Goal: Task Accomplishment & Management: Complete application form

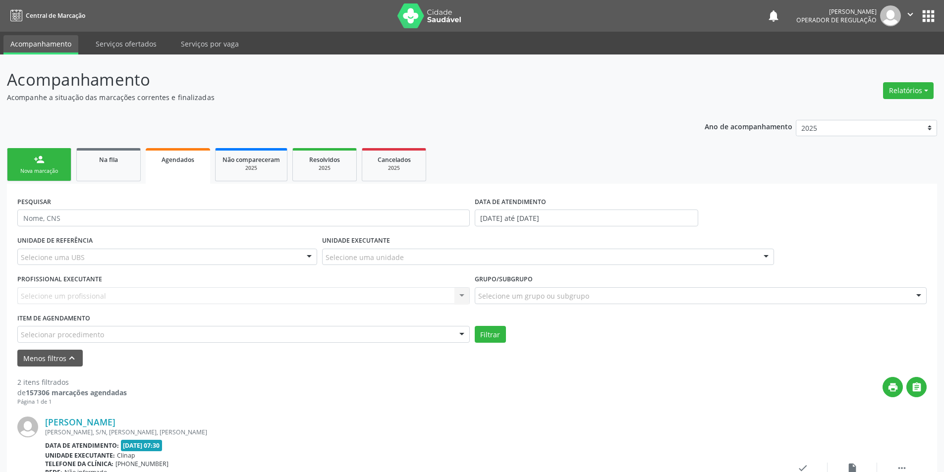
scroll to position [71, 0]
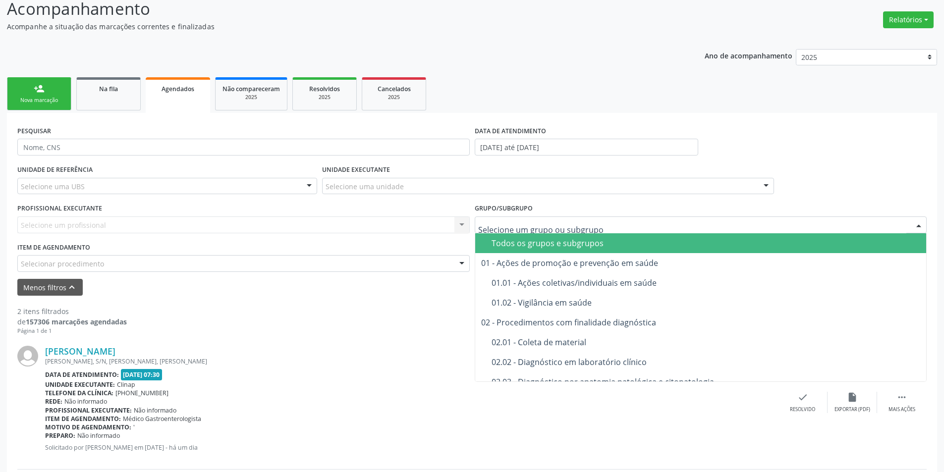
click at [544, 241] on div "Todos os grupos e subgrupos" at bounding box center [705, 243] width 429 height 8
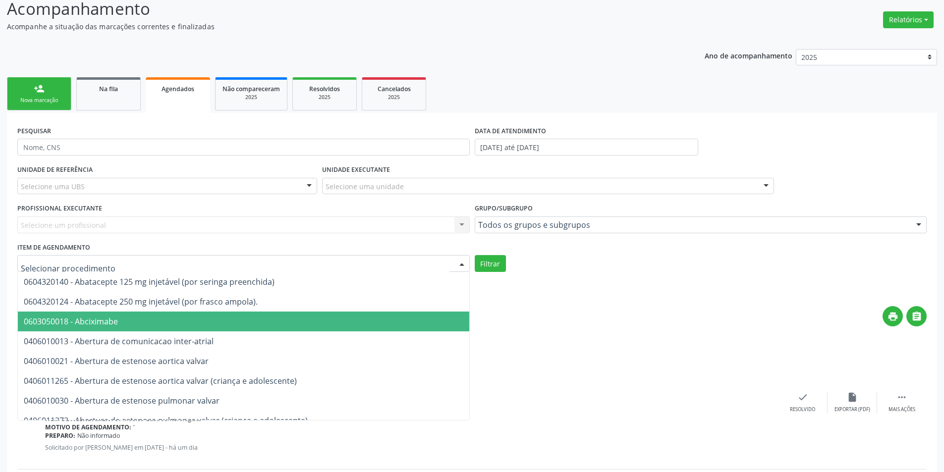
click at [157, 265] on div at bounding box center [243, 263] width 452 height 17
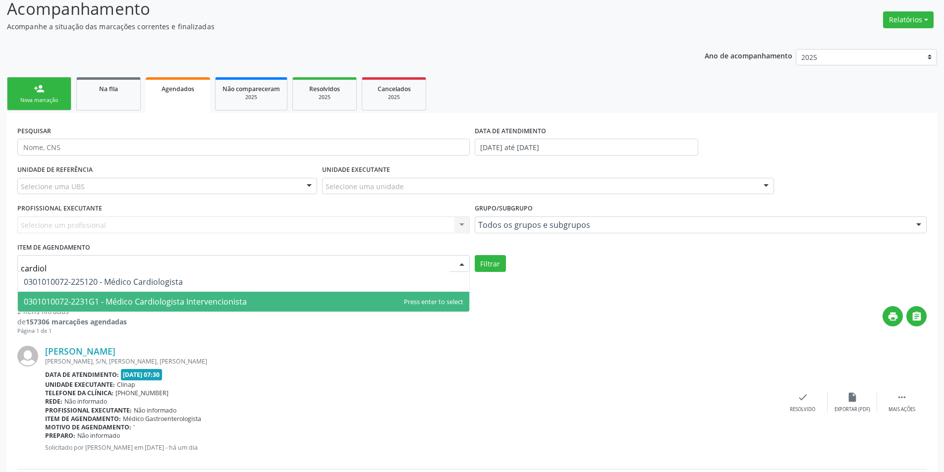
type input "cardiolo"
click at [162, 302] on span "0301010072-2231G1 - Médico Cardiologista Intervencionista" at bounding box center [135, 301] width 223 height 11
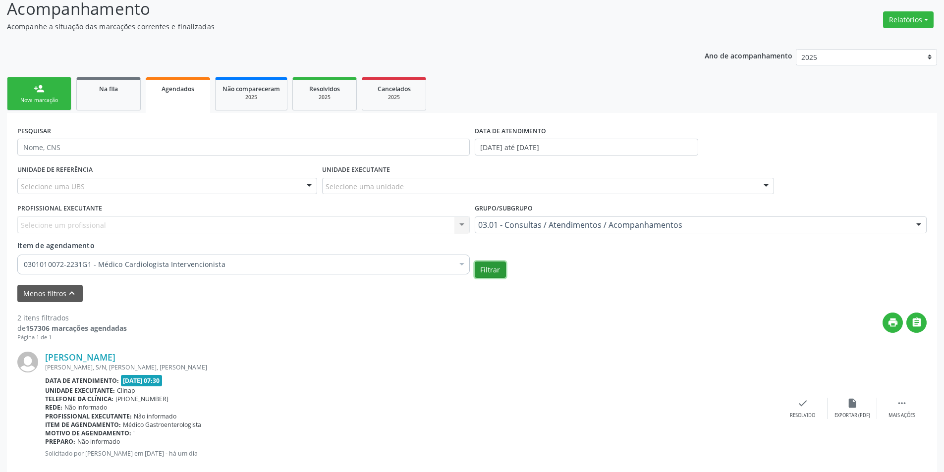
click at [496, 273] on button "Filtrar" at bounding box center [490, 270] width 31 height 17
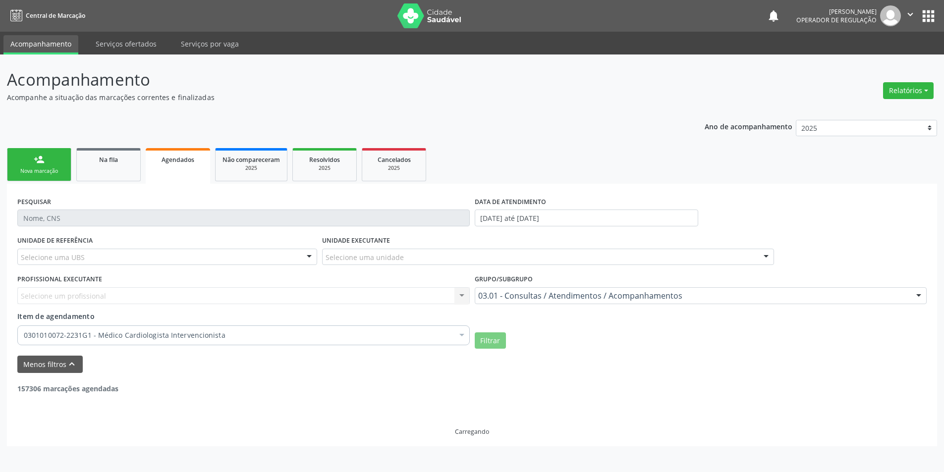
scroll to position [0, 0]
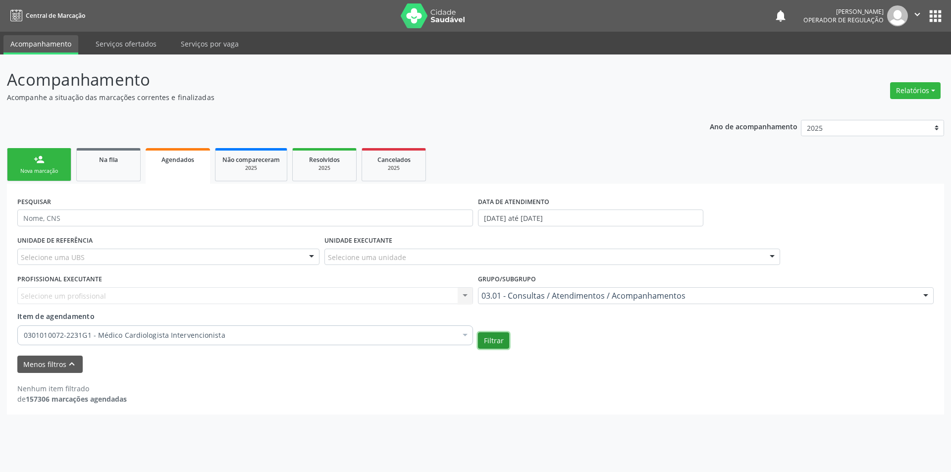
click at [491, 346] on button "Filtrar" at bounding box center [493, 340] width 31 height 17
click at [160, 344] on div "0301010072-2231G1 - Médico Cardiologista Intervencionista" at bounding box center [245, 335] width 456 height 20
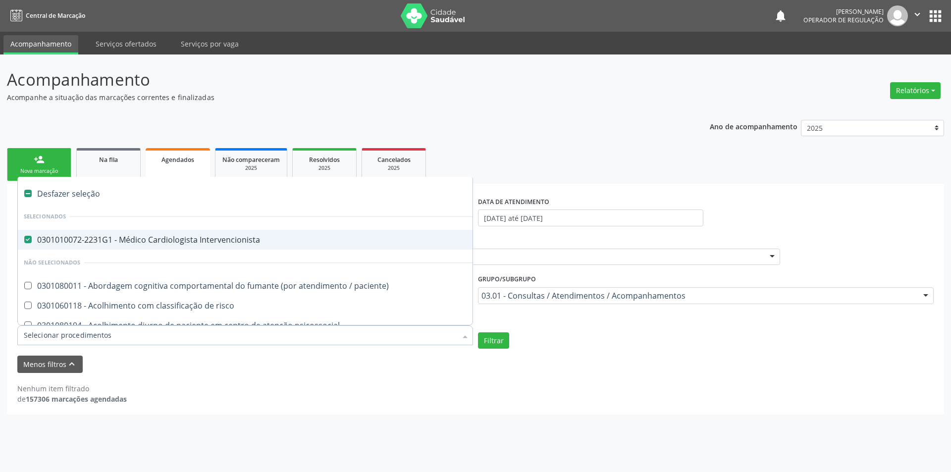
click at [73, 191] on div "Desfazer seleção" at bounding box center [541, 194] width 1047 height 20
checkbox Intervencionista "false"
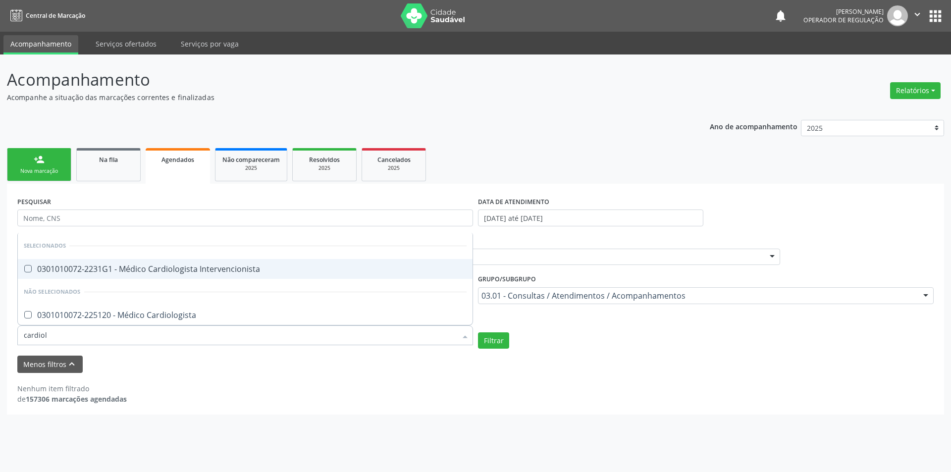
type input "cardiolo"
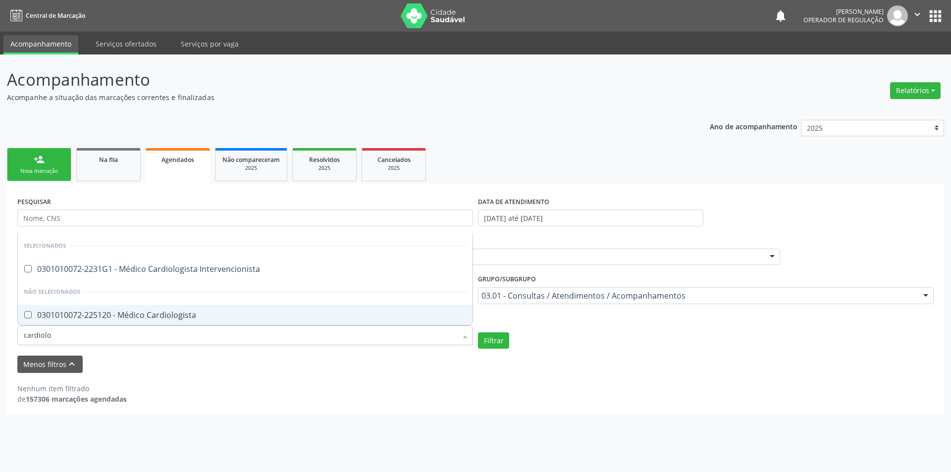
click at [131, 311] on div "0301010072-225120 - Médico Cardiologista" at bounding box center [245, 315] width 443 height 8
checkbox Cardiologista "true"
checkbox Intervencionista "true"
checkbox Cardiologista "false"
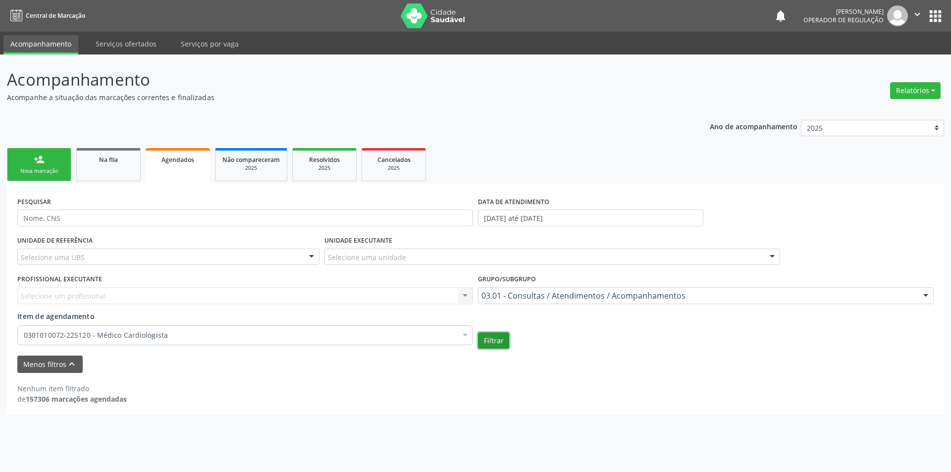
click at [503, 345] on button "Filtrar" at bounding box center [493, 340] width 31 height 17
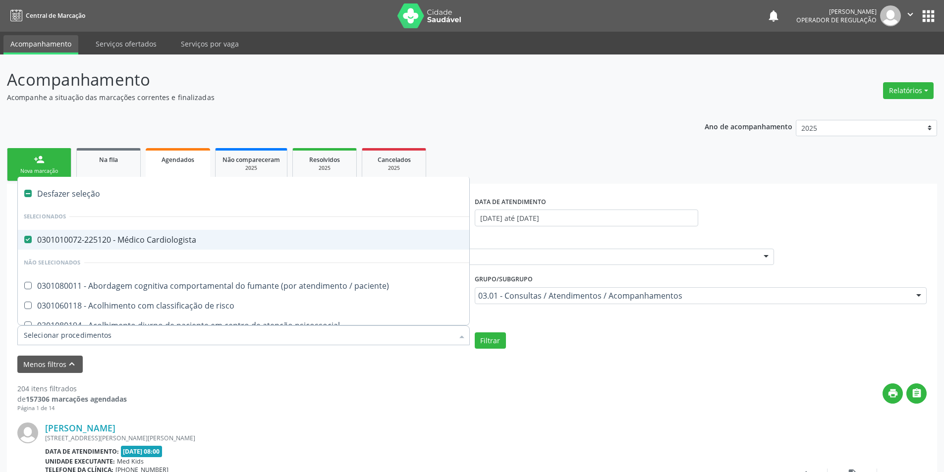
click at [82, 190] on div "Desfazer seleção" at bounding box center [541, 194] width 1047 height 20
checkbox Cardiologista "false"
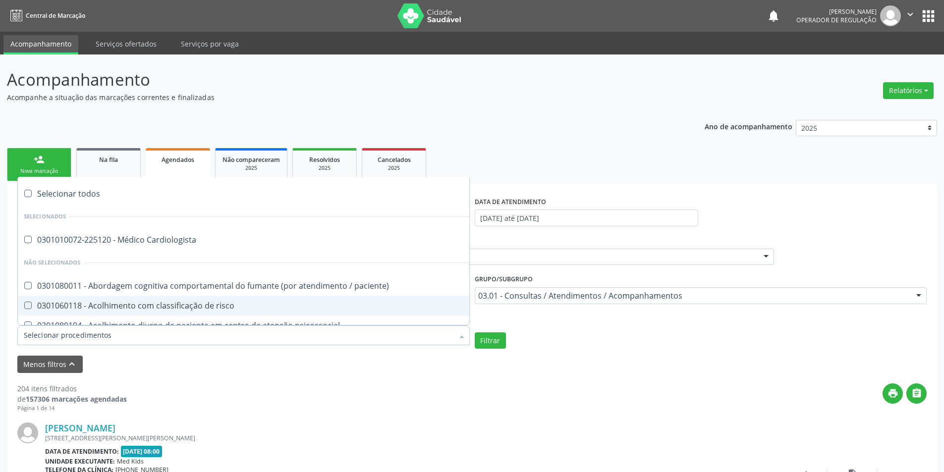
click at [54, 330] on input "Item de agendamento" at bounding box center [239, 335] width 430 height 20
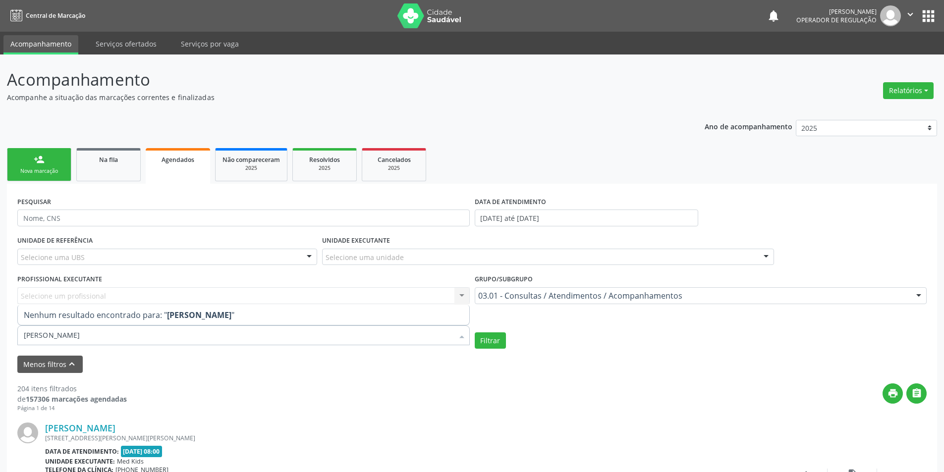
drag, startPoint x: 75, startPoint y: 332, endPoint x: 0, endPoint y: 336, distance: 75.4
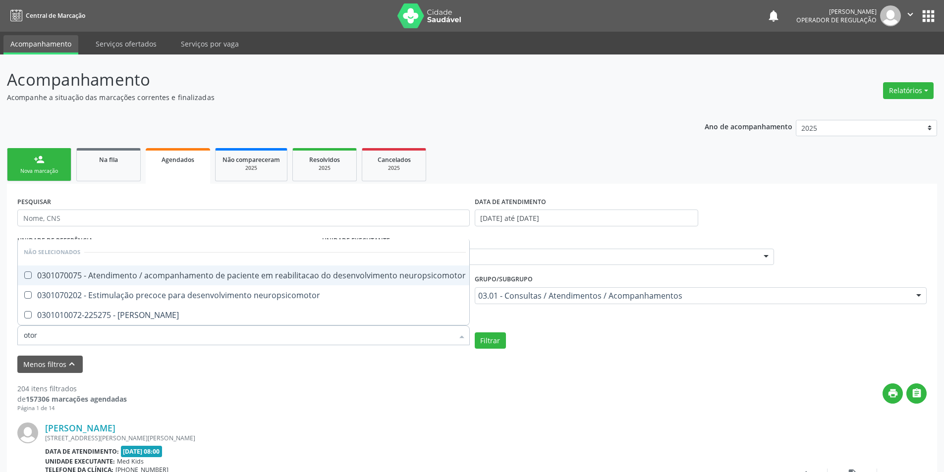
type input "otorr"
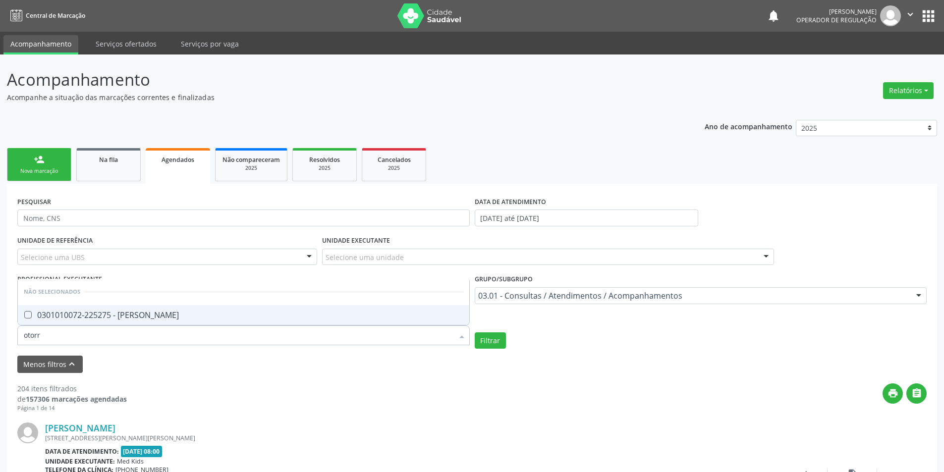
click at [69, 313] on div "0301010072-225275 - [PERSON_NAME]" at bounding box center [243, 315] width 439 height 8
click at [494, 345] on button "Filtrar" at bounding box center [490, 340] width 31 height 17
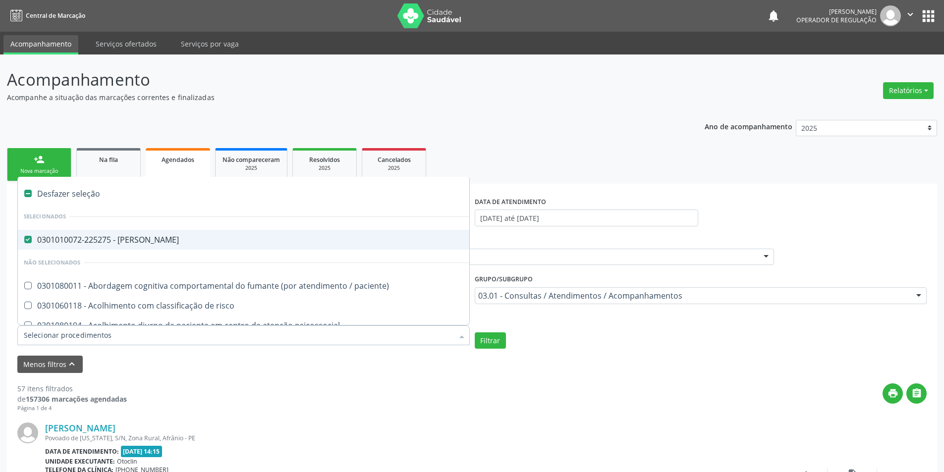
click at [107, 191] on div "Desfazer seleção" at bounding box center [541, 194] width 1047 height 20
checkbox Otorrinolaringologista "false"
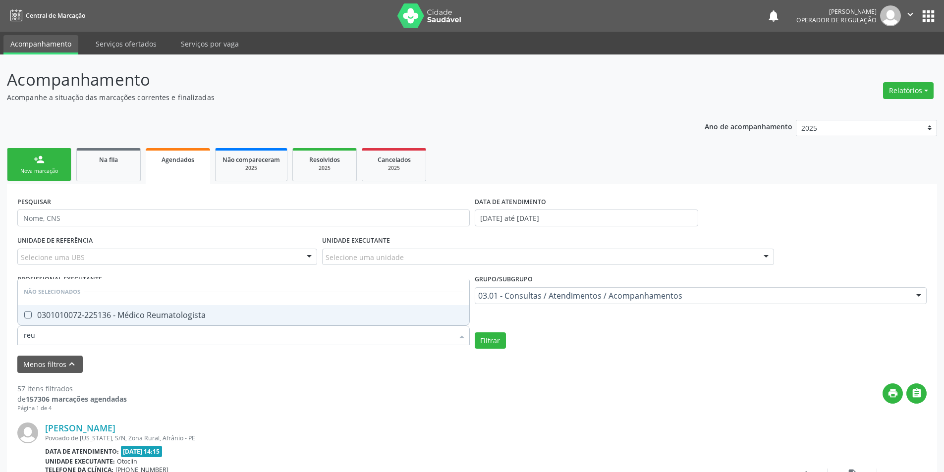
type input "reum"
click at [118, 311] on div "0301010072-225136 - Médico Reumatologista" at bounding box center [243, 315] width 439 height 8
click at [116, 316] on div "0301010072-225136 - Médico Reumatologista" at bounding box center [243, 315] width 439 height 8
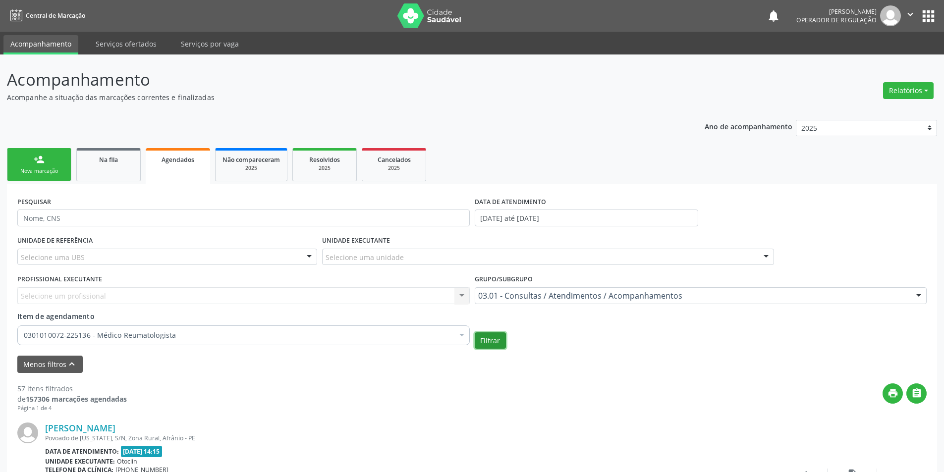
click at [496, 336] on button "Filtrar" at bounding box center [490, 340] width 31 height 17
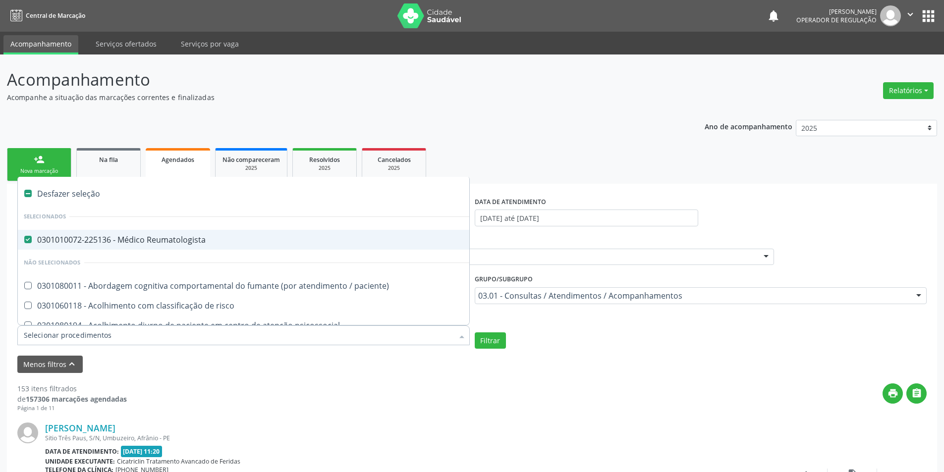
click at [130, 329] on div at bounding box center [243, 335] width 452 height 20
click at [73, 240] on div "0301010072-225136 - Médico Reumatologista" at bounding box center [541, 240] width 1035 height 8
checkbox Reumatologista "false"
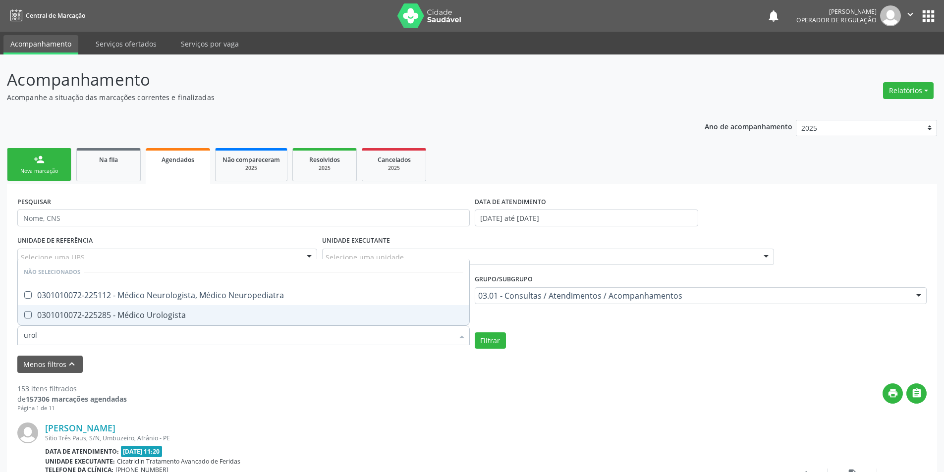
type input "urolo"
click at [145, 319] on div "0301010072-225285 - Médico Urologista" at bounding box center [243, 315] width 439 height 8
checkbox Urologista "true"
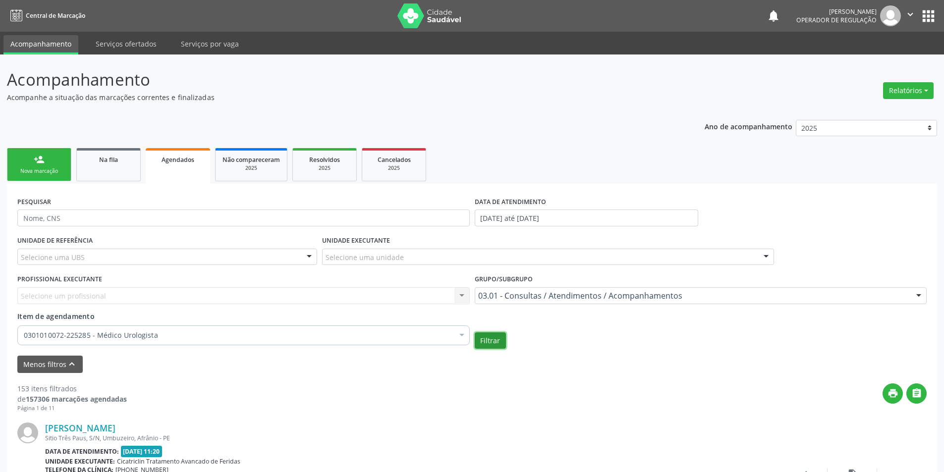
click at [495, 340] on button "Filtrar" at bounding box center [490, 340] width 31 height 17
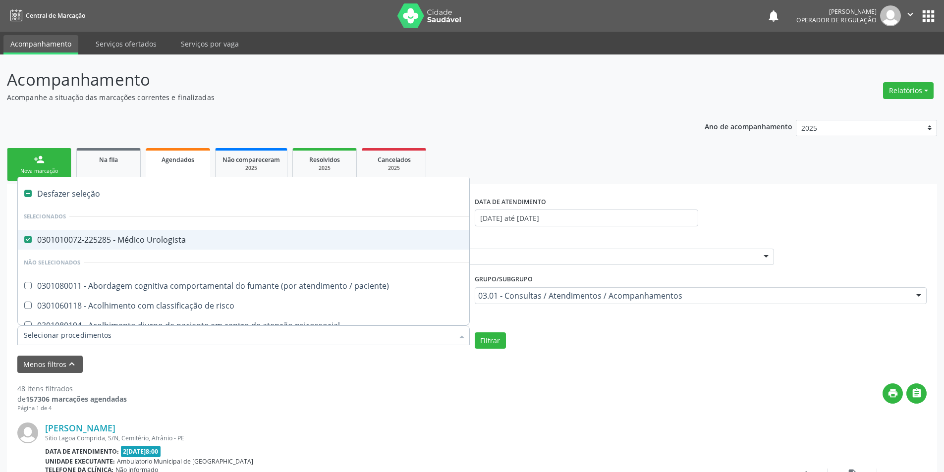
click at [138, 241] on div "0301010072-225285 - Médico Urologista" at bounding box center [541, 240] width 1035 height 8
checkbox Urologista "false"
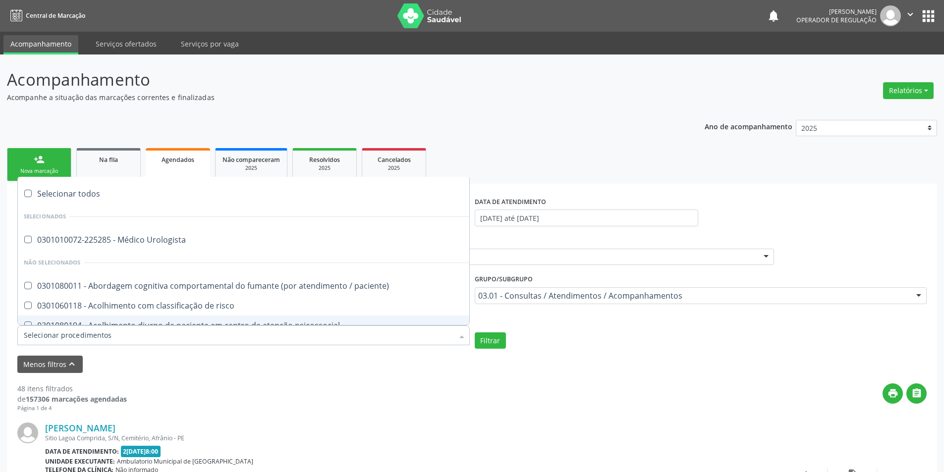
click at [53, 337] on input "Item de agendamento" at bounding box center [239, 335] width 430 height 20
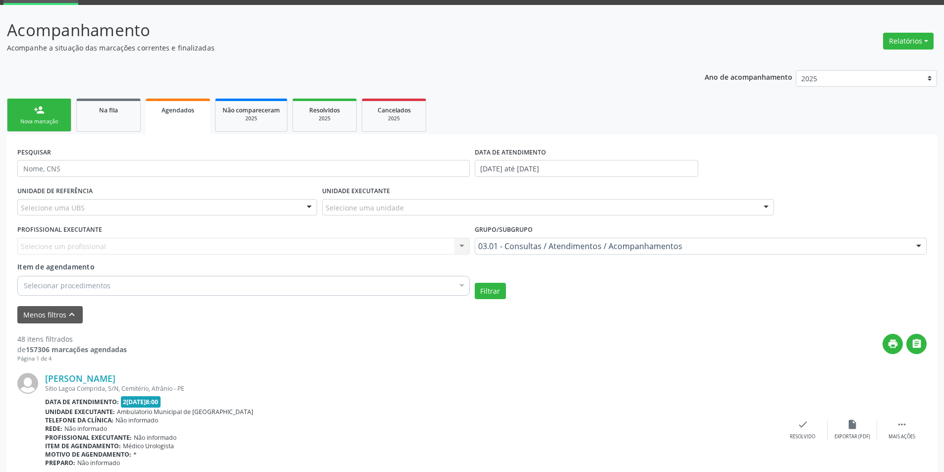
scroll to position [99, 0]
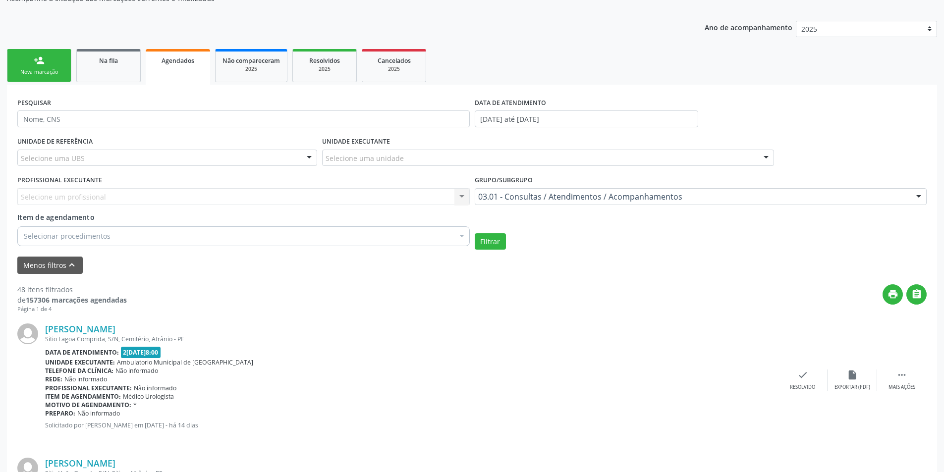
click at [75, 243] on div "Selecionar procedimentos" at bounding box center [243, 236] width 452 height 20
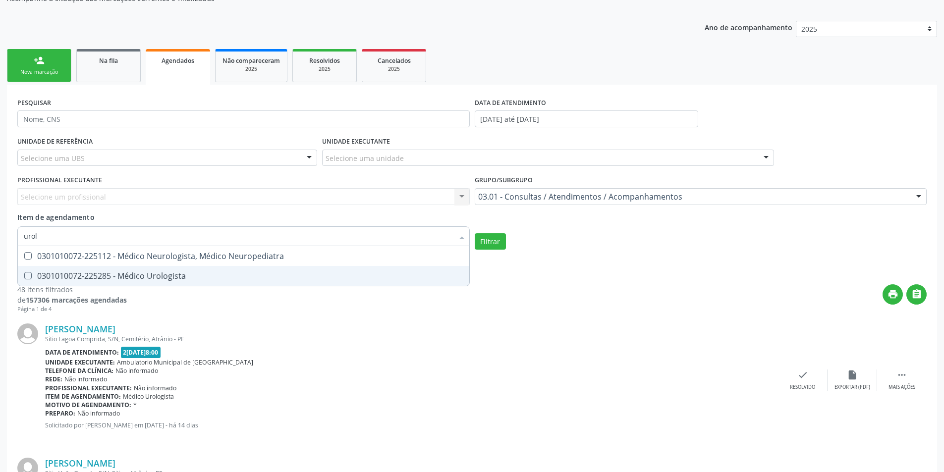
type input "urolo"
click at [77, 272] on div "0301010072-225285 - Médico Urologista" at bounding box center [243, 276] width 439 height 8
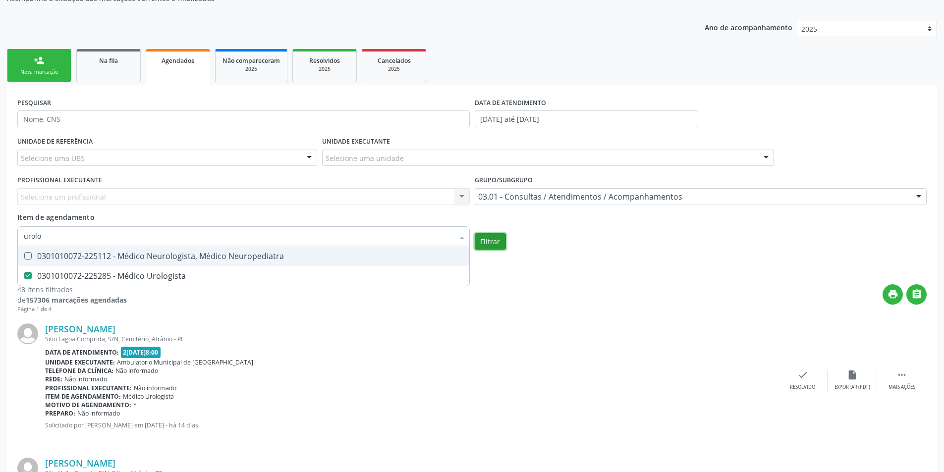
click at [484, 238] on button "Filtrar" at bounding box center [490, 241] width 31 height 17
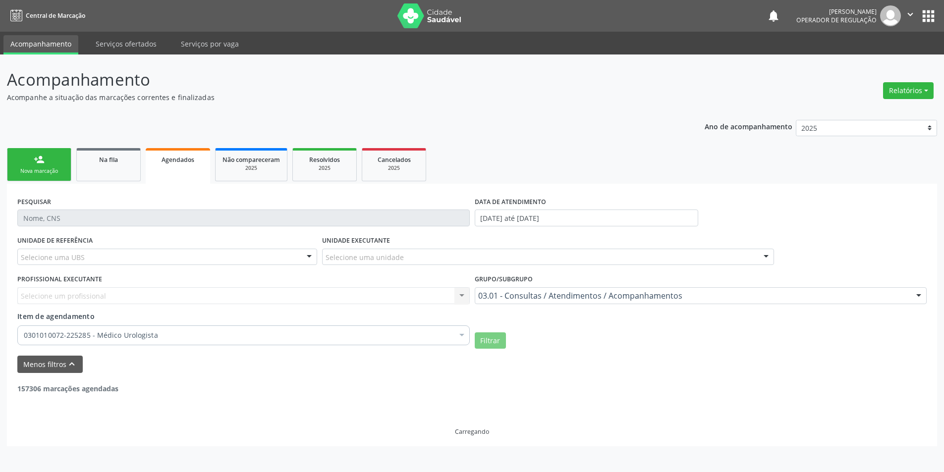
scroll to position [0, 0]
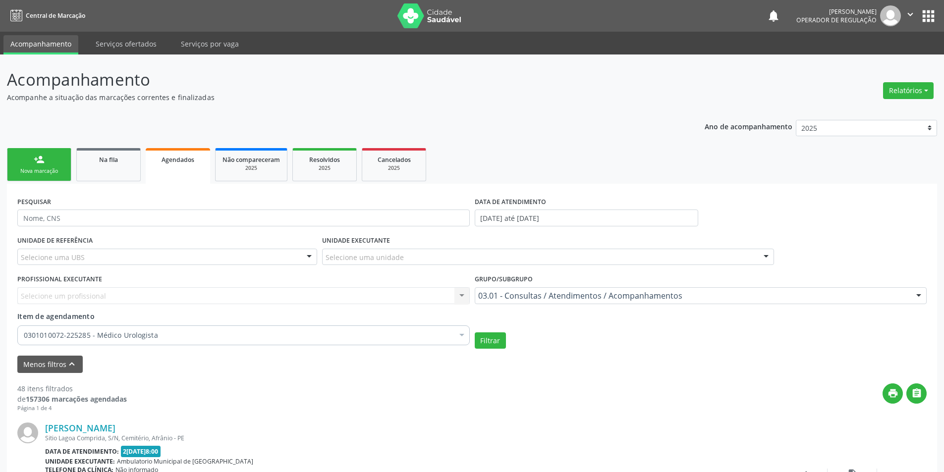
click at [62, 344] on div "0301010072-225285 - Médico Urologista" at bounding box center [243, 335] width 452 height 20
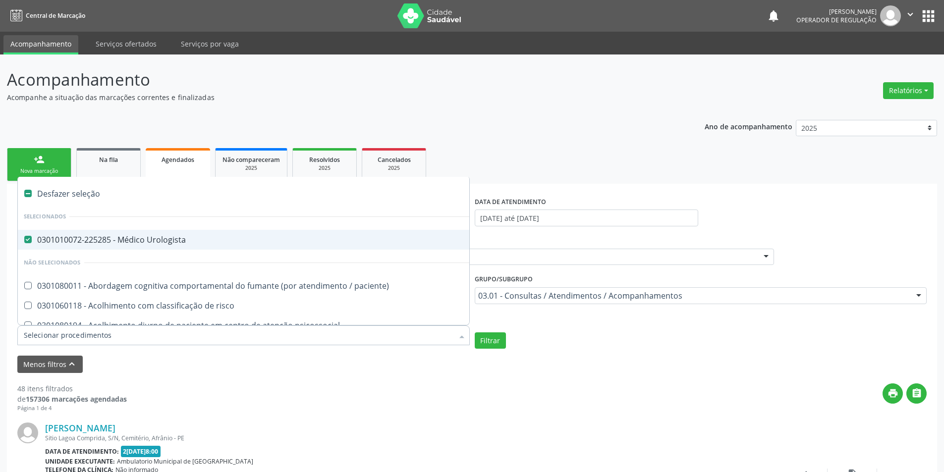
click at [71, 238] on div "0301010072-225285 - Médico Urologista" at bounding box center [541, 240] width 1035 height 8
checkbox Urologista "false"
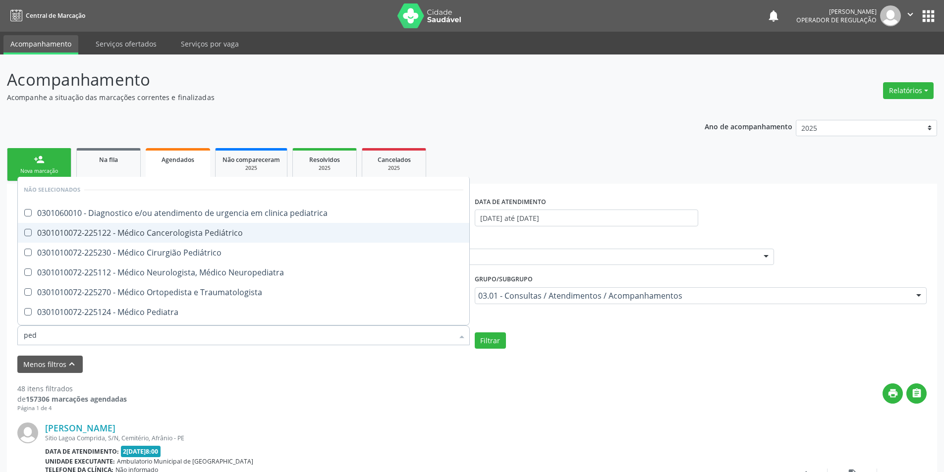
type input "pedi"
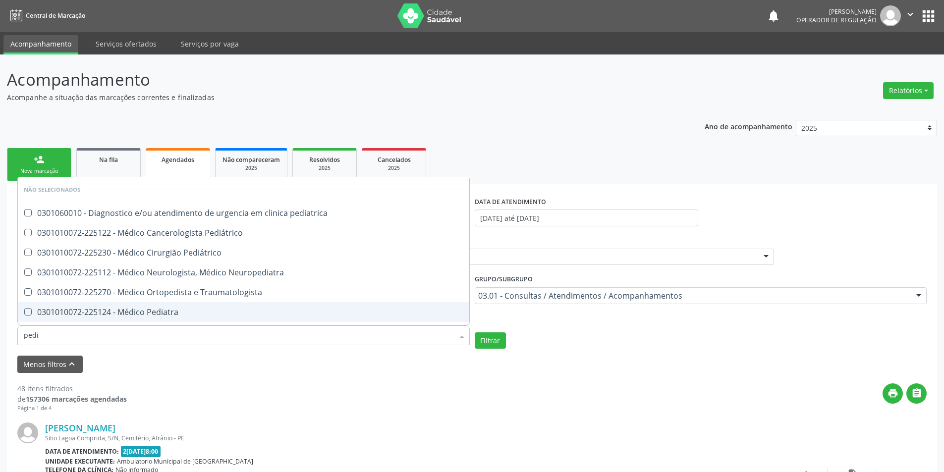
click at [154, 312] on div "0301010072-225124 - Médico Pediatra" at bounding box center [243, 312] width 439 height 8
checkbox Pediatra "true"
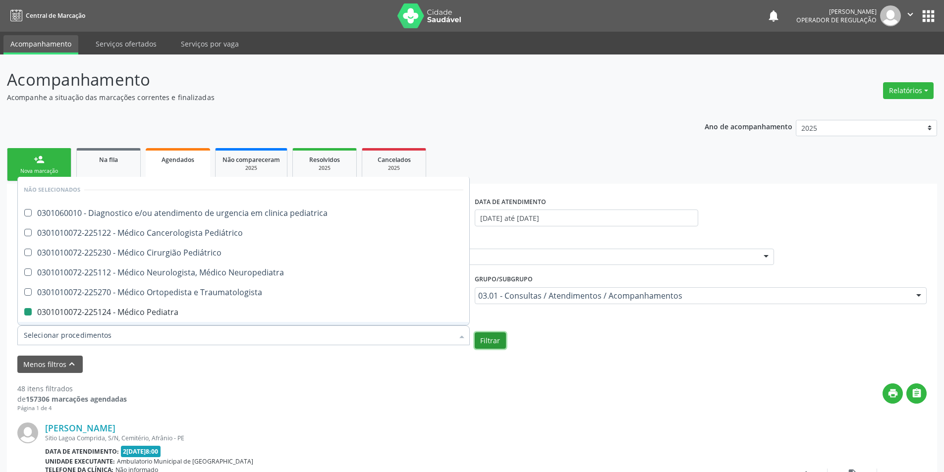
click at [496, 343] on button "Filtrar" at bounding box center [490, 340] width 31 height 17
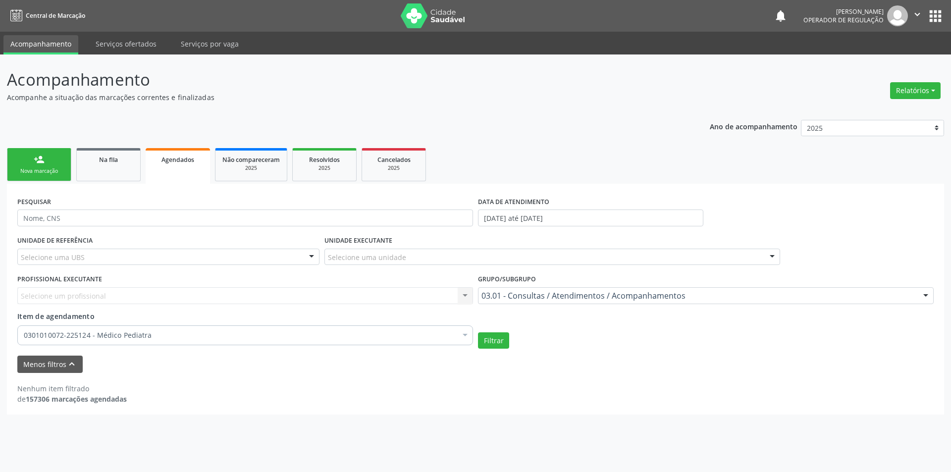
click at [60, 341] on div "0301010072-225124 - Médico Pediatra" at bounding box center [245, 335] width 456 height 20
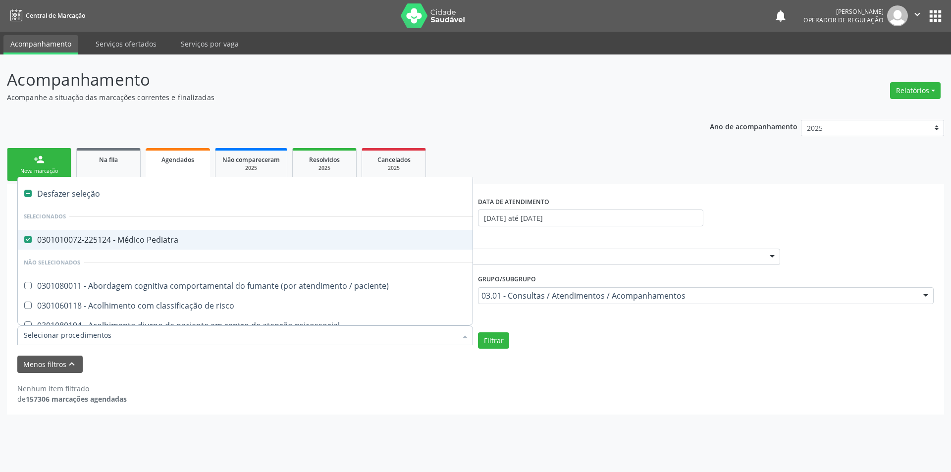
click at [37, 191] on div "Desfazer seleção" at bounding box center [541, 194] width 1047 height 20
checkbox Pediatra "false"
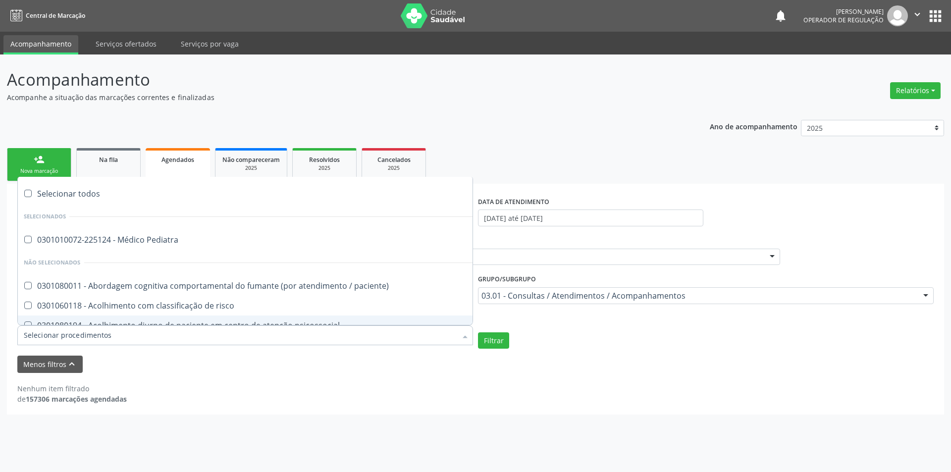
click at [44, 336] on input "Item de agendamento" at bounding box center [240, 335] width 433 height 20
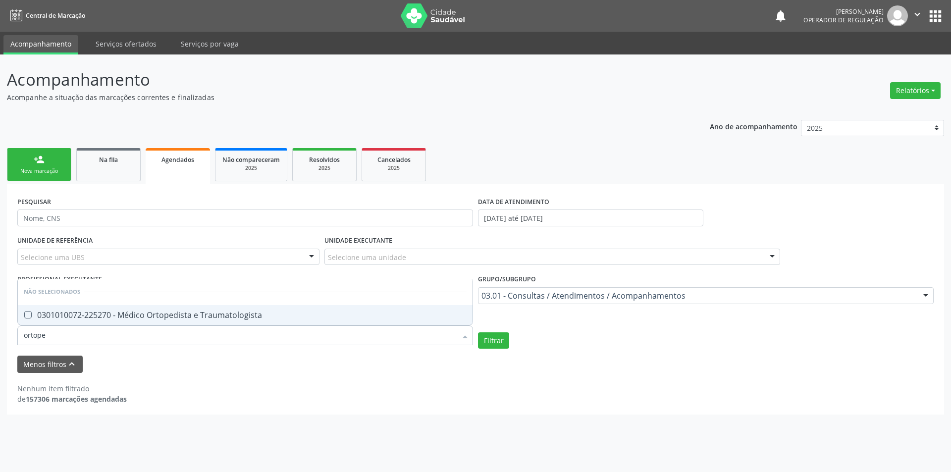
type input "ortoped"
click at [61, 317] on div "0301010072-225270 - Médico Ortopedista e Traumatologista" at bounding box center [245, 315] width 443 height 8
click at [494, 346] on button "Filtrar" at bounding box center [493, 340] width 31 height 17
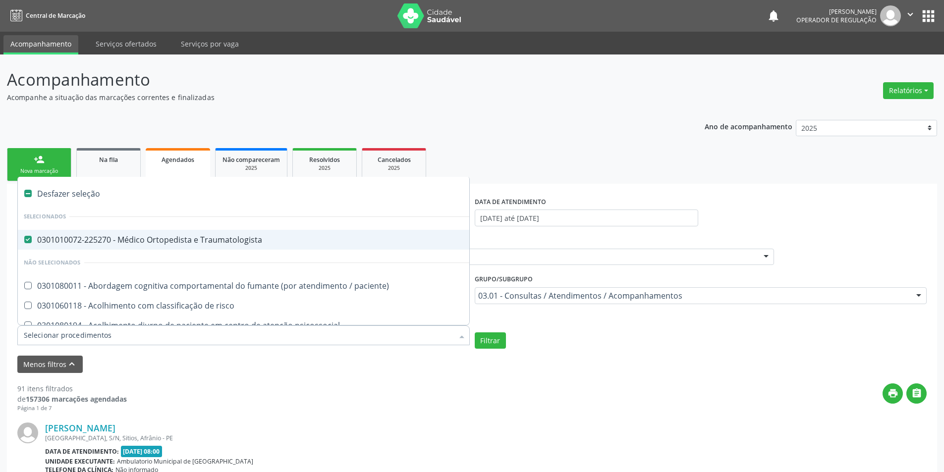
click at [38, 236] on div "0301010072-225270 - Médico Ortopedista e Traumatologista" at bounding box center [541, 240] width 1035 height 8
checkbox Traumatologista "false"
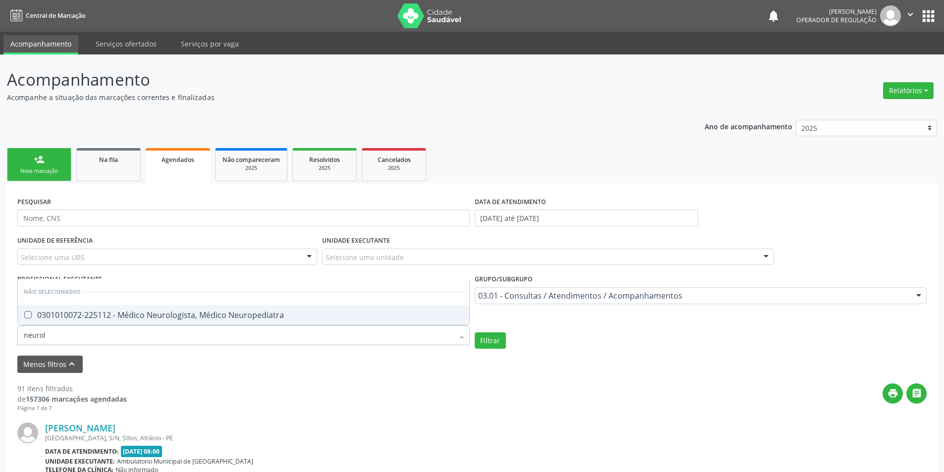
type input "neurolo"
click at [81, 319] on div "0301010072-225112 - Médico Neurologista, Médico Neuropediatra" at bounding box center [243, 315] width 439 height 8
click at [492, 338] on button "Filtrar" at bounding box center [490, 340] width 31 height 17
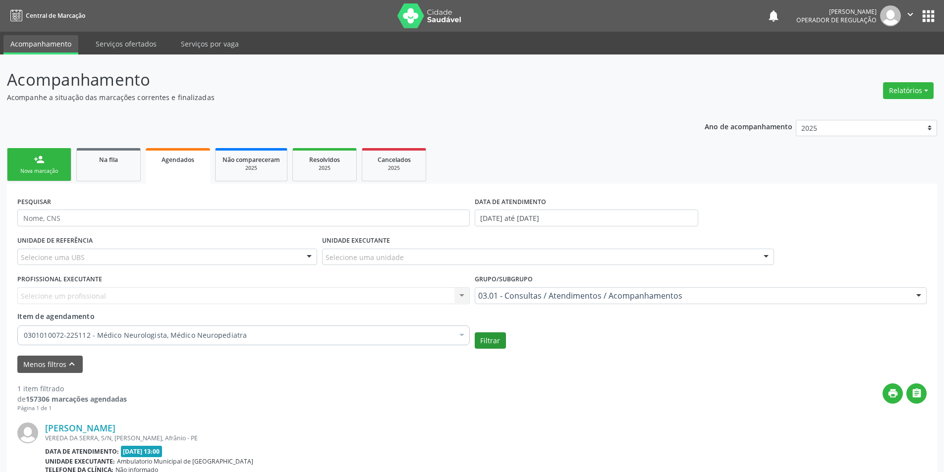
scroll to position [100, 0]
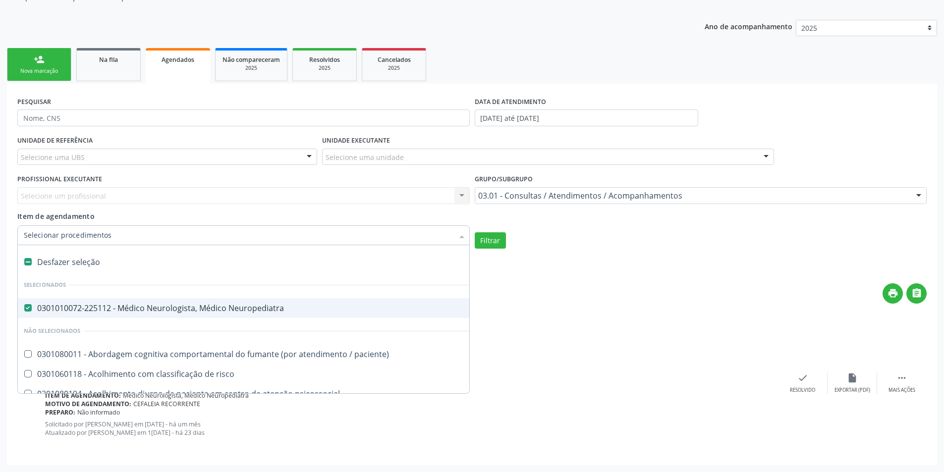
click at [86, 255] on div "Desfazer seleção" at bounding box center [541, 262] width 1047 height 20
checkbox Neuropediatra "false"
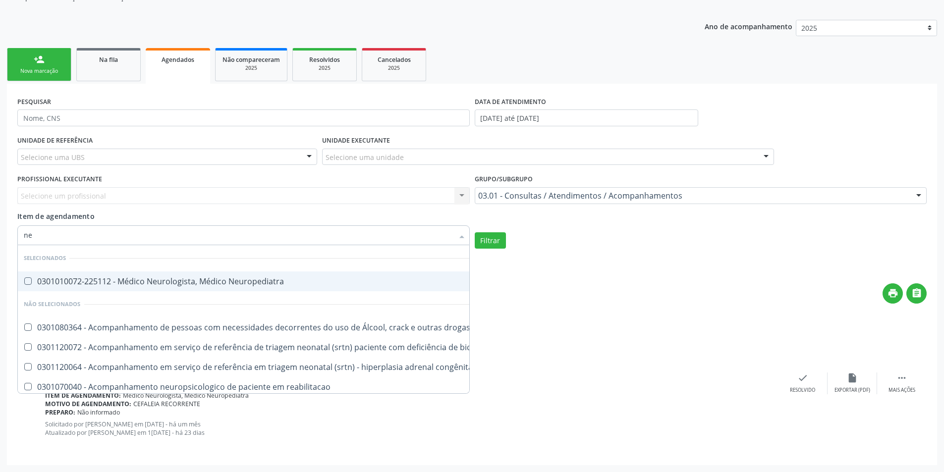
type input "n"
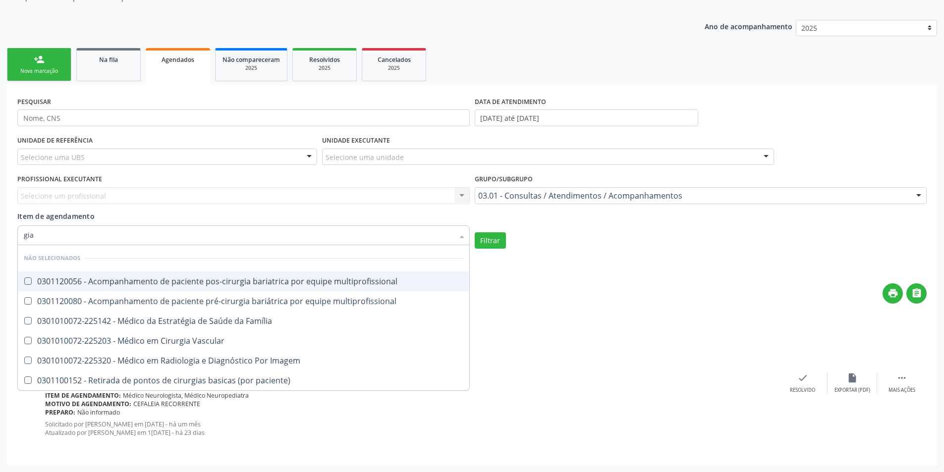
drag, startPoint x: 33, startPoint y: 238, endPoint x: 0, endPoint y: 242, distance: 33.4
click at [0, 242] on div "Acompanhamento Acompanhe a situação das marcações correntes e finalizadas Relat…" at bounding box center [472, 213] width 944 height 518
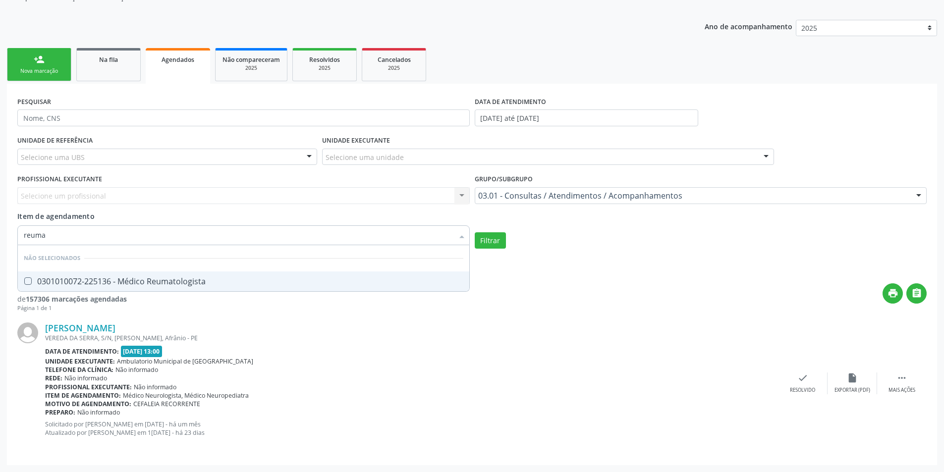
type input "reumat"
click at [74, 277] on div "0301010072-225136 - Médico Reumatologista" at bounding box center [243, 281] width 439 height 8
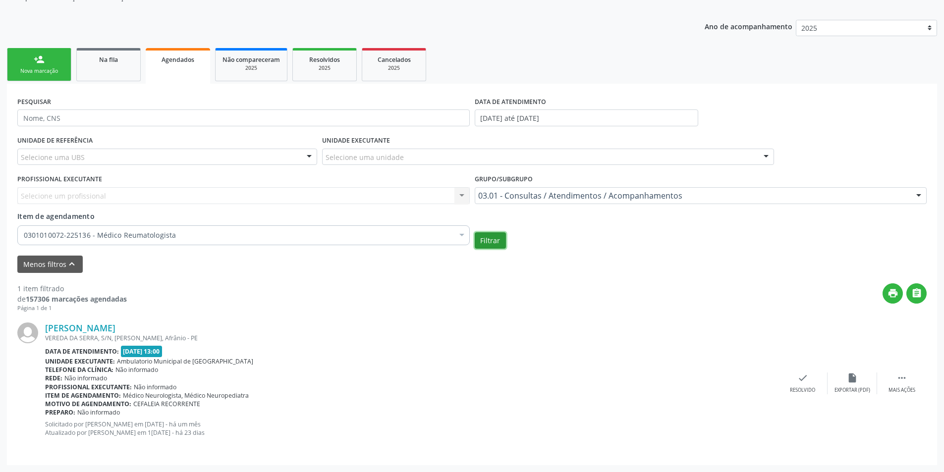
click at [502, 237] on button "Filtrar" at bounding box center [490, 240] width 31 height 17
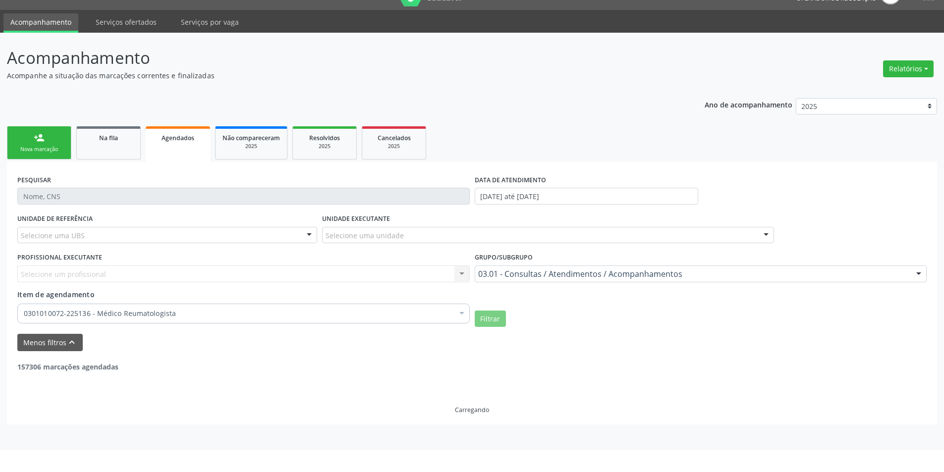
scroll to position [0, 0]
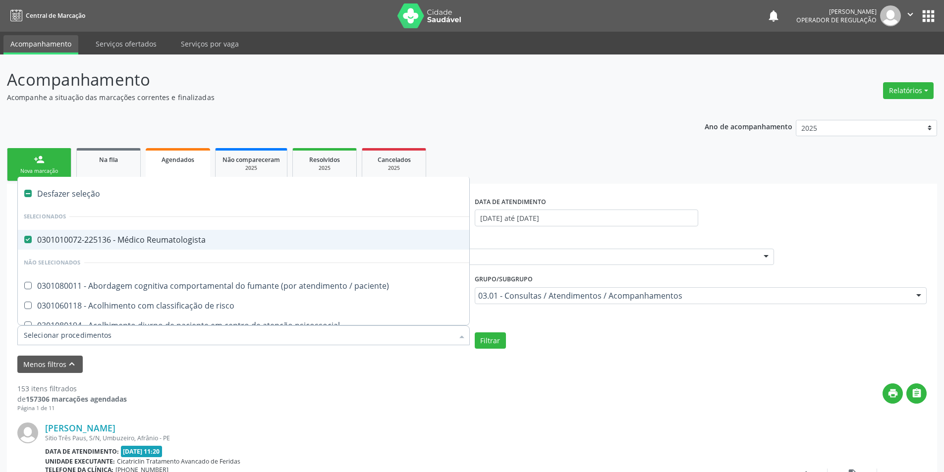
click at [49, 237] on div "0301010072-225136 - Médico Reumatologista" at bounding box center [541, 240] width 1035 height 8
checkbox Reumatologista "false"
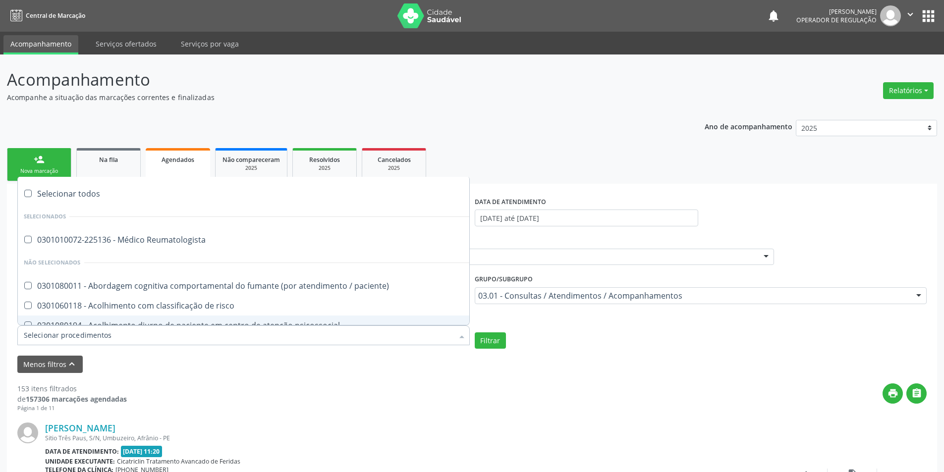
click at [54, 335] on input "Item de agendamento" at bounding box center [239, 335] width 430 height 20
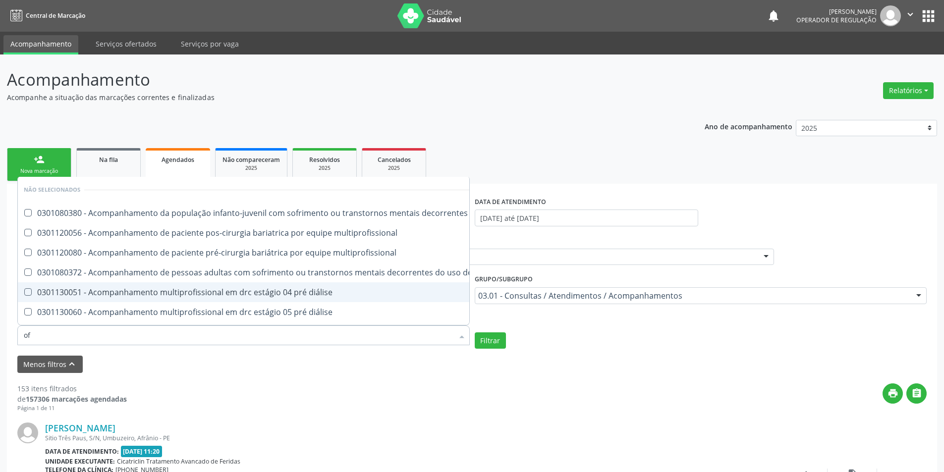
type input "oft"
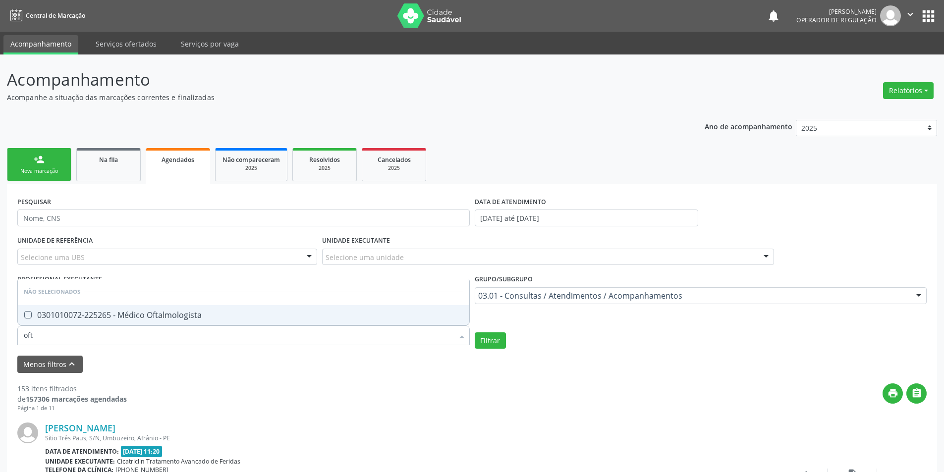
click at [168, 314] on div "0301010072-225265 - Médico Oftalmologista" at bounding box center [243, 315] width 439 height 8
click at [511, 337] on div "Filtrar" at bounding box center [700, 340] width 457 height 17
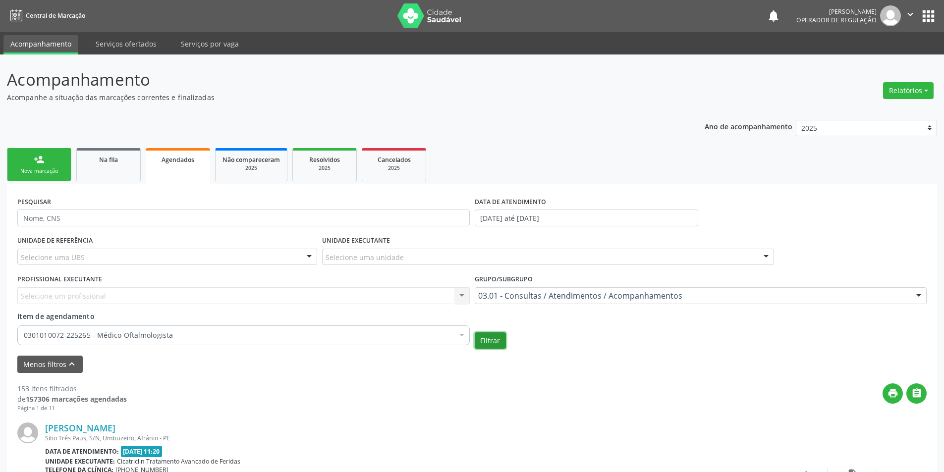
click at [502, 339] on button "Filtrar" at bounding box center [490, 340] width 31 height 17
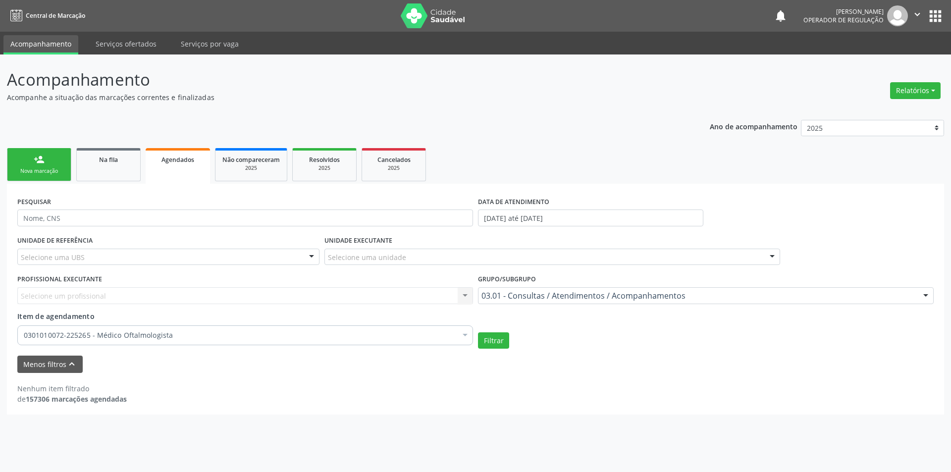
click at [56, 325] on div "0301010072-225265 - Médico Oftalmologista Desfazer seleção Selecionados 0301010…" at bounding box center [245, 333] width 456 height 17
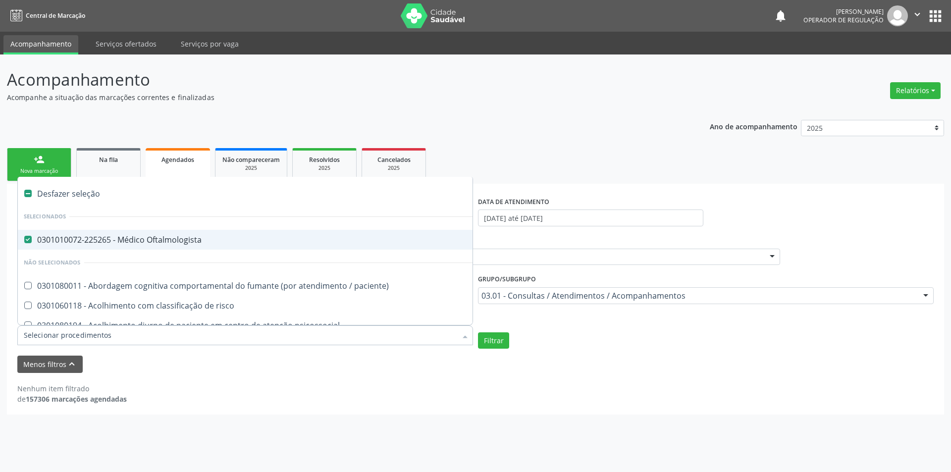
click at [69, 241] on div "0301010072-225265 - Médico Oftalmologista" at bounding box center [541, 240] width 1035 height 8
checkbox Oftalmologista "false"
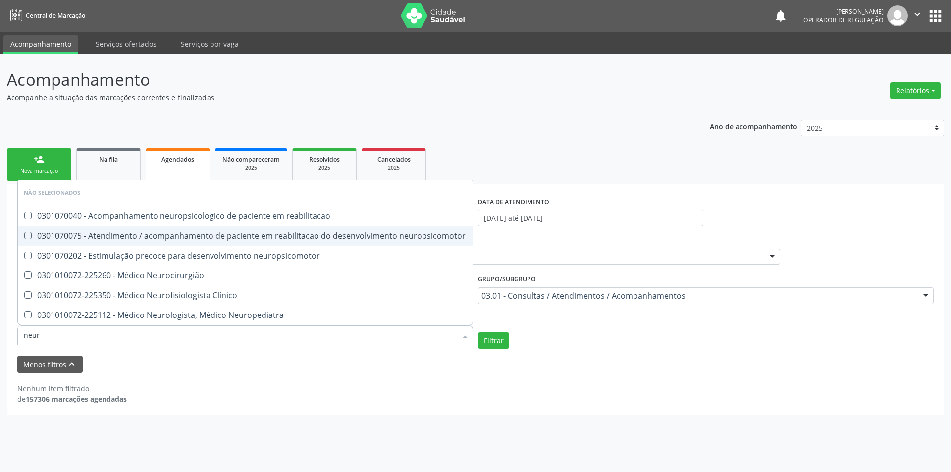
type input "neuro"
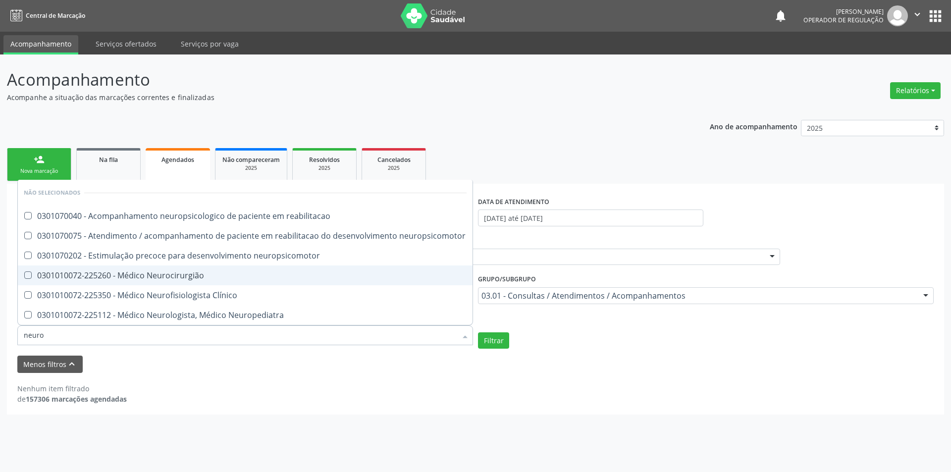
click at [162, 273] on div "0301010072-225260 - Médico Neurocirurgião" at bounding box center [245, 275] width 443 height 8
checkbox Neurocirurgião "true"
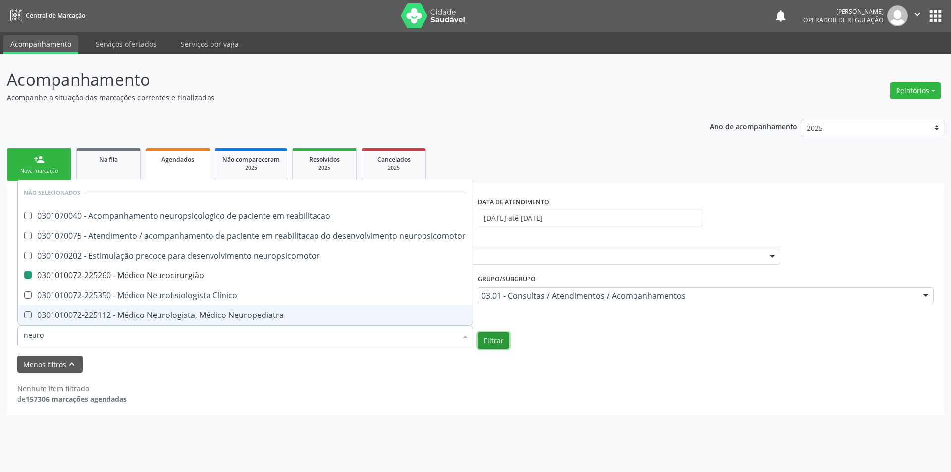
click at [498, 343] on button "Filtrar" at bounding box center [493, 340] width 31 height 17
checkbox reabilitacao "true"
checkbox Neurocirurgião "false"
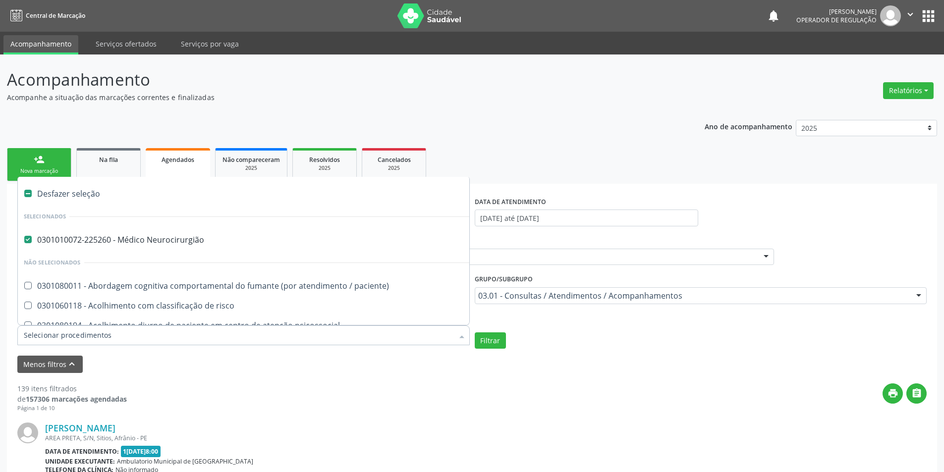
click at [69, 328] on div at bounding box center [243, 335] width 452 height 20
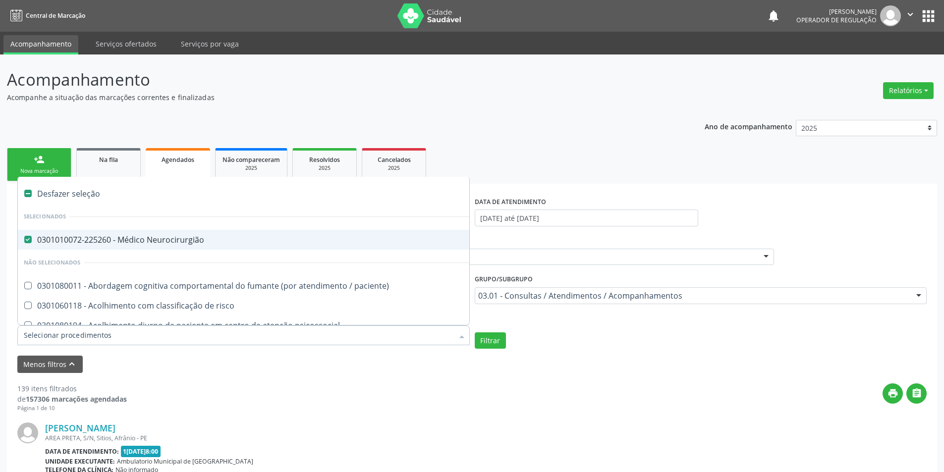
click at [59, 193] on div "Desfazer seleção" at bounding box center [541, 194] width 1047 height 20
checkbox Neurocirurgião "false"
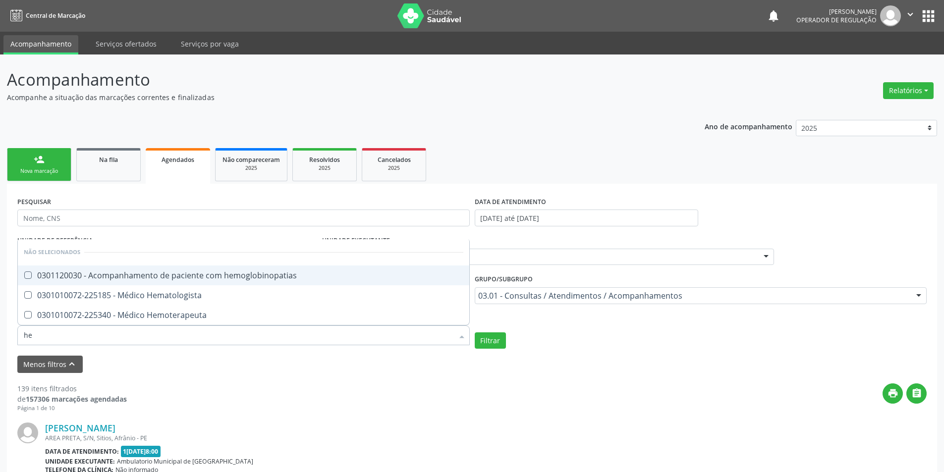
type input "hem"
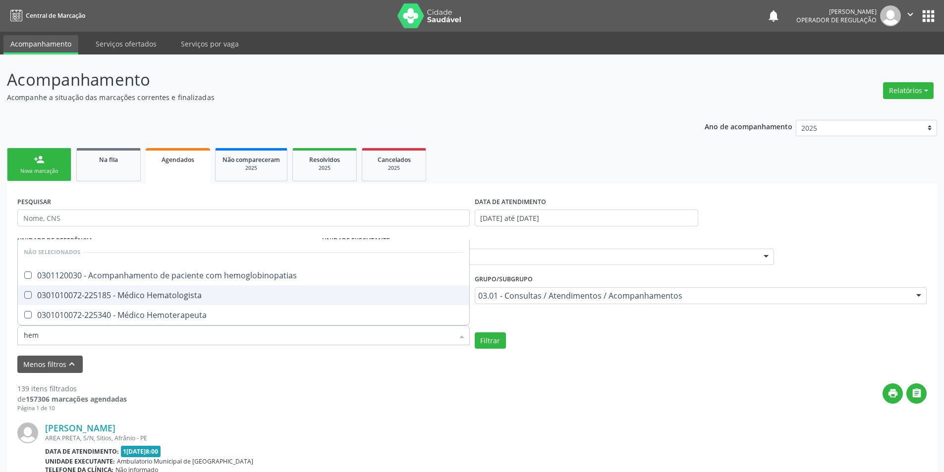
click at [111, 291] on div "0301010072-225185 - Médico Hematologista" at bounding box center [243, 295] width 439 height 8
checkbox Hematologista "true"
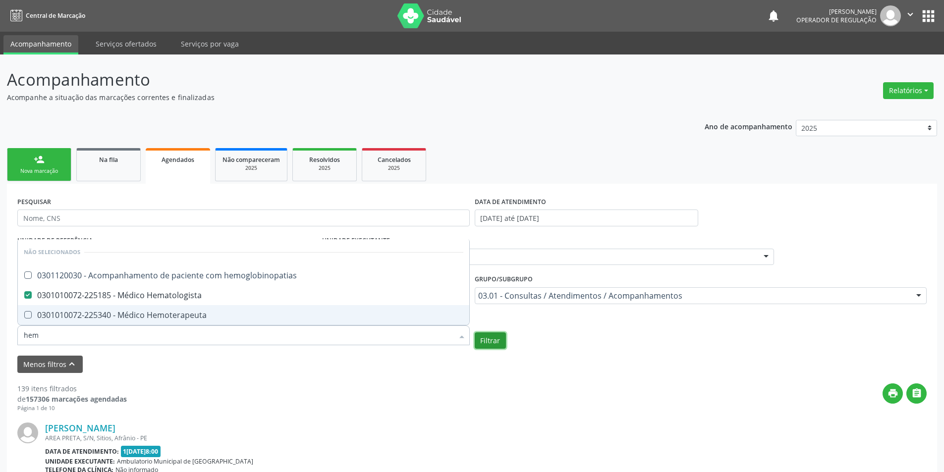
click at [501, 339] on button "Filtrar" at bounding box center [490, 340] width 31 height 17
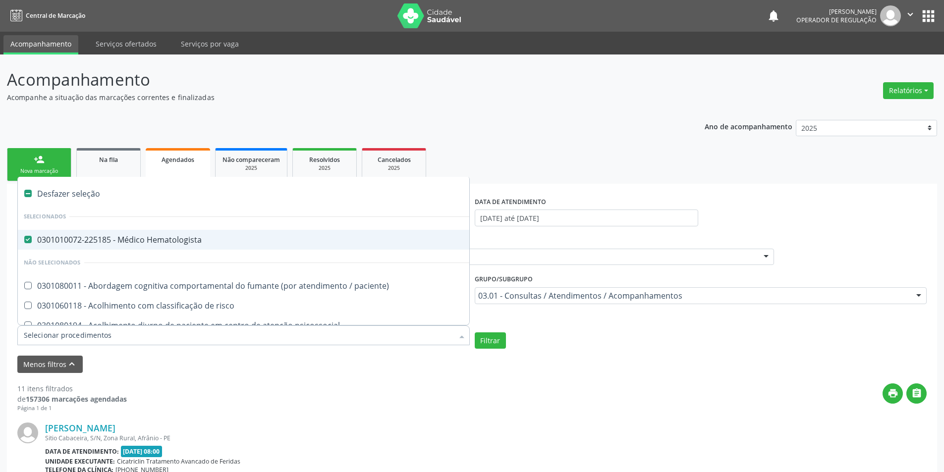
click at [60, 191] on div "Desfazer seleção" at bounding box center [541, 194] width 1047 height 20
checkbox Hematologista "false"
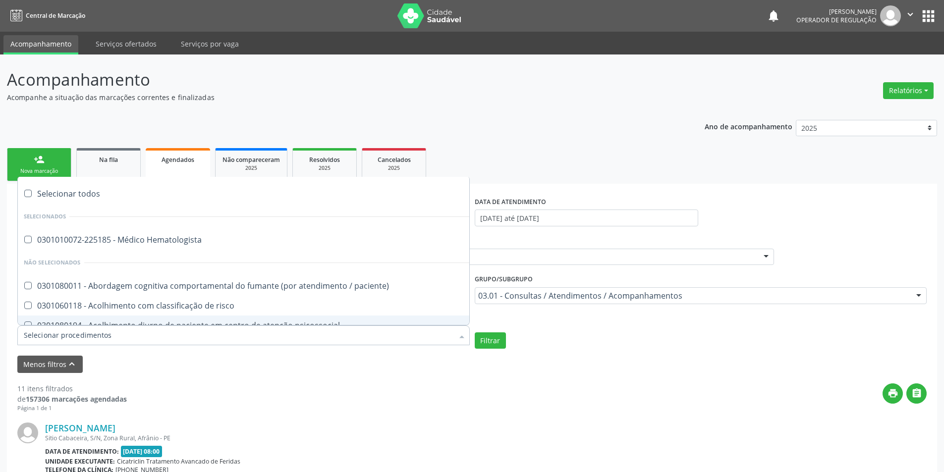
click at [43, 341] on input "Item de agendamento" at bounding box center [239, 335] width 430 height 20
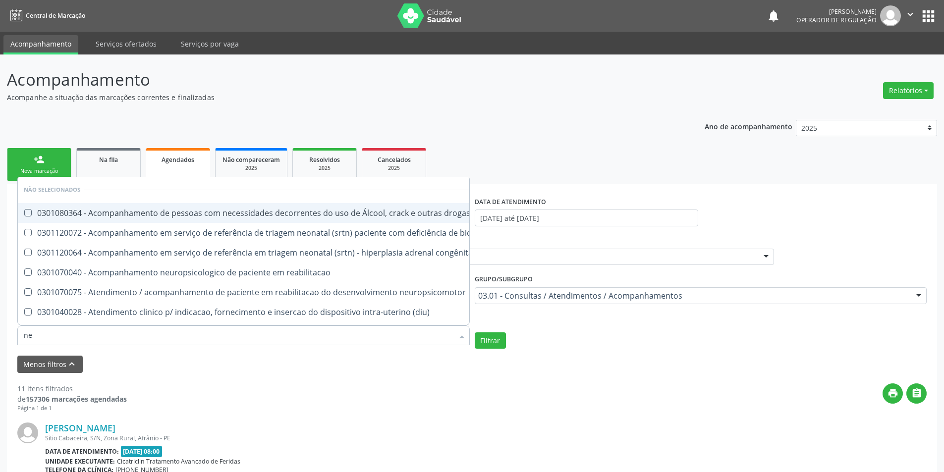
type input "nef"
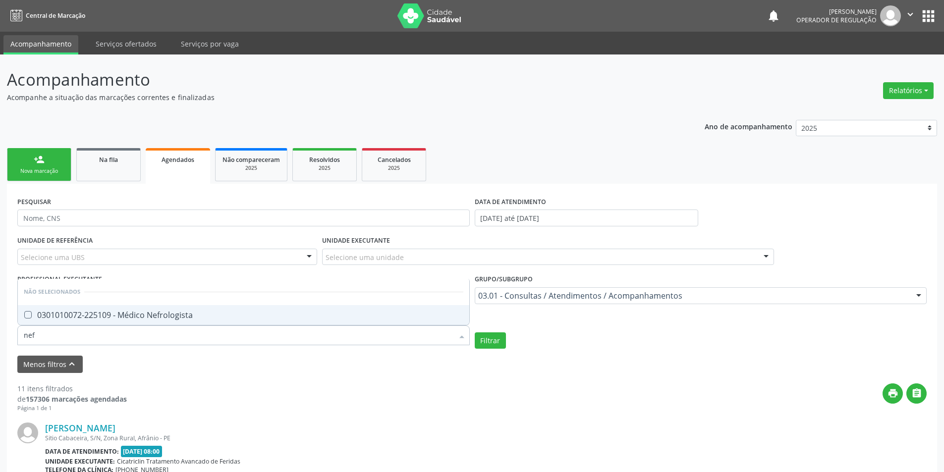
click at [92, 313] on div "0301010072-225109 - Médico Nefrologista" at bounding box center [243, 315] width 439 height 8
click at [498, 340] on button "Filtrar" at bounding box center [490, 340] width 31 height 17
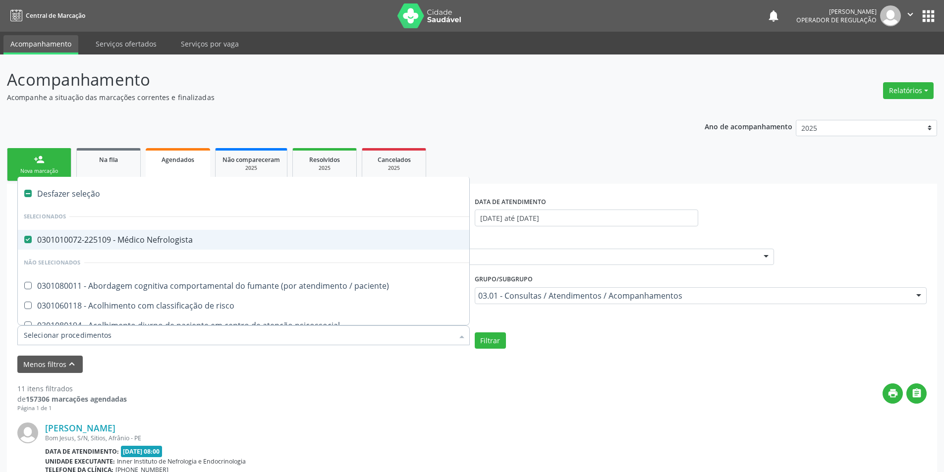
click at [73, 189] on div "Desfazer seleção" at bounding box center [541, 194] width 1047 height 20
checkbox Nefrologista "false"
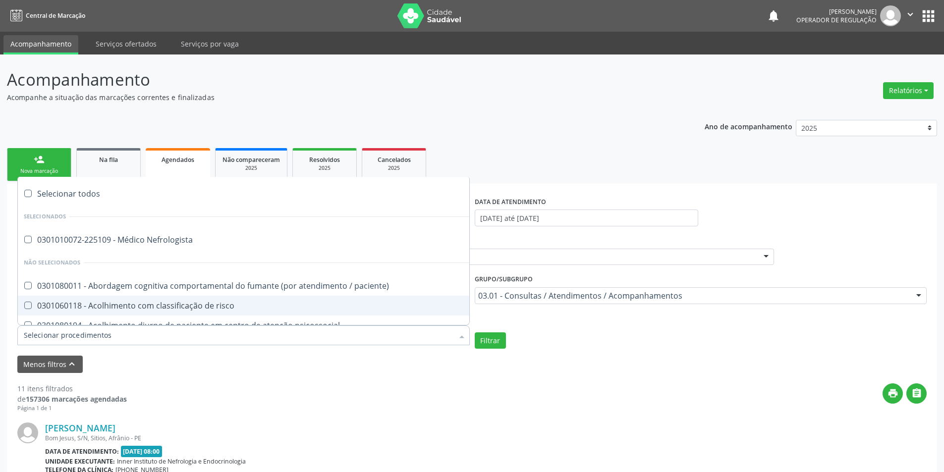
click at [52, 335] on input "Item de agendamento" at bounding box center [239, 335] width 430 height 20
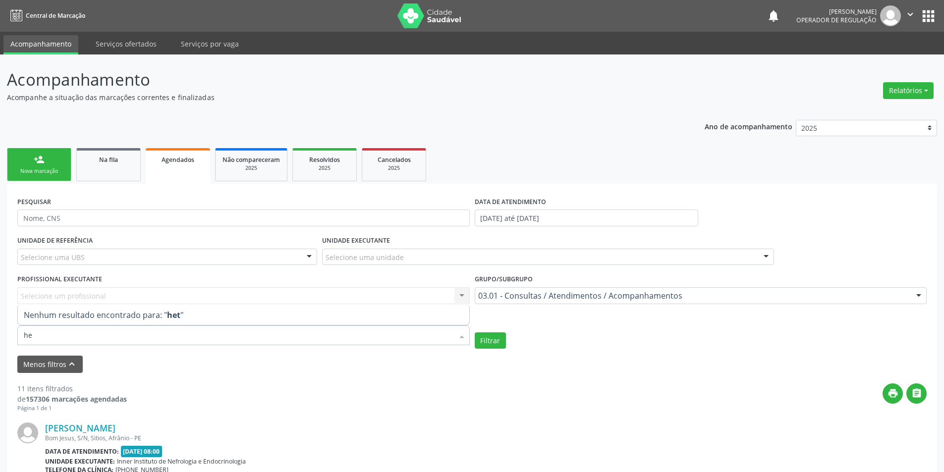
type input "h"
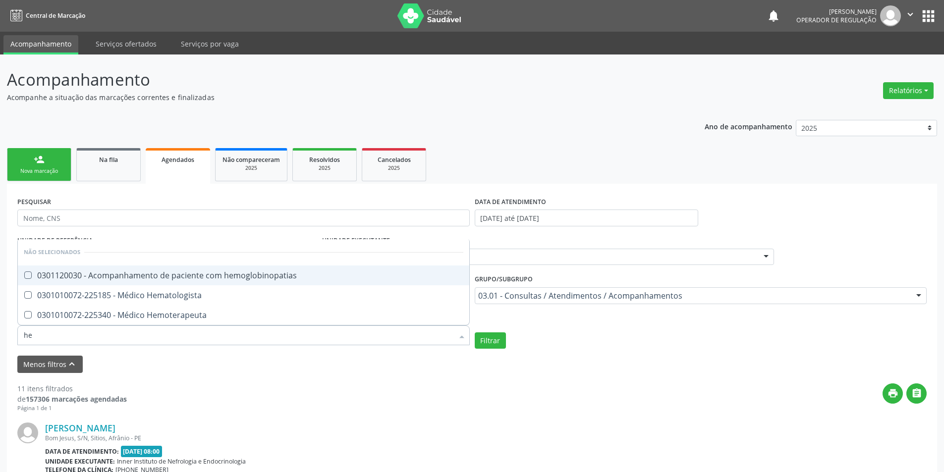
type input "hem"
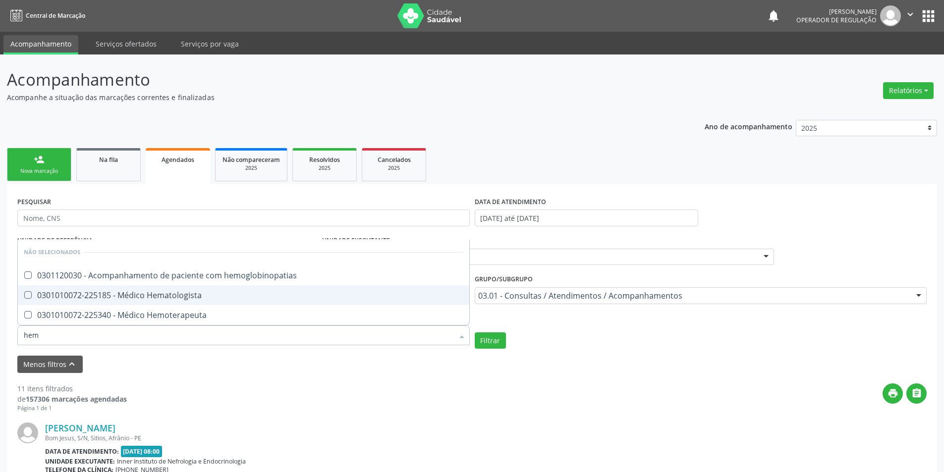
click at [147, 299] on div "0301010072-225185 - Médico Hematologista" at bounding box center [243, 295] width 439 height 8
checkbox Hematologista "true"
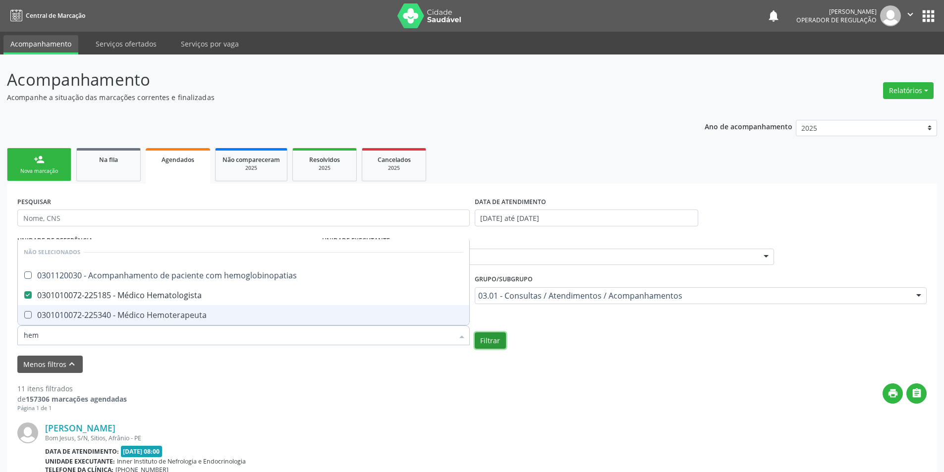
click at [504, 335] on button "Filtrar" at bounding box center [490, 340] width 31 height 17
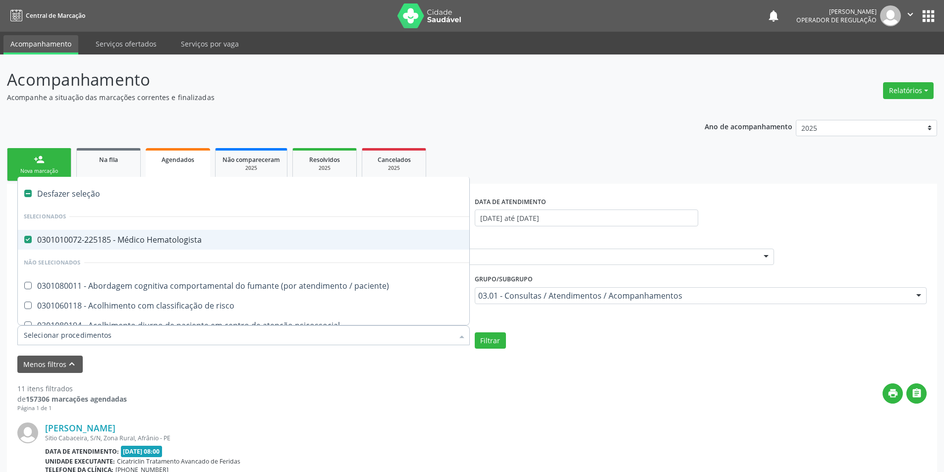
click at [96, 239] on div "0301010072-225185 - Médico Hematologista" at bounding box center [541, 240] width 1035 height 8
checkbox Hematologista "false"
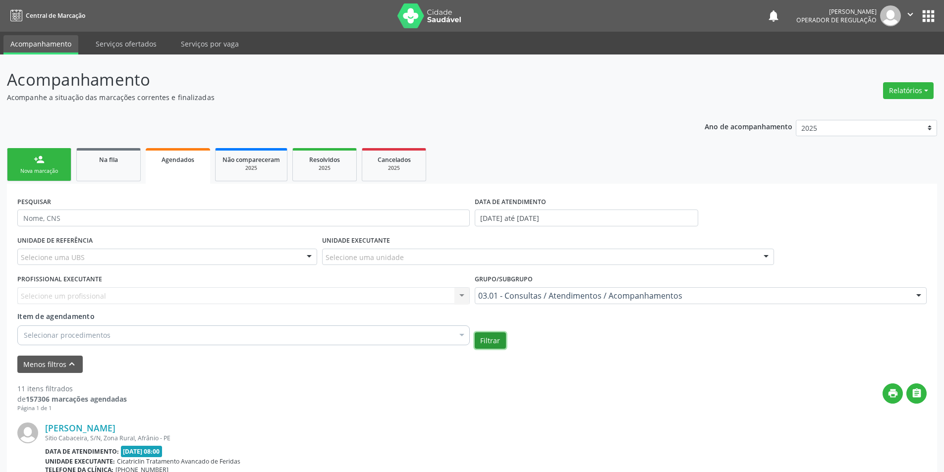
click at [499, 342] on button "Filtrar" at bounding box center [490, 340] width 31 height 17
click at [116, 338] on div "Selecionar procedimentos" at bounding box center [243, 335] width 452 height 20
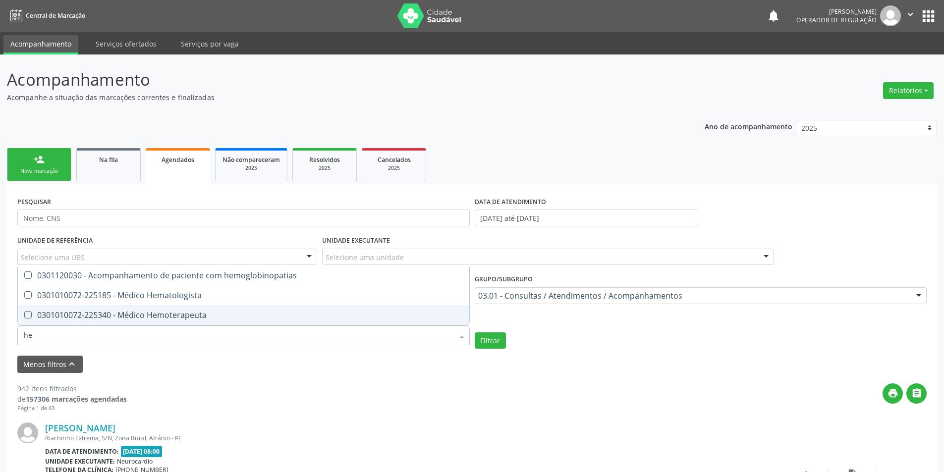
type input "hem"
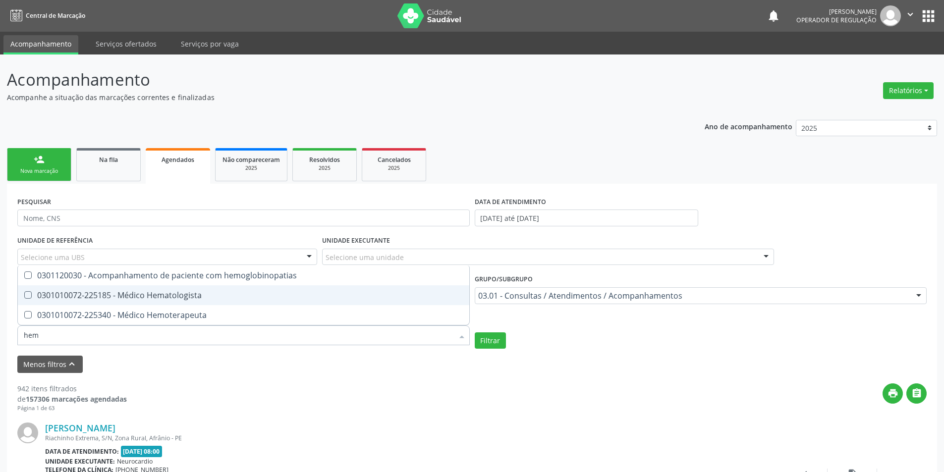
click at [162, 299] on div "0301010072-225185 - Médico Hematologista" at bounding box center [243, 295] width 439 height 8
checkbox Hematologista "true"
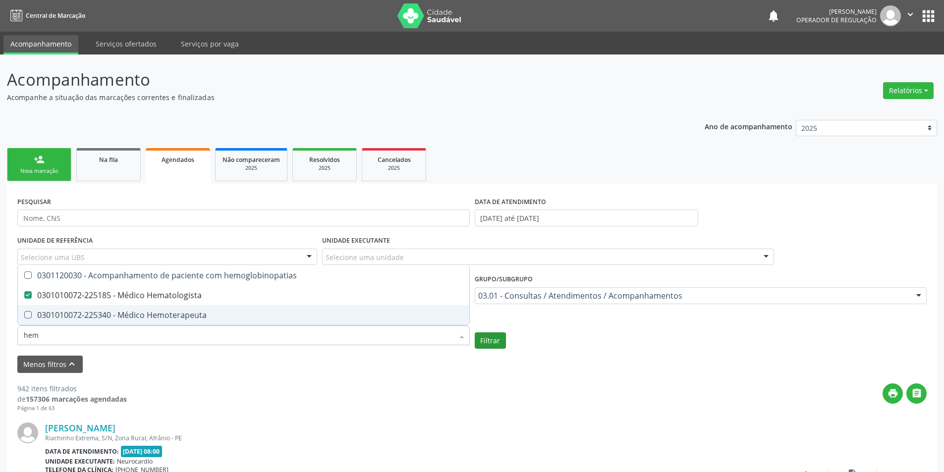
type input "hem"
click at [485, 343] on button "Filtrar" at bounding box center [490, 340] width 31 height 17
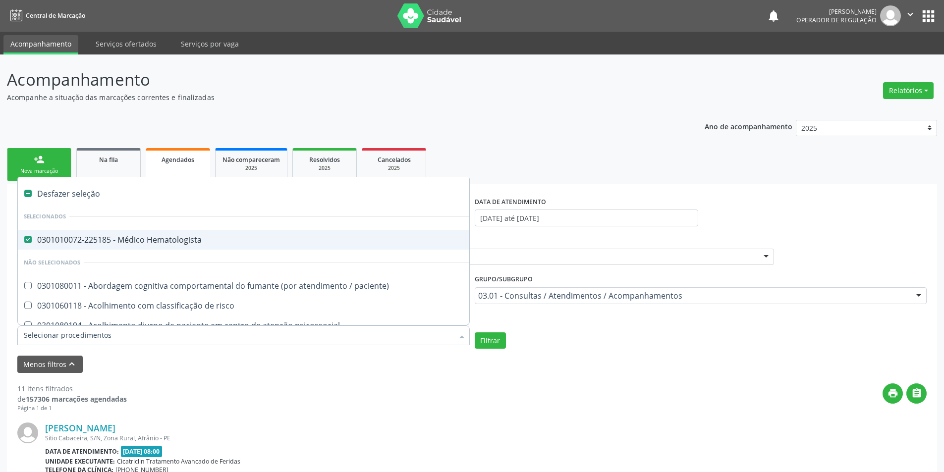
click at [25, 241] on Hematologista at bounding box center [27, 239] width 7 height 7
click at [24, 241] on Hematologista "checkbox" at bounding box center [21, 239] width 6 height 6
checkbox Hematologista "false"
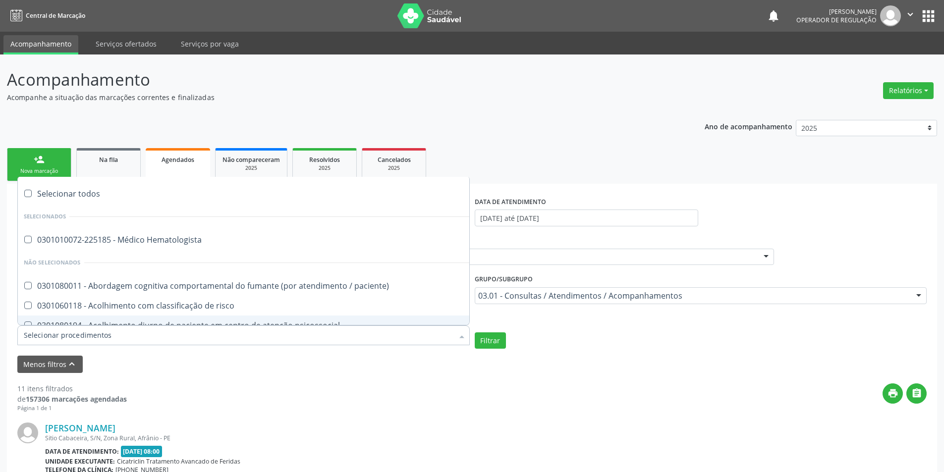
click at [47, 329] on input "Item de agendamento" at bounding box center [239, 335] width 430 height 20
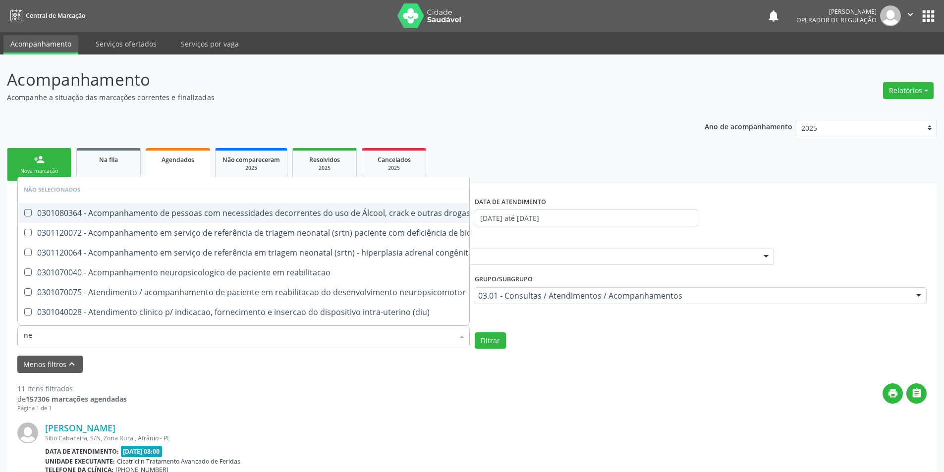
type input "nef"
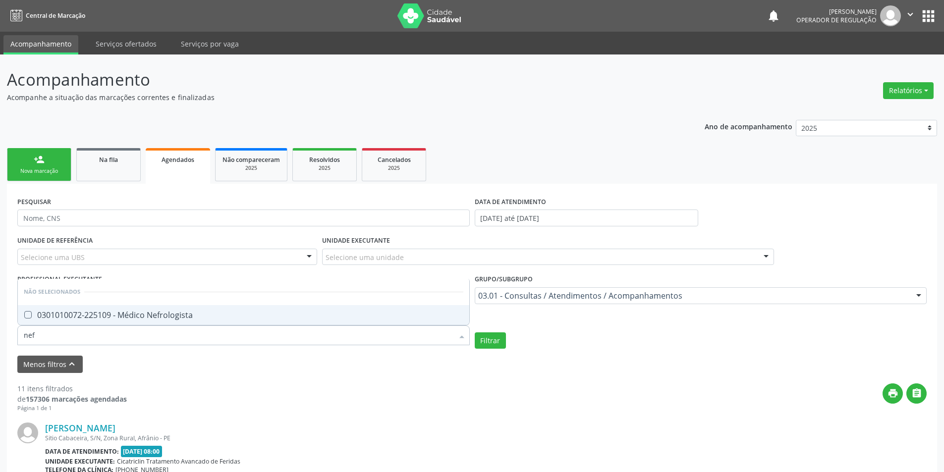
click at [74, 311] on div "0301010072-225109 - Médico Nefrologista" at bounding box center [243, 315] width 439 height 8
click at [491, 343] on button "Filtrar" at bounding box center [490, 340] width 31 height 17
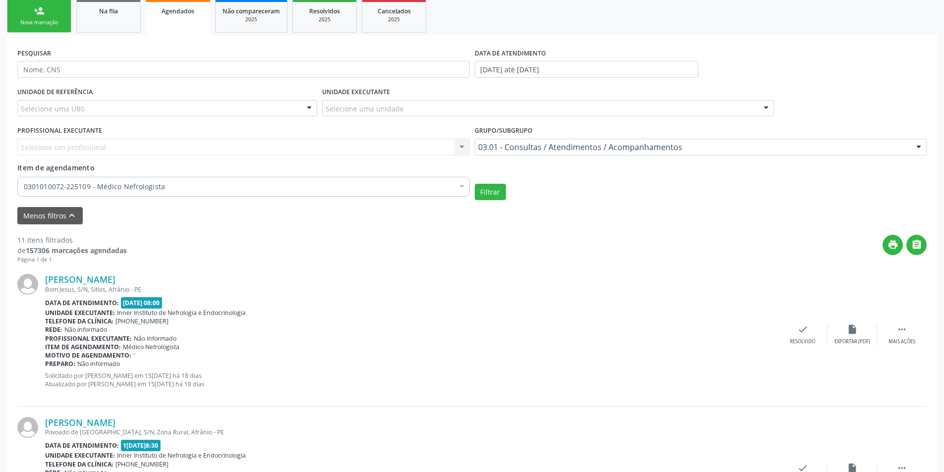
scroll to position [198, 0]
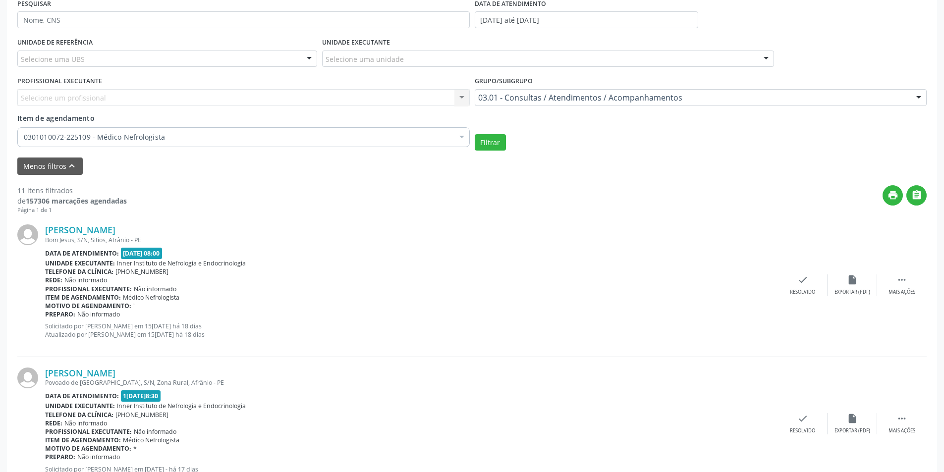
click at [82, 145] on div "0301010072-225109 - Médico Nefrologista" at bounding box center [243, 137] width 452 height 20
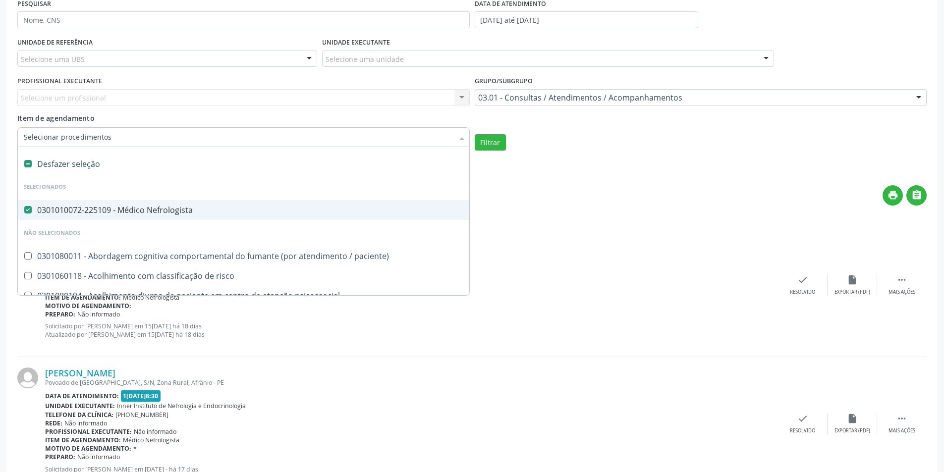
click at [82, 204] on span "0301010072-225109 - Médico Nefrologista" at bounding box center [541, 210] width 1047 height 20
checkbox Nefrologista "false"
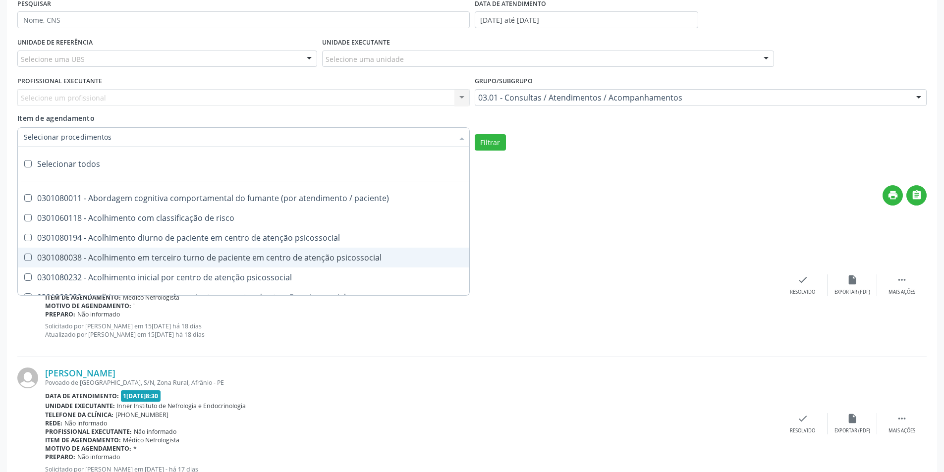
click at [78, 140] on input "Item de agendamento" at bounding box center [239, 137] width 430 height 20
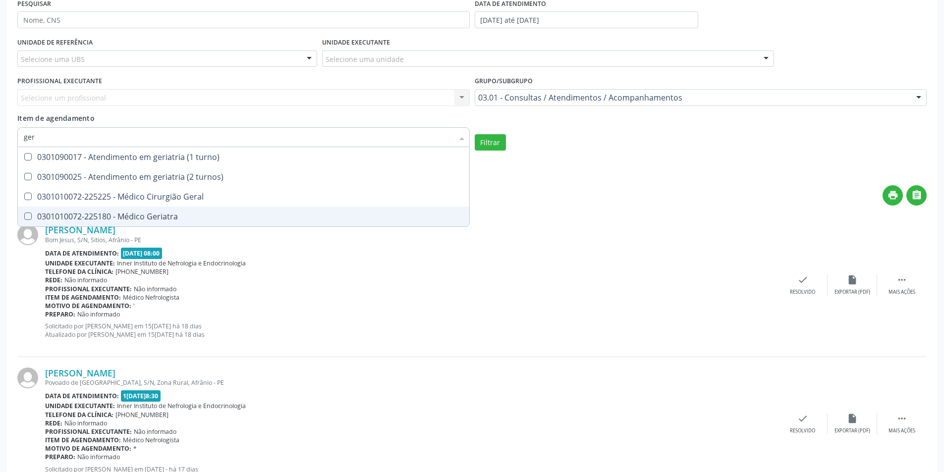
type input "gera"
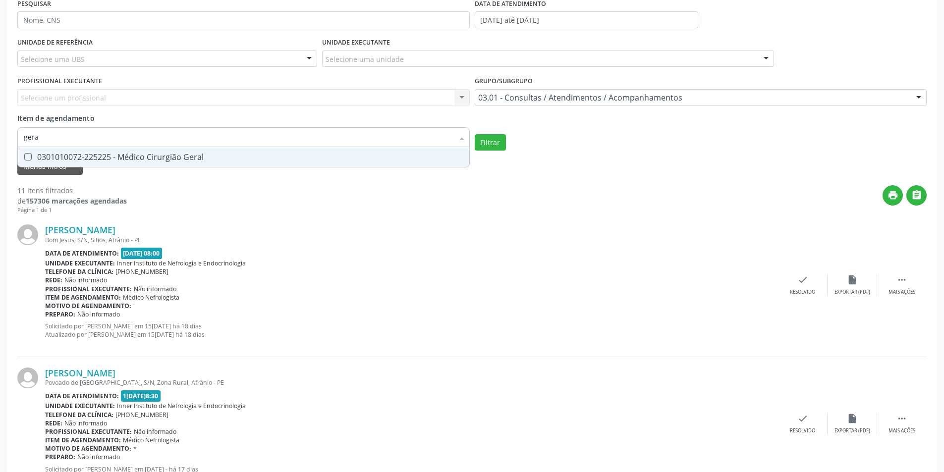
click at [90, 160] on div "0301010072-225225 - Médico Cirurgião Geral" at bounding box center [243, 157] width 439 height 8
checkbox Geral "true"
click at [497, 152] on form "PESQUISAR DATA DE ATENDIMENTO 0[DATE] até 3[DATE] UNIDADE DE REFERÊNCIA Selecio…" at bounding box center [471, 85] width 909 height 178
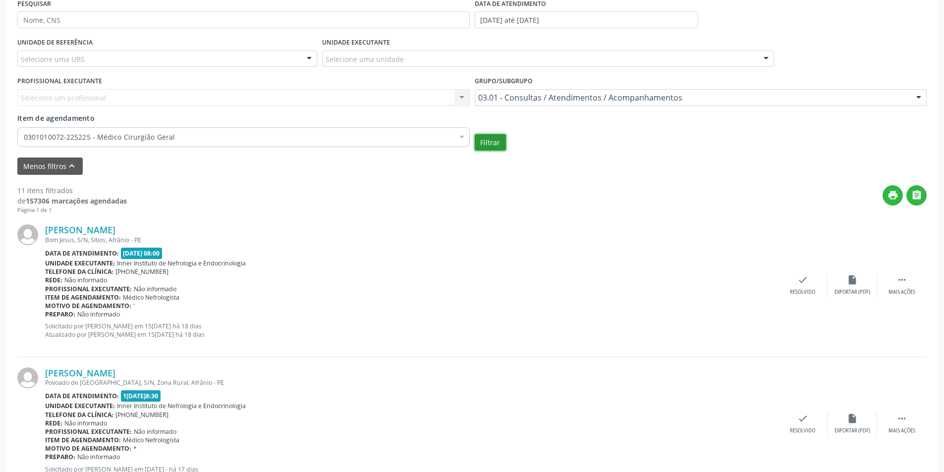
click at [497, 147] on button "Filtrar" at bounding box center [490, 142] width 31 height 17
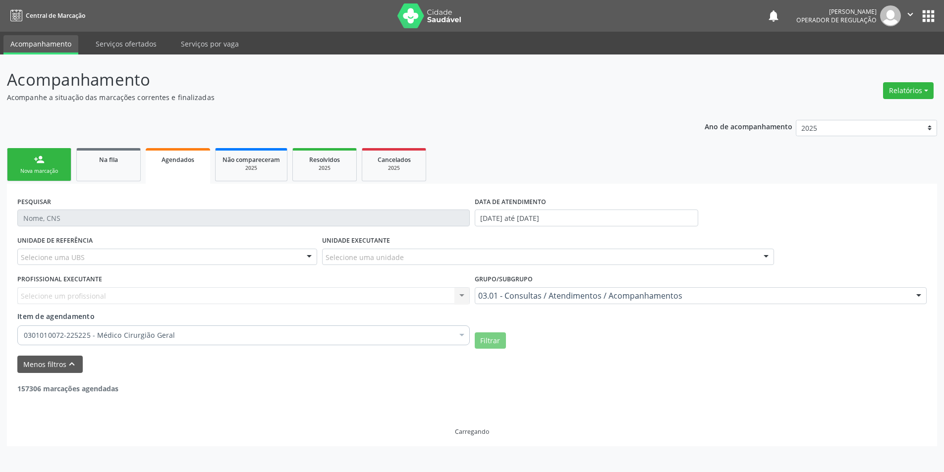
scroll to position [0, 0]
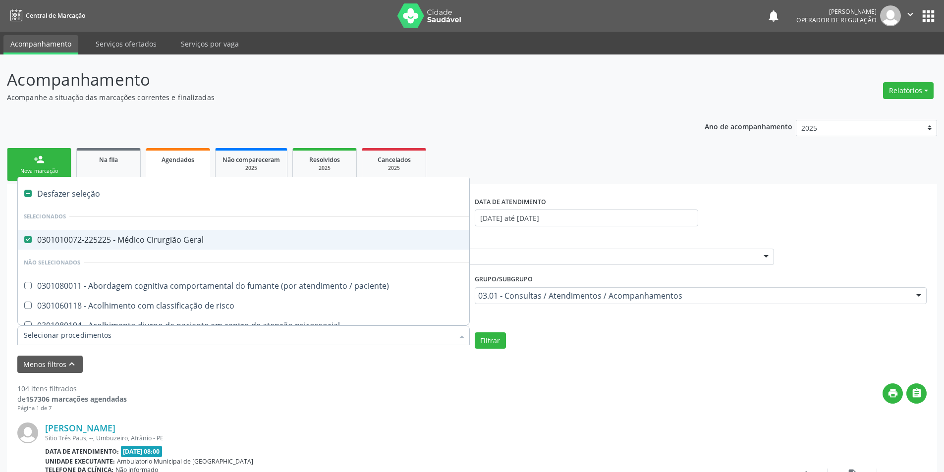
click at [55, 194] on div "Desfazer seleção" at bounding box center [541, 194] width 1047 height 20
checkbox Geral "false"
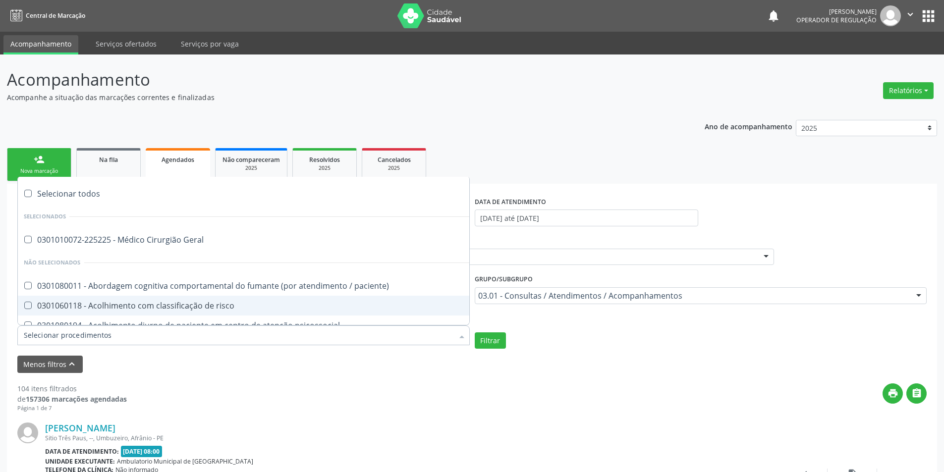
click at [54, 335] on input "Item de agendamento" at bounding box center [239, 335] width 430 height 20
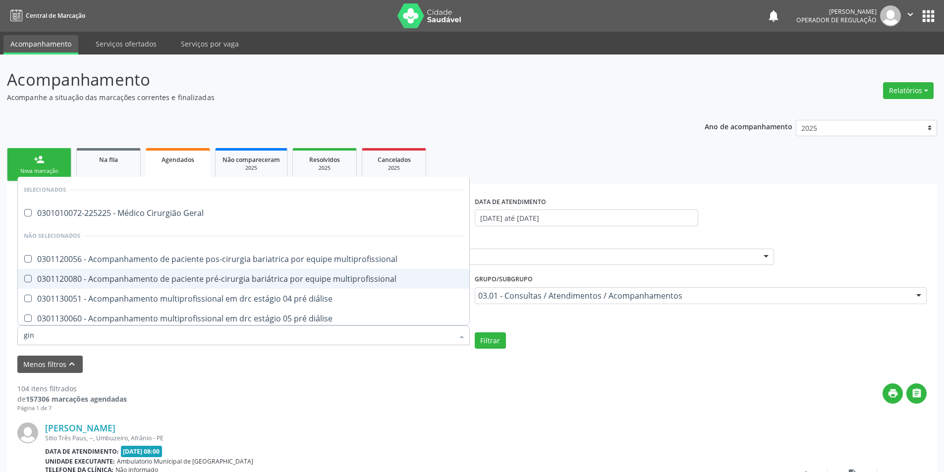
type input "gine"
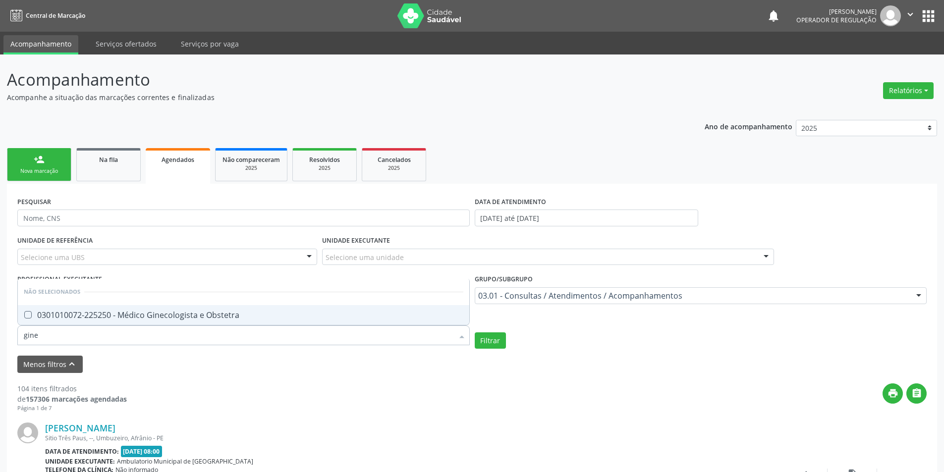
click at [90, 312] on div "0301010072-225250 - Médico Ginecologista e Obstetra" at bounding box center [243, 315] width 439 height 8
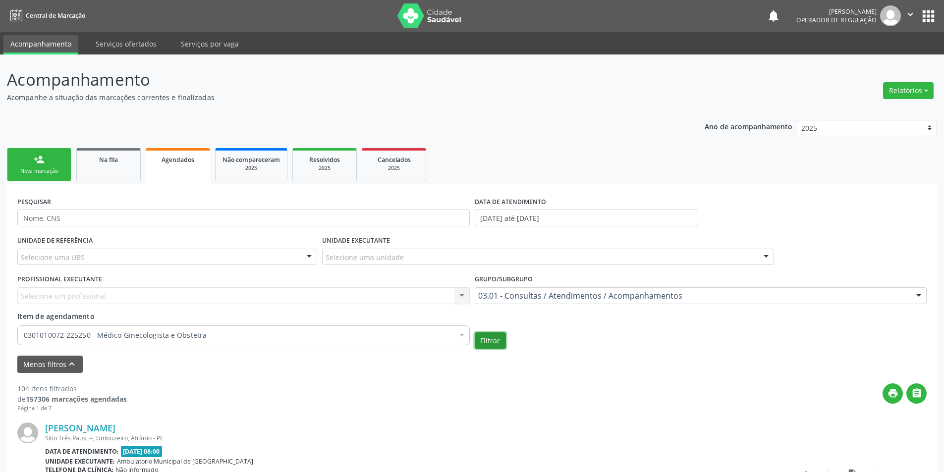
click at [481, 334] on button "Filtrar" at bounding box center [490, 340] width 31 height 17
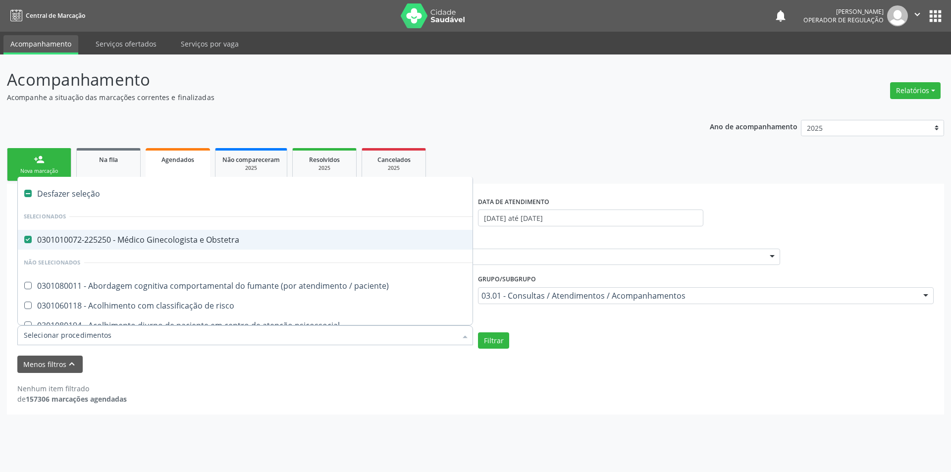
click at [48, 195] on div "Desfazer seleção" at bounding box center [541, 194] width 1047 height 20
checkbox Obstetra "false"
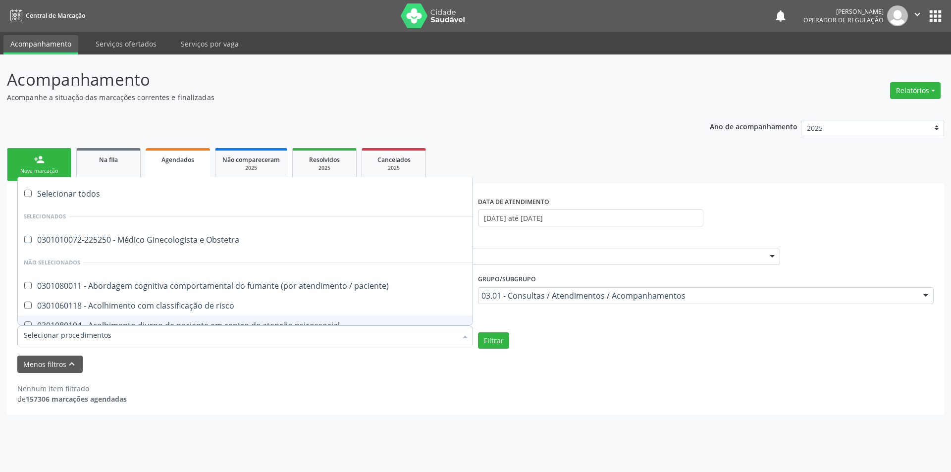
click at [48, 336] on input "Item de agendamento" at bounding box center [240, 335] width 433 height 20
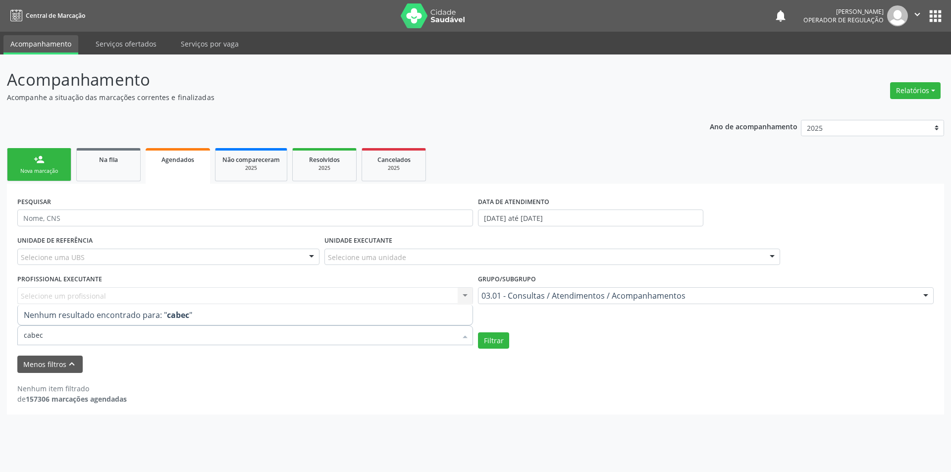
type input "cabe"
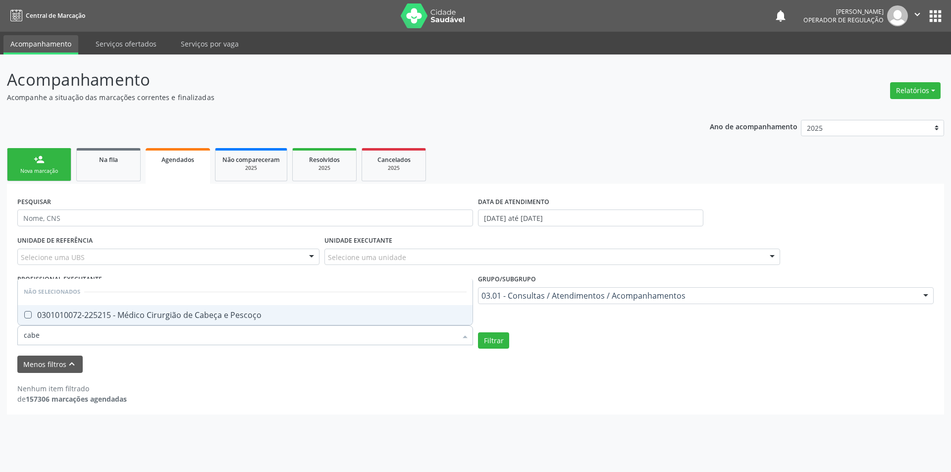
click at [85, 308] on span "0301010072-225215 - Médico Cirurgião de Cabeça e Pescoço" at bounding box center [245, 315] width 455 height 20
click at [487, 342] on button "Filtrar" at bounding box center [493, 340] width 31 height 17
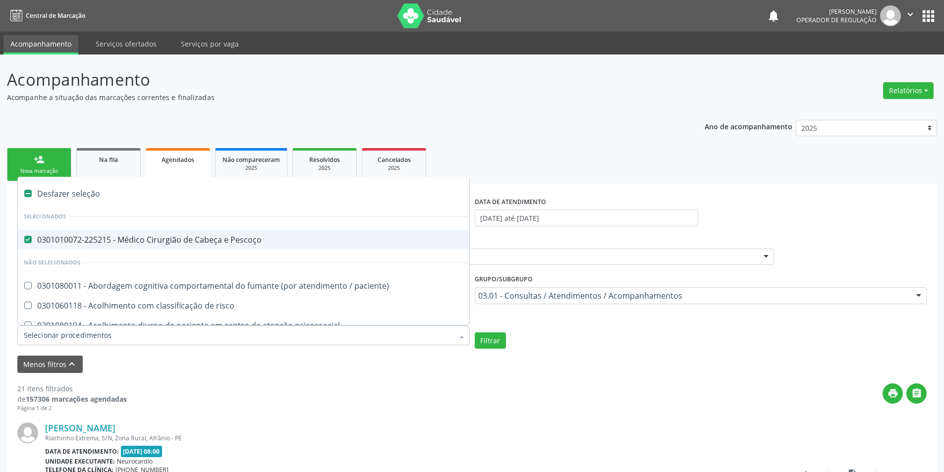
click at [79, 186] on div "Desfazer seleção" at bounding box center [541, 194] width 1047 height 20
checkbox Pescoço "false"
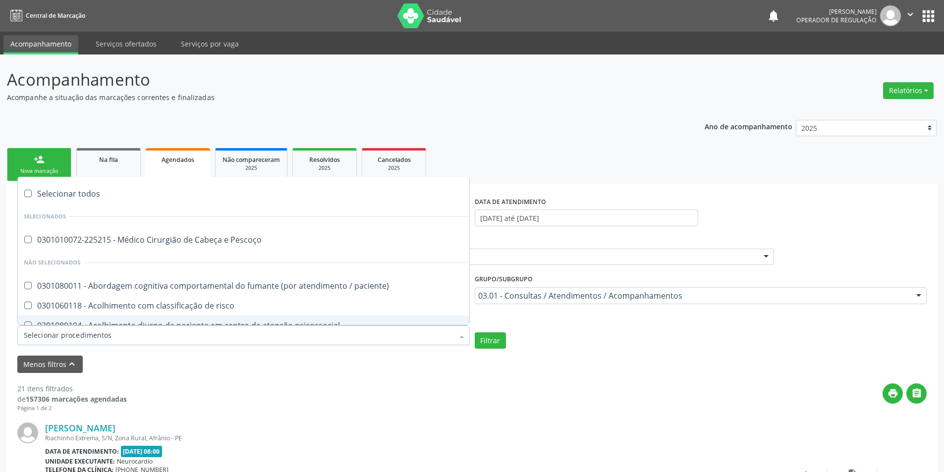
drag, startPoint x: 49, startPoint y: 330, endPoint x: 53, endPoint y: 288, distance: 42.3
click at [49, 330] on input "Item de agendamento" at bounding box center [239, 335] width 430 height 20
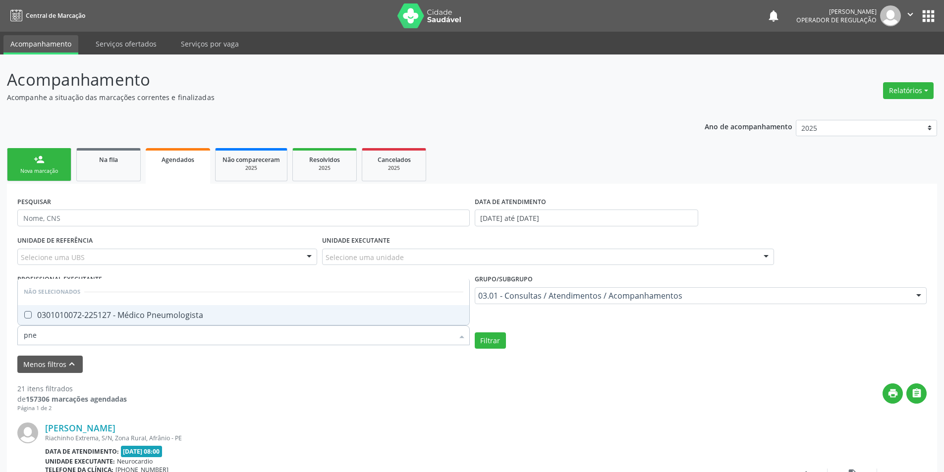
type input "pneu"
click at [70, 313] on div "0301010072-225127 - Médico Pneumologista" at bounding box center [243, 315] width 439 height 8
click at [503, 340] on button "Filtrar" at bounding box center [490, 340] width 31 height 17
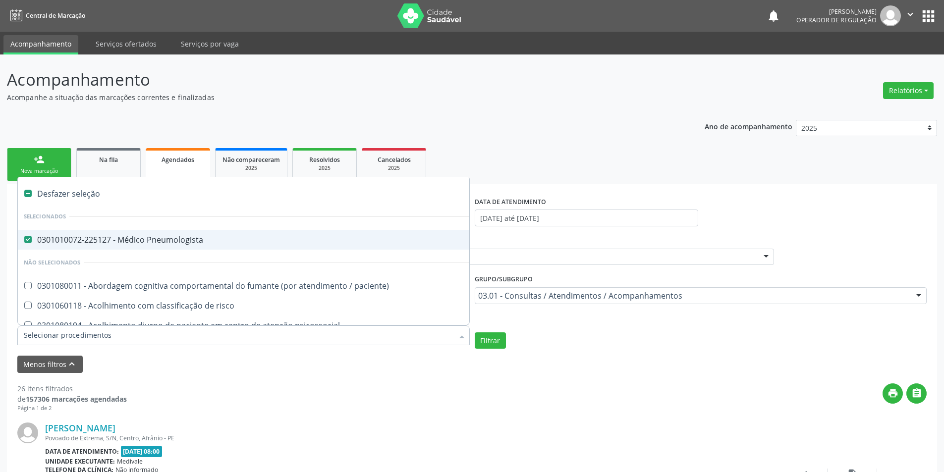
click at [56, 193] on div "Desfazer seleção" at bounding box center [541, 194] width 1047 height 20
checkbox Pneumologista "false"
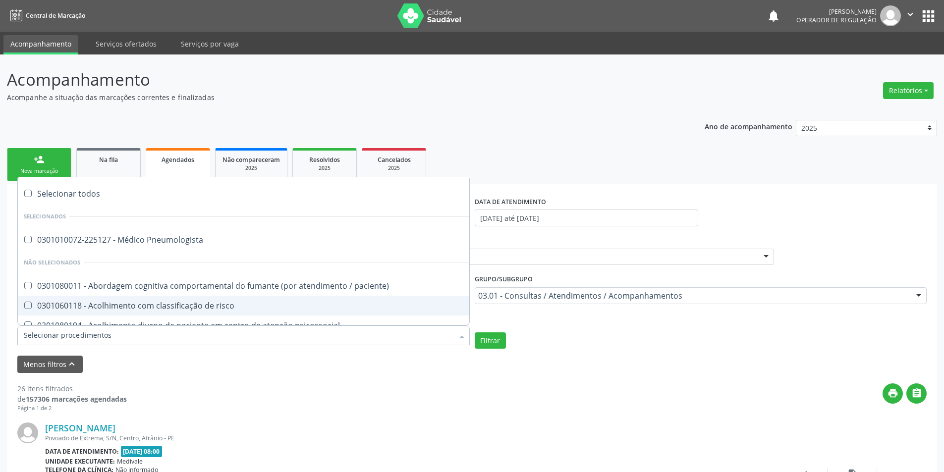
click at [65, 340] on input "Item de agendamento" at bounding box center [239, 335] width 430 height 20
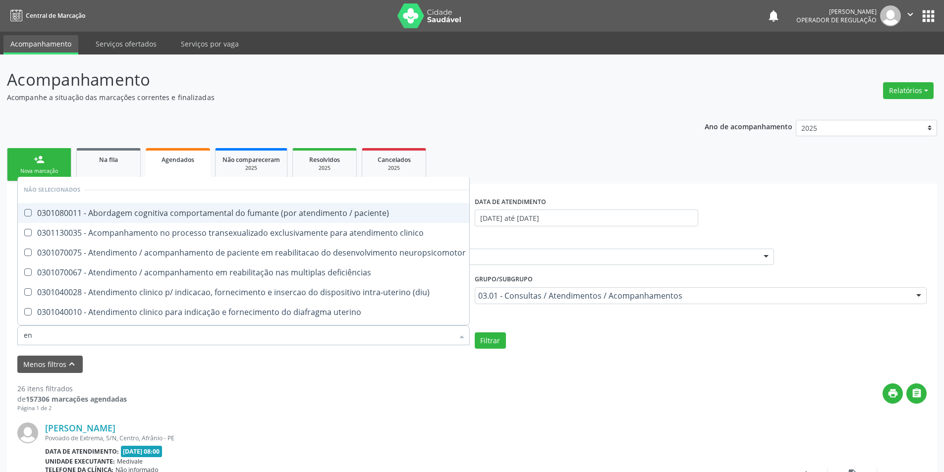
type input "e"
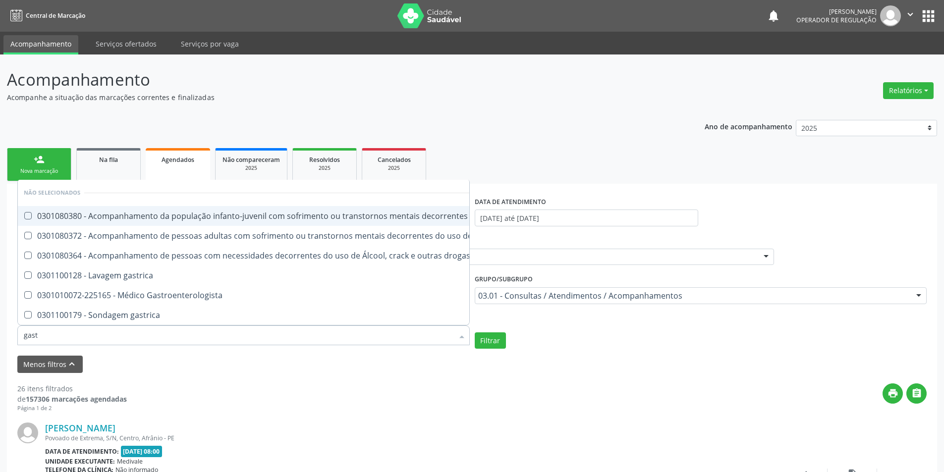
type input "gastr"
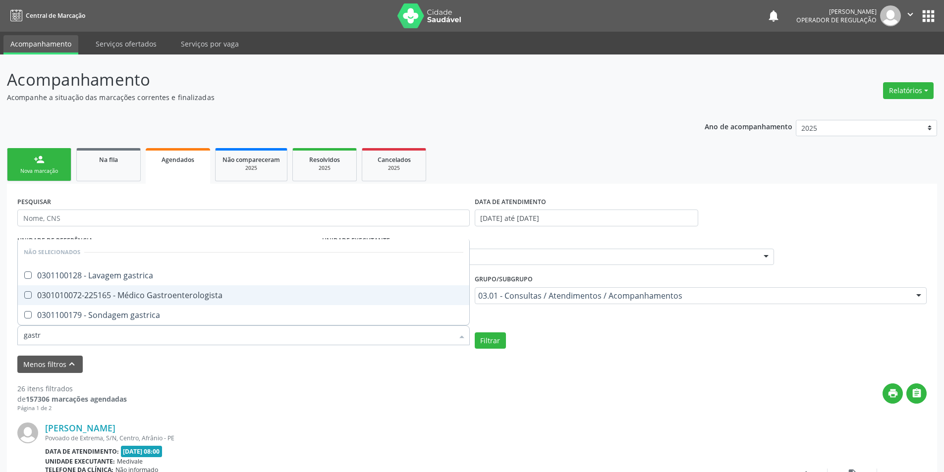
click at [153, 291] on div "0301010072-225165 - Médico Gastroenterologista" at bounding box center [243, 295] width 439 height 8
checkbox Gastroenterologista "true"
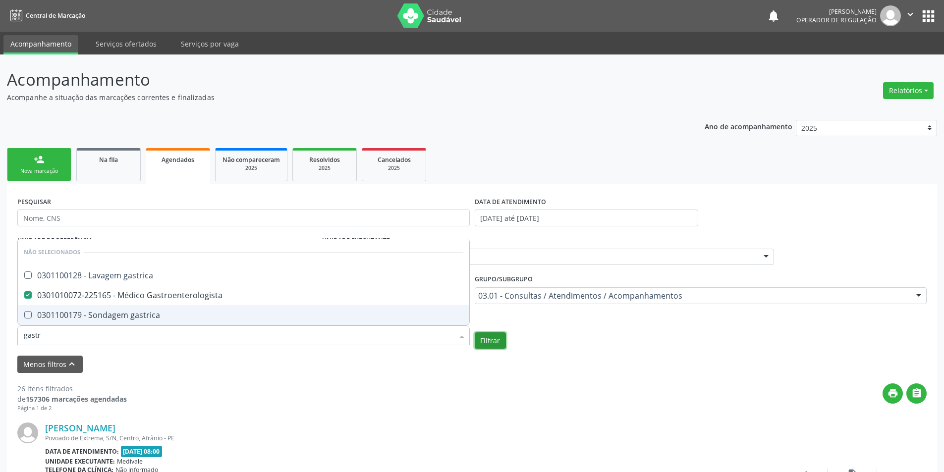
click at [483, 334] on button "Filtrar" at bounding box center [490, 340] width 31 height 17
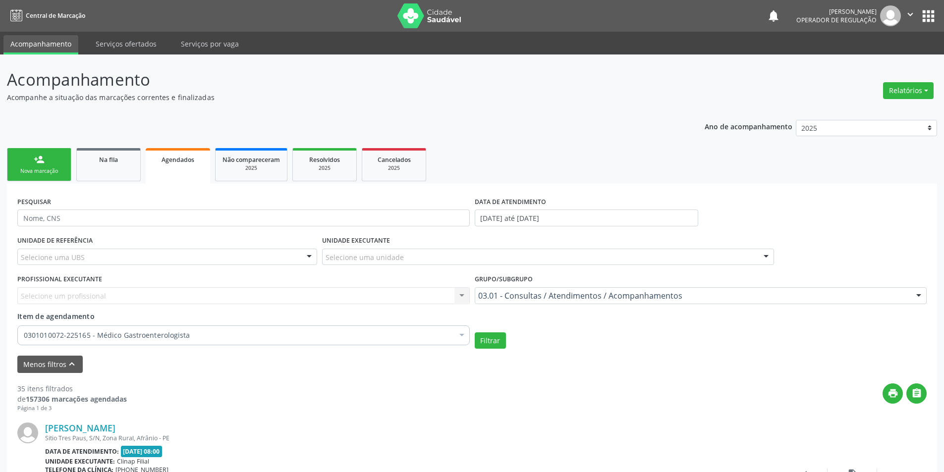
scroll to position [50, 0]
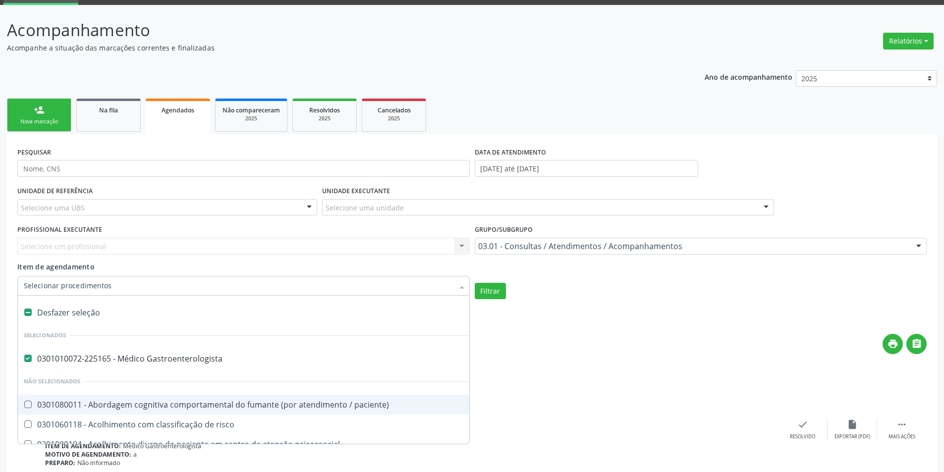
click at [92, 310] on div "Desfazer seleção" at bounding box center [541, 313] width 1047 height 20
checkbox Gastroenterologista "false"
click at [95, 283] on input "Item de agendamento" at bounding box center [239, 286] width 430 height 20
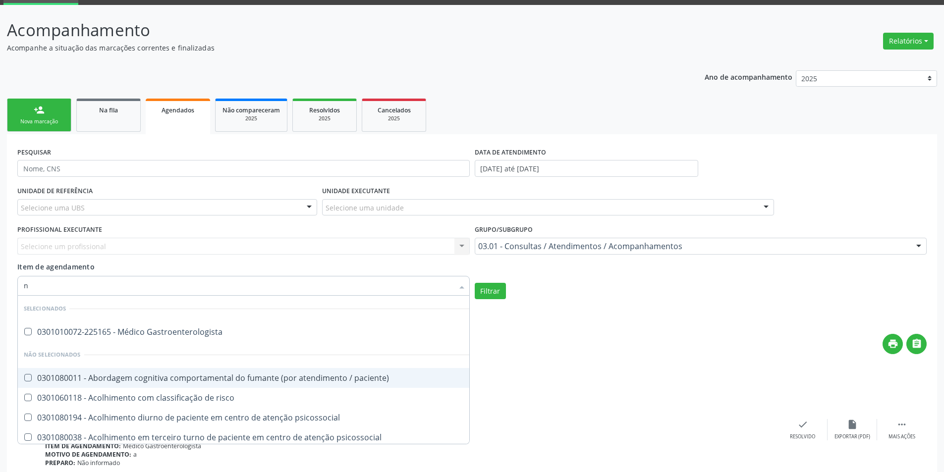
type input "ne"
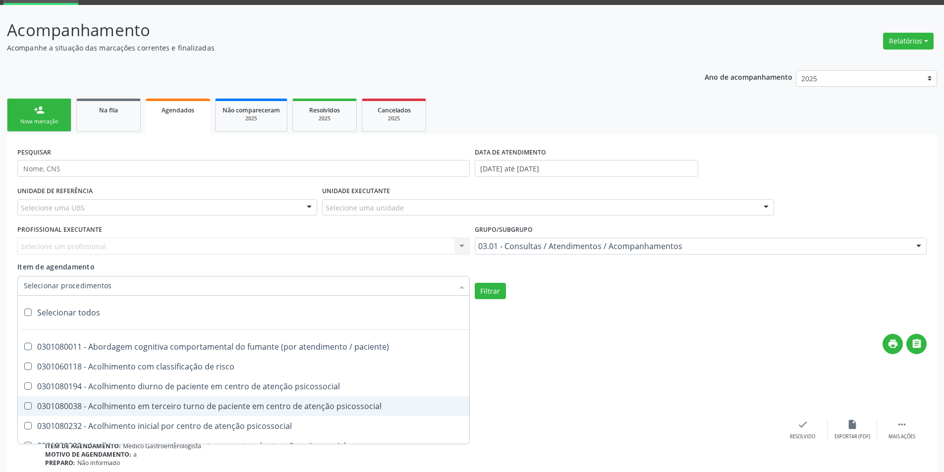
click at [59, 290] on input "Item de agendamento" at bounding box center [239, 286] width 430 height 20
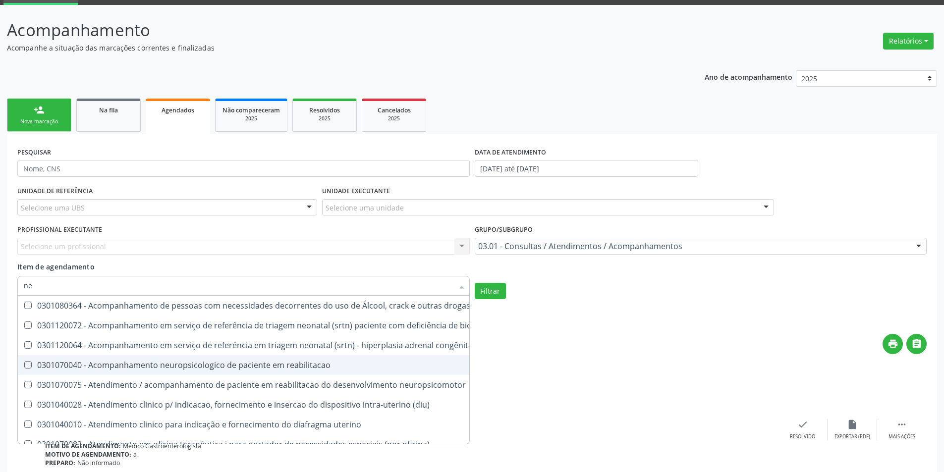
type input "nef"
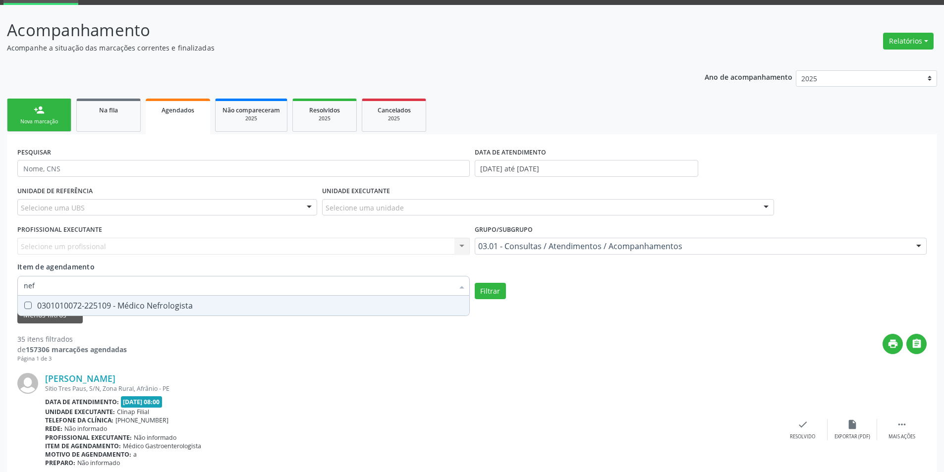
click at [66, 305] on div "0301010072-225109 - Médico Nefrologista" at bounding box center [243, 306] width 439 height 8
checkbox Nefrologista "true"
click at [503, 285] on button "Filtrar" at bounding box center [490, 291] width 31 height 17
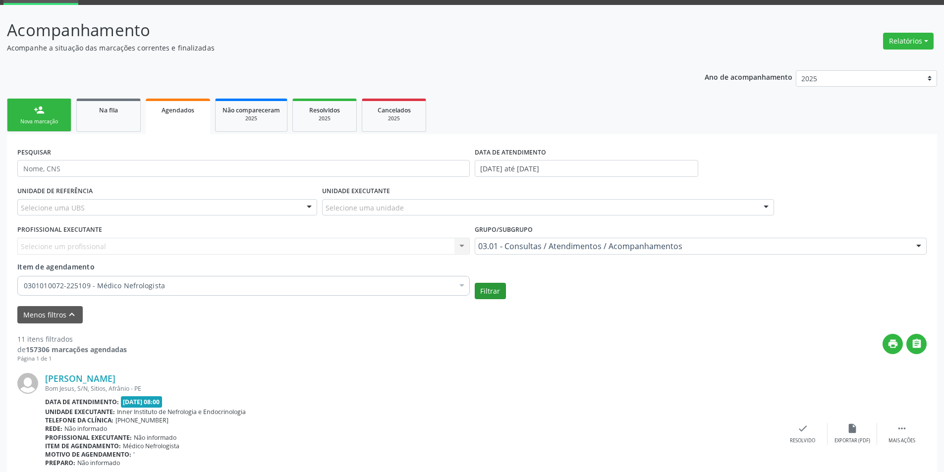
scroll to position [0, 0]
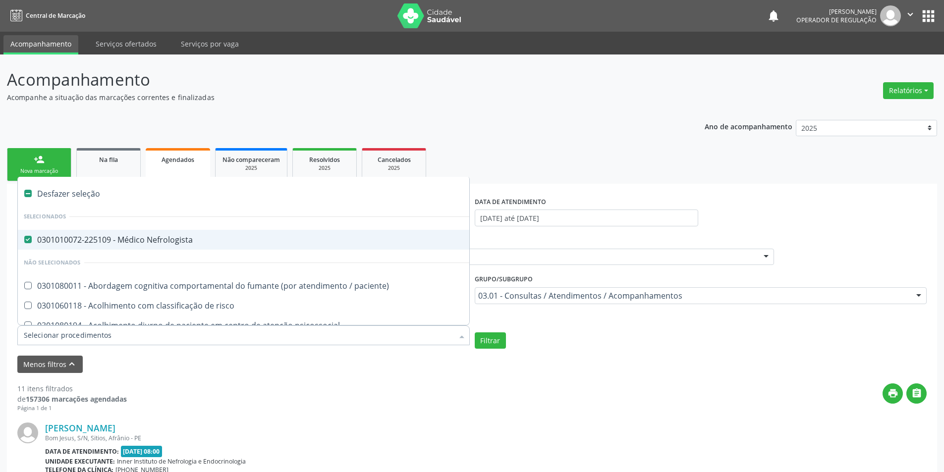
click at [148, 236] on div "0301010072-225109 - Médico Nefrologista" at bounding box center [541, 240] width 1035 height 8
checkbox Nefrologista "false"
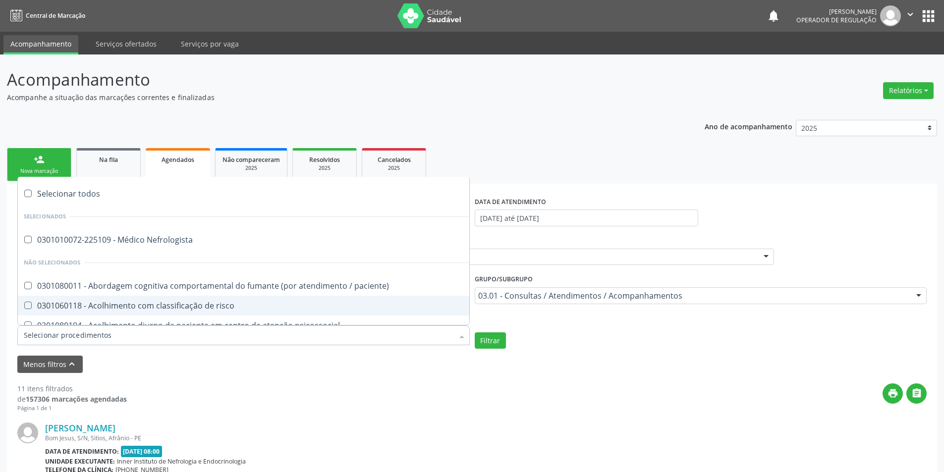
click at [68, 338] on input "Item de agendamento" at bounding box center [239, 335] width 430 height 20
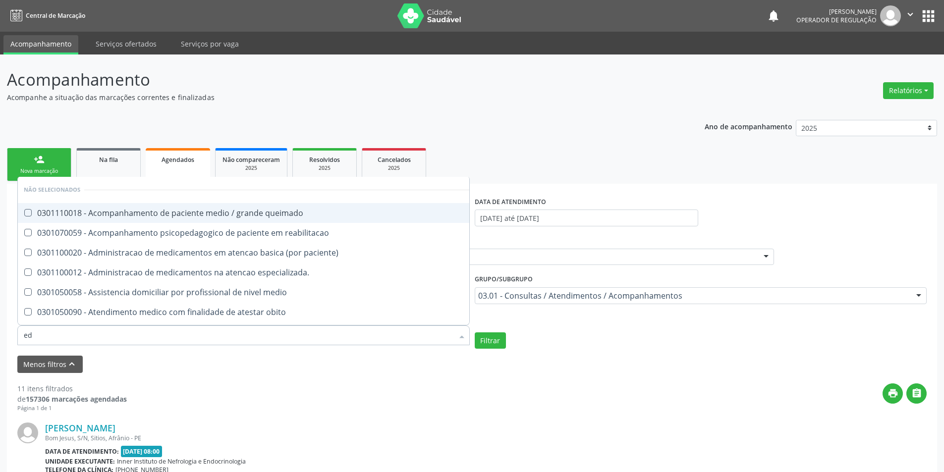
type input "e"
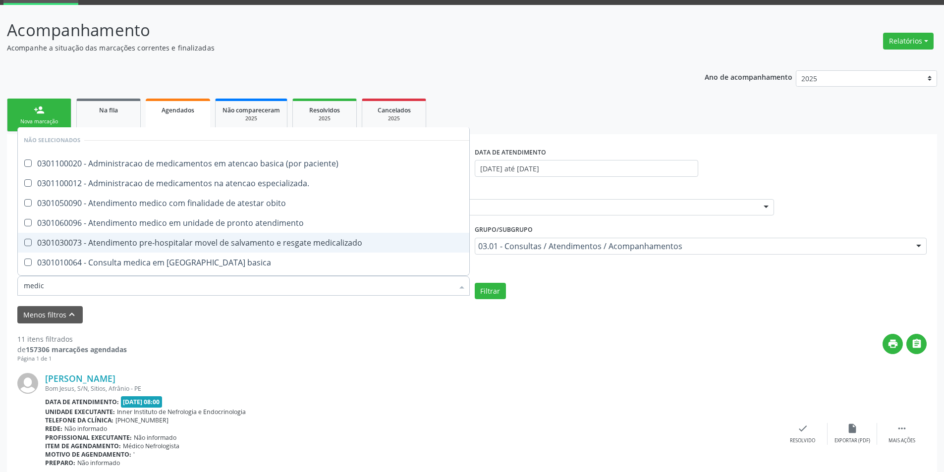
scroll to position [50, 0]
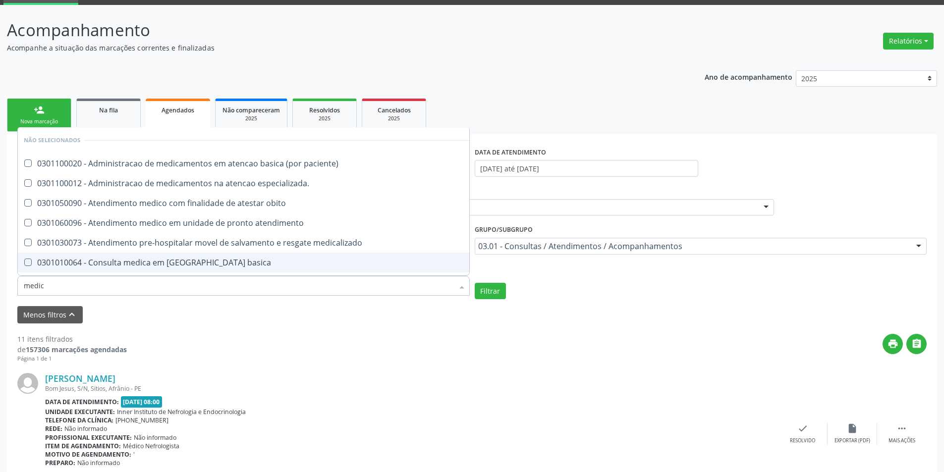
drag, startPoint x: 86, startPoint y: 285, endPoint x: 0, endPoint y: 283, distance: 85.7
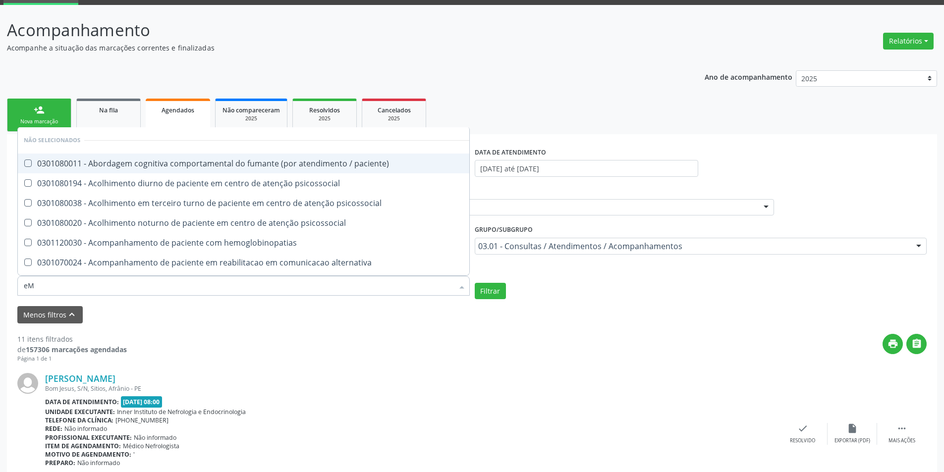
type input "e"
type input "medico"
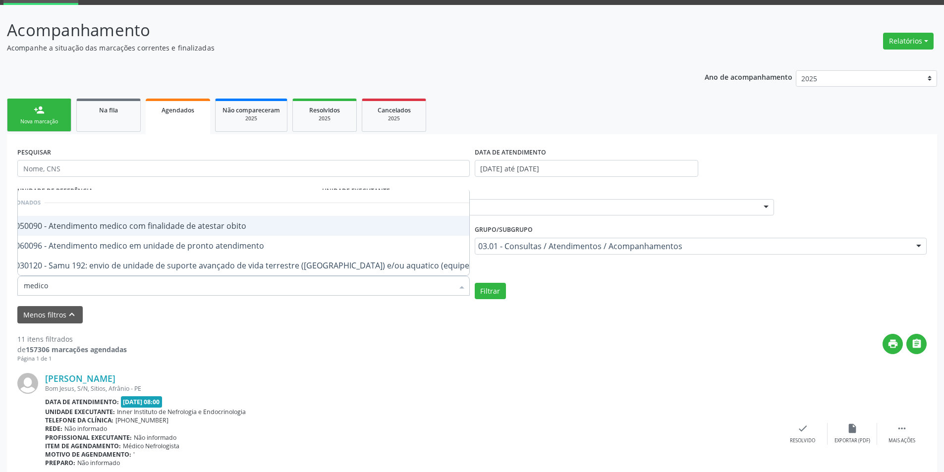
scroll to position [0, 59]
drag, startPoint x: 69, startPoint y: 288, endPoint x: 0, endPoint y: 280, distance: 69.3
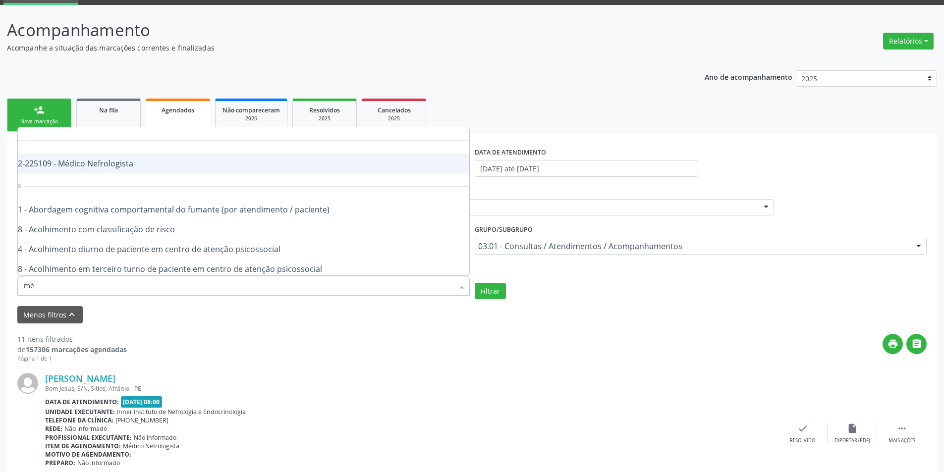
scroll to position [0, 0]
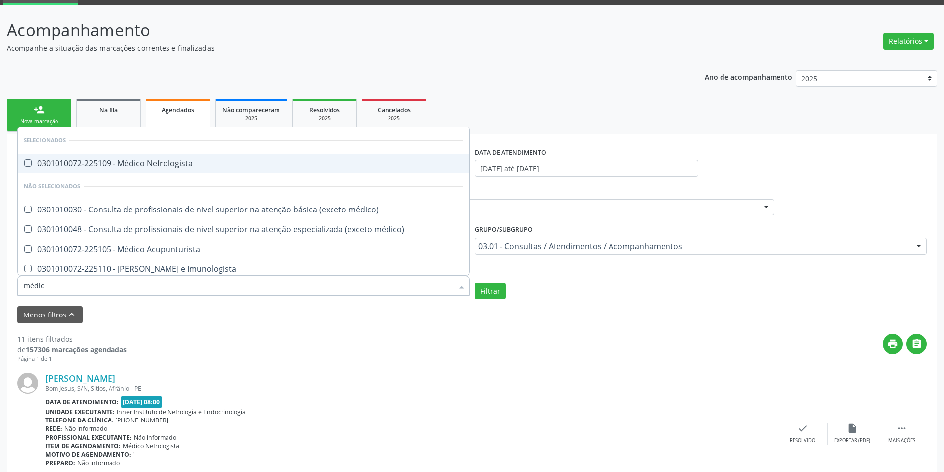
type input "médico"
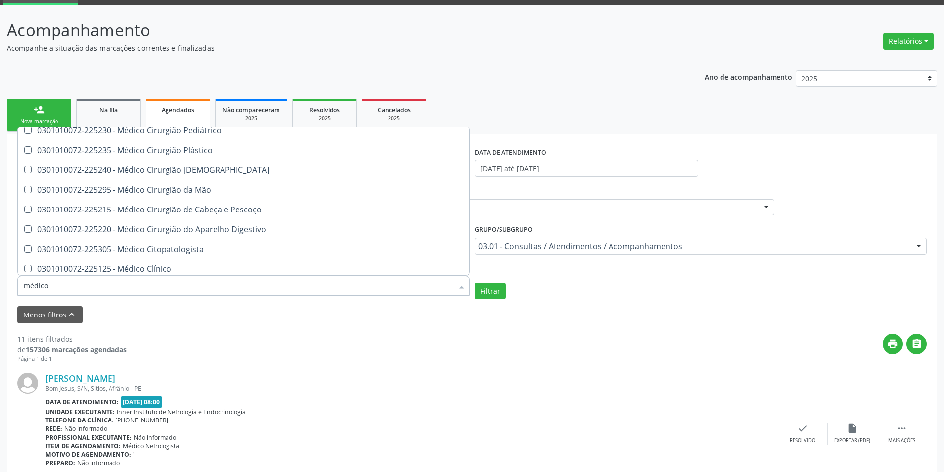
scroll to position [396, 0]
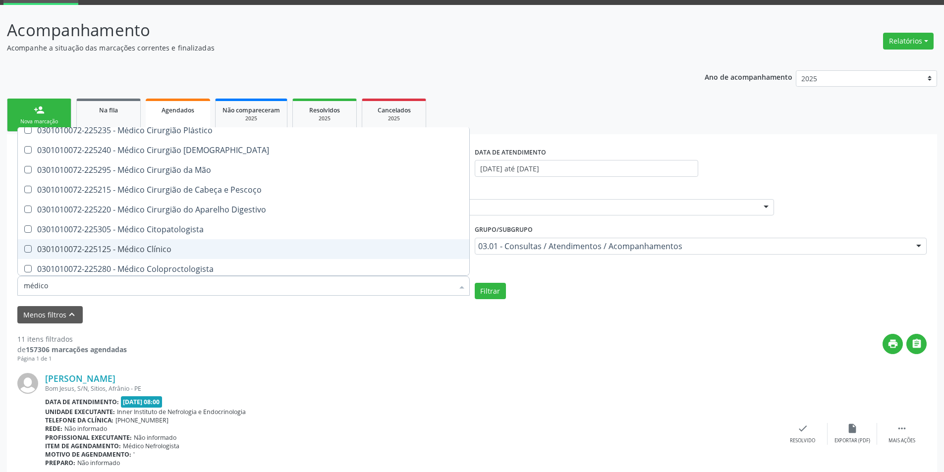
click at [126, 246] on div "0301010072-225125 - Médico Clínico" at bounding box center [243, 249] width 439 height 8
checkbox Clínico "true"
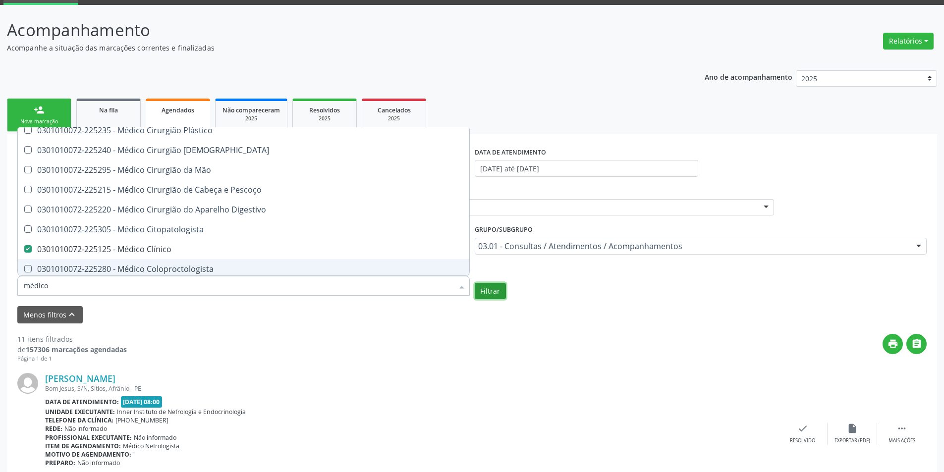
checkbox Nefrologista "true"
checkbox Clínico "false"
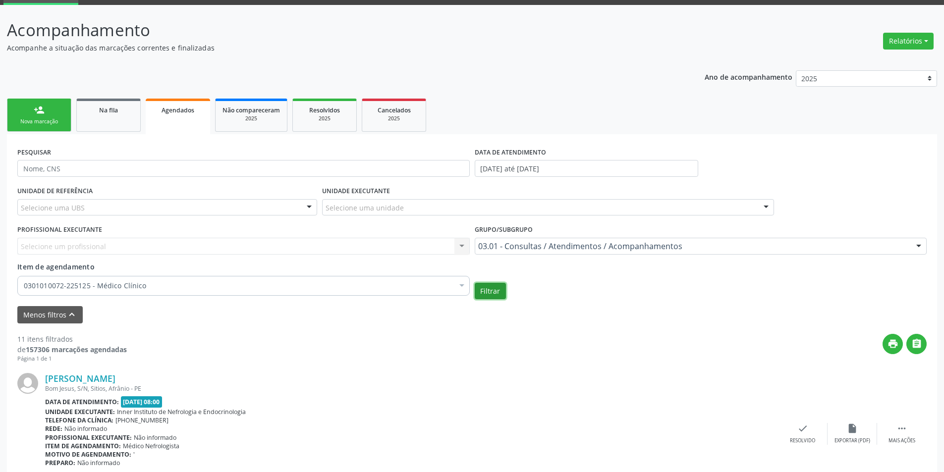
click at [492, 290] on button "Filtrar" at bounding box center [490, 291] width 31 height 17
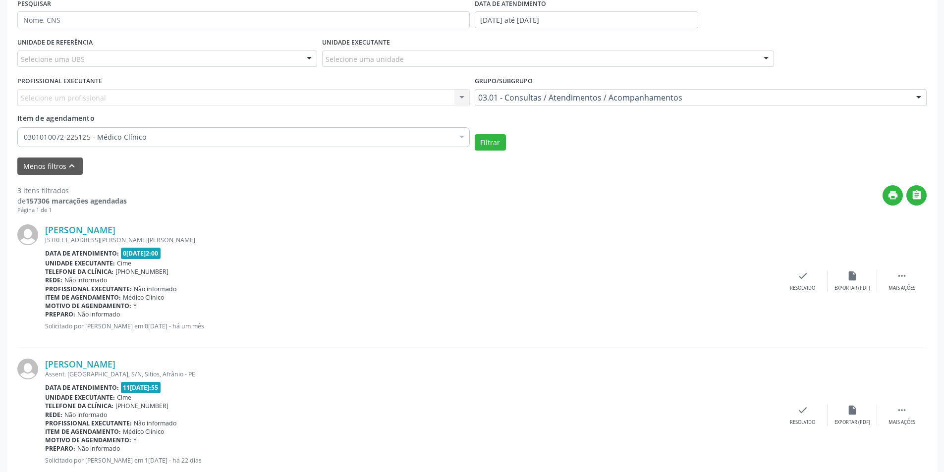
scroll to position [248, 0]
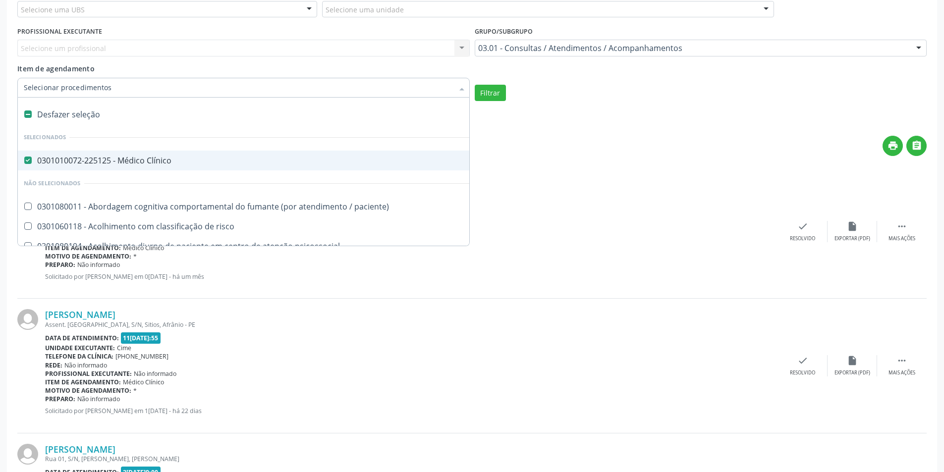
click at [58, 161] on div "0301010072-225125 - Médico Clínico" at bounding box center [541, 161] width 1035 height 8
checkbox Clínico "false"
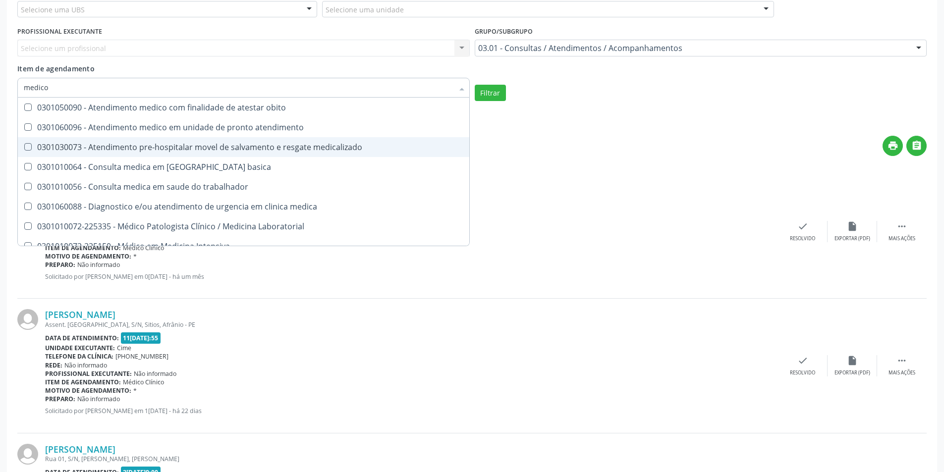
scroll to position [0, 0]
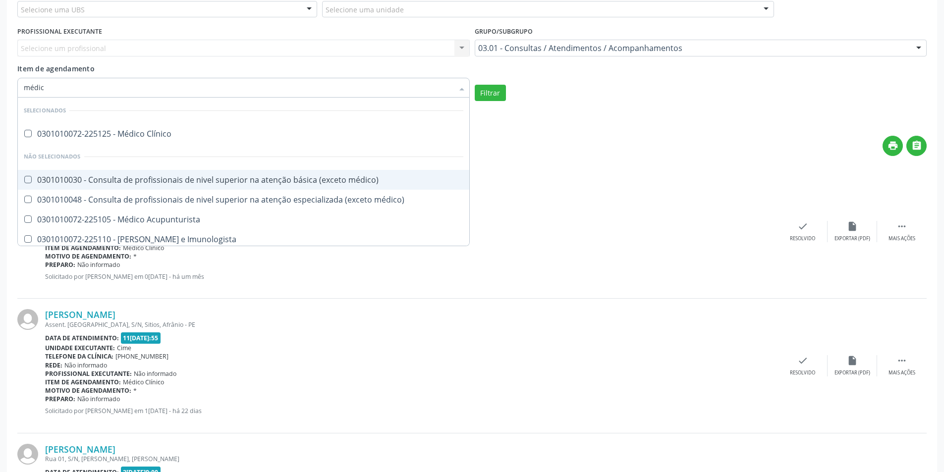
type input "médico"
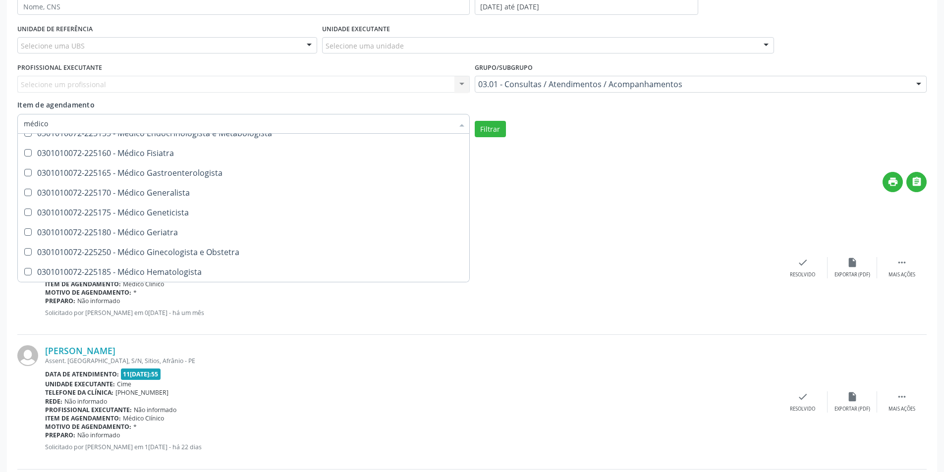
scroll to position [539, 0]
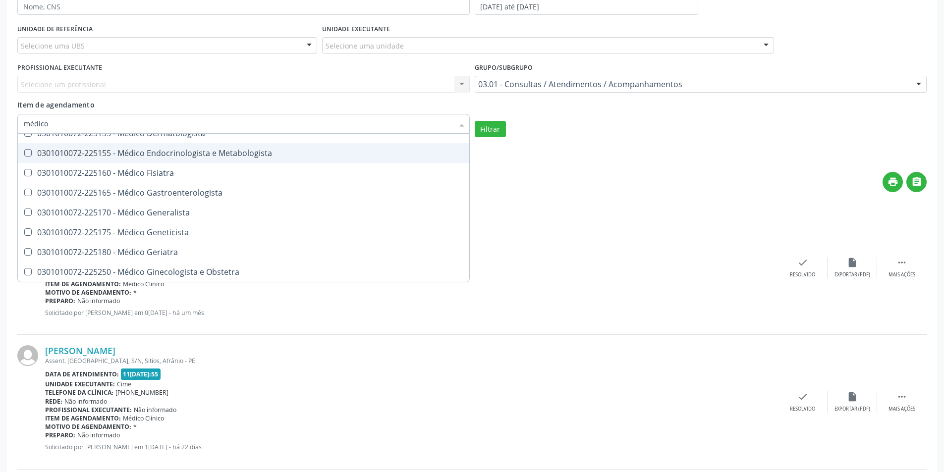
click at [243, 156] on div "0301010072-225155 - Médico Endocrinologista e Metabologista" at bounding box center [243, 153] width 439 height 8
checkbox Metabologista "true"
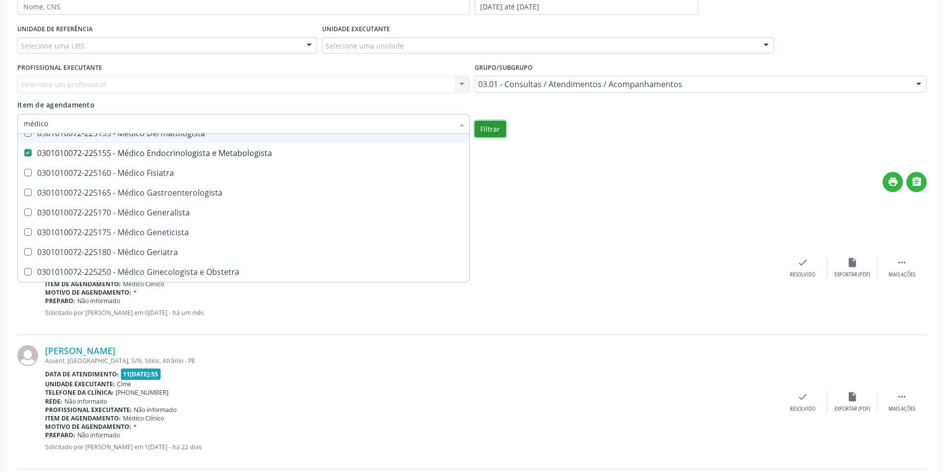
checkbox Clínico "true"
checkbox Metabologista "false"
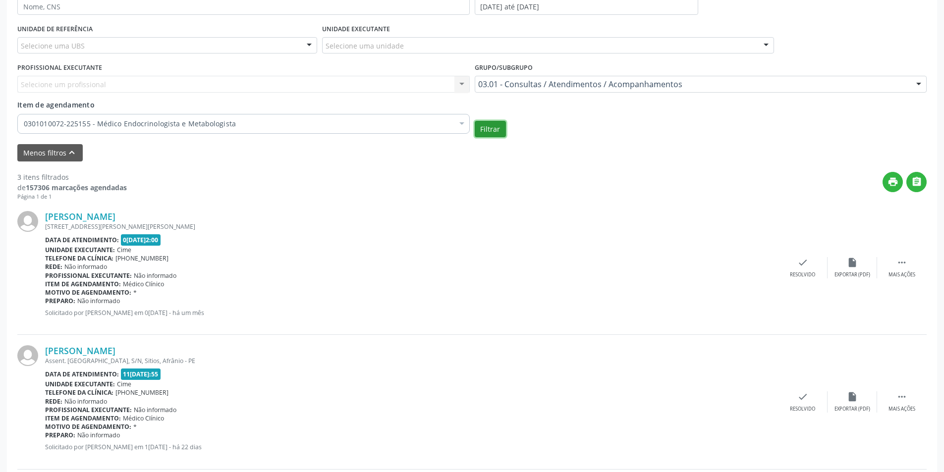
click at [482, 124] on button "Filtrar" at bounding box center [490, 129] width 31 height 17
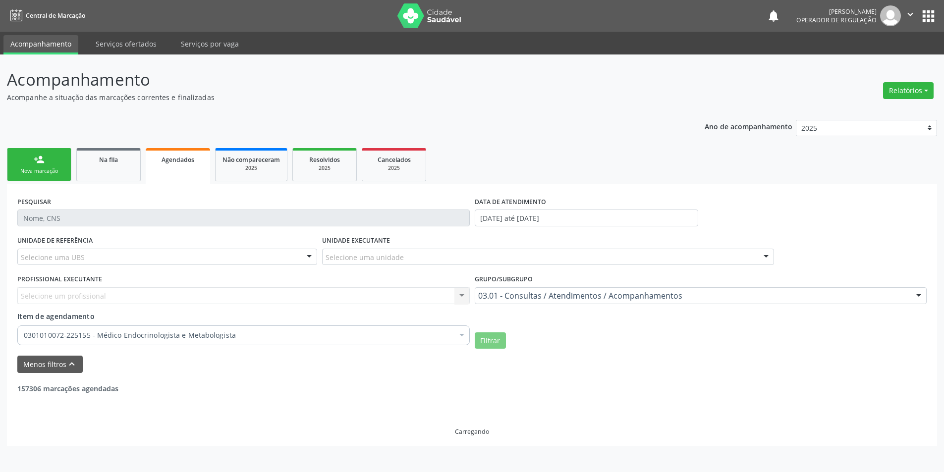
scroll to position [0, 0]
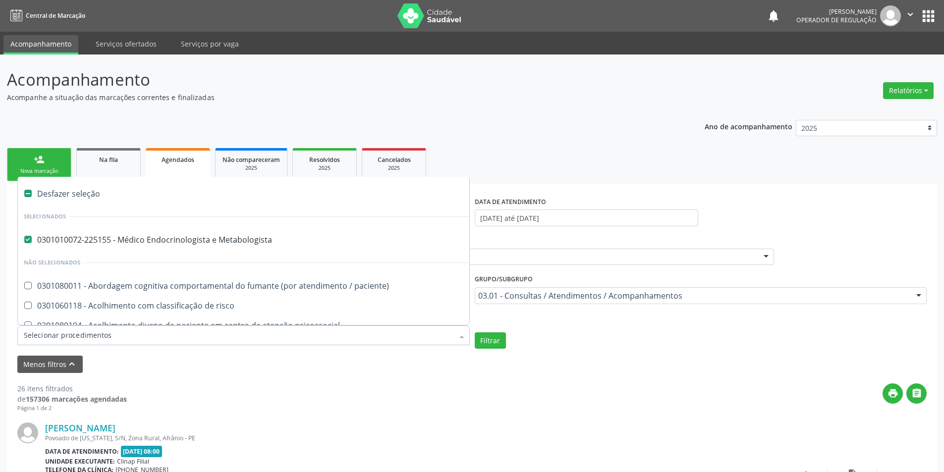
drag, startPoint x: 179, startPoint y: 336, endPoint x: 116, endPoint y: 335, distance: 62.4
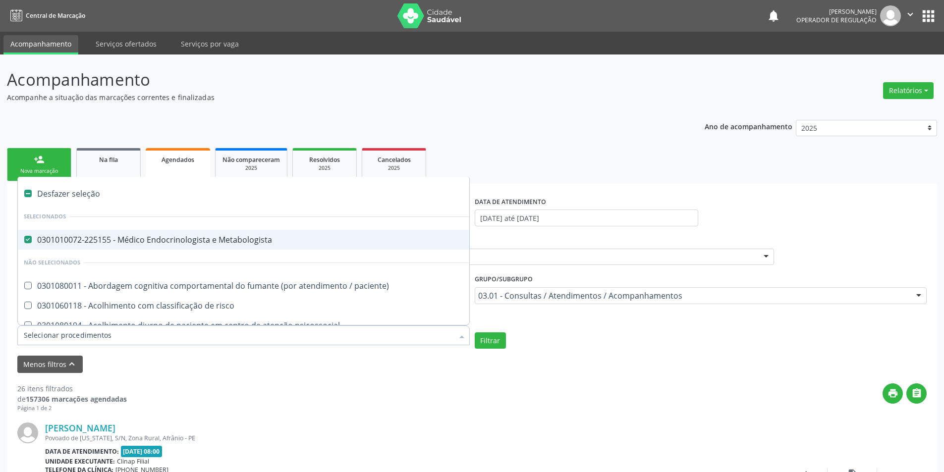
drag, startPoint x: 273, startPoint y: 240, endPoint x: 155, endPoint y: 238, distance: 118.4
click at [155, 238] on div "0301010072-225155 - Médico Endocrinologista e Metabologista" at bounding box center [541, 240] width 1035 height 8
click at [251, 240] on div "0301010072-225155 - Médico Endocrinologista e Metabologista" at bounding box center [541, 240] width 1035 height 8
click at [100, 241] on div "0301010072-225155 - Médico Endocrinologista e Metabologista" at bounding box center [541, 240] width 1035 height 8
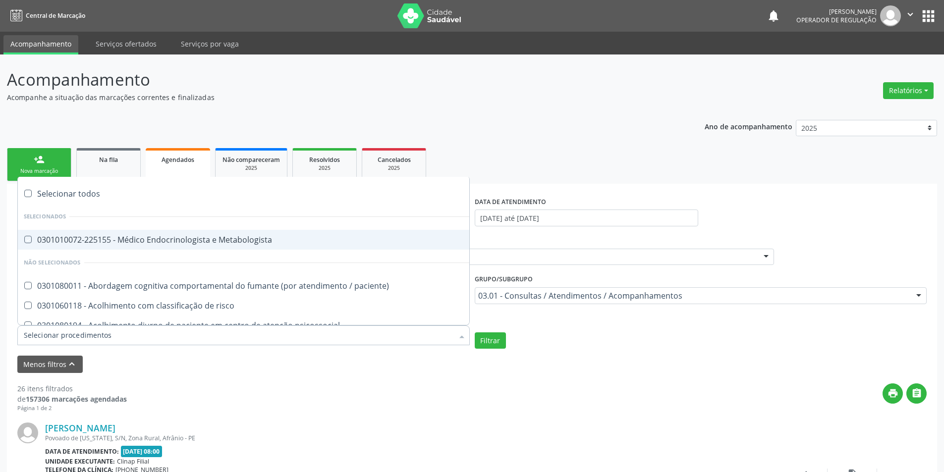
checkbox Metabologista "true"
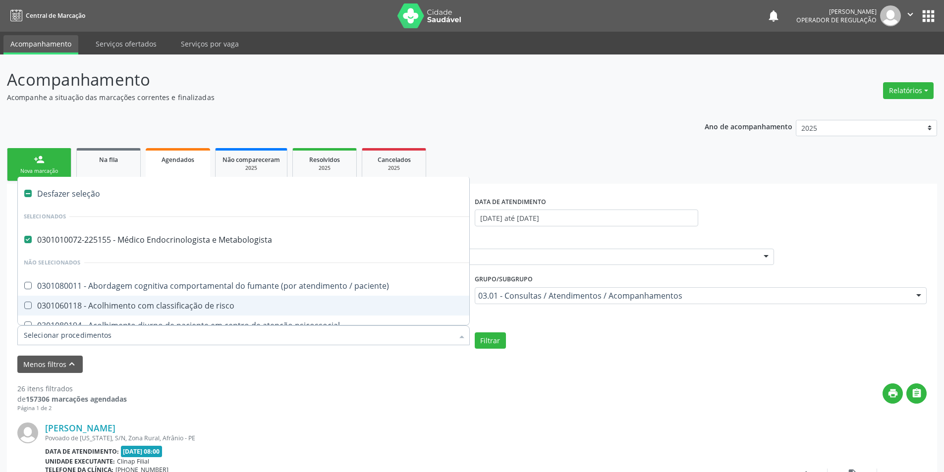
scroll to position [50, 0]
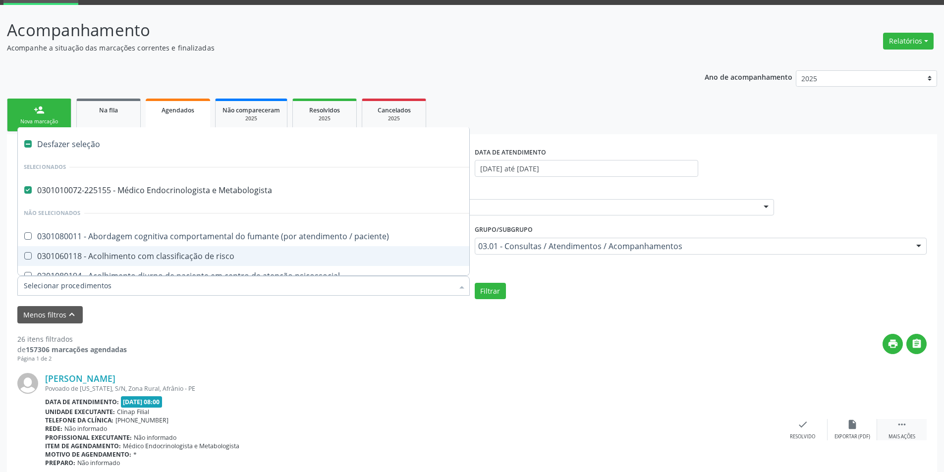
click at [894, 429] on div " Mais ações" at bounding box center [902, 429] width 50 height 21
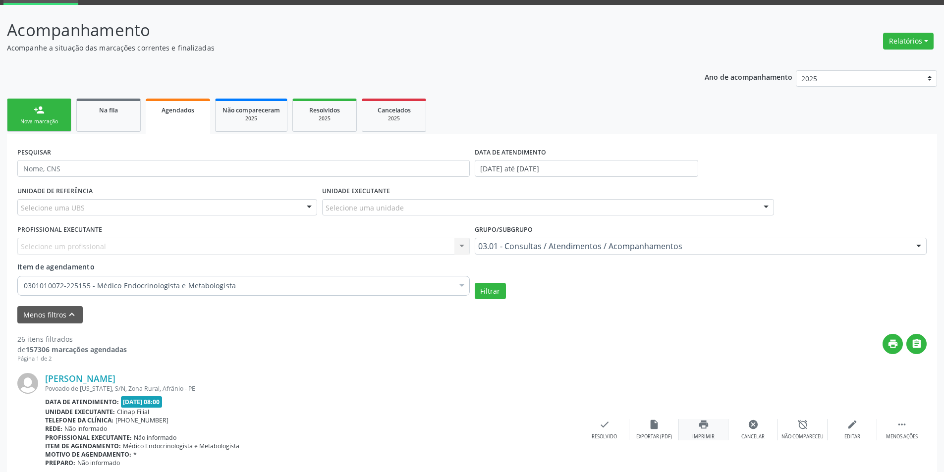
click at [718, 430] on div "print Imprimir" at bounding box center [704, 429] width 50 height 21
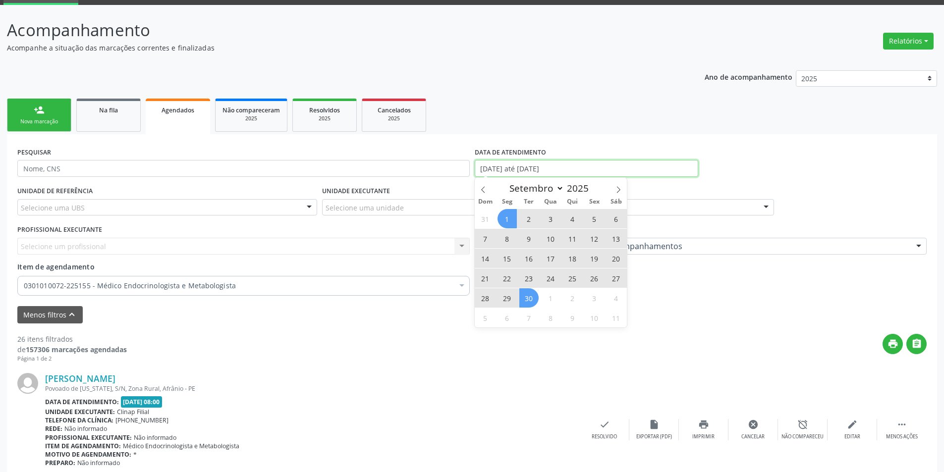
click at [479, 171] on input "[DATE] até [DATE]" at bounding box center [586, 168] width 223 height 17
click at [484, 189] on icon at bounding box center [483, 189] width 7 height 7
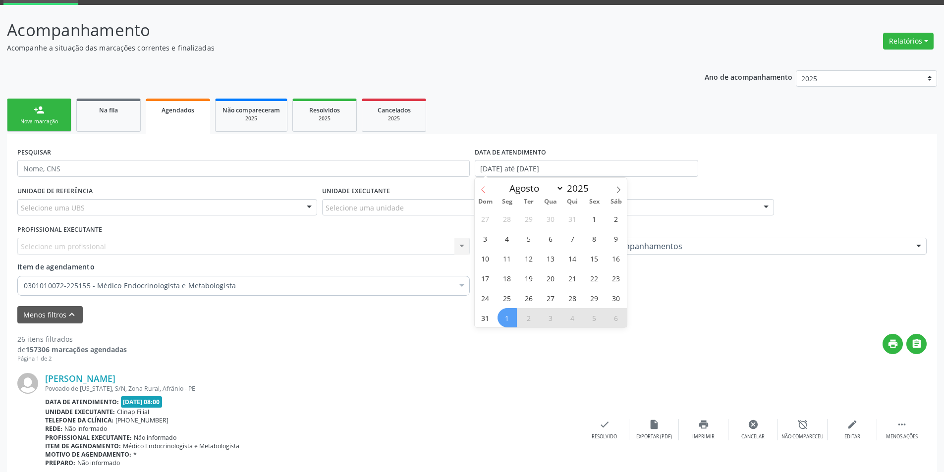
click at [484, 189] on icon at bounding box center [483, 189] width 7 height 7
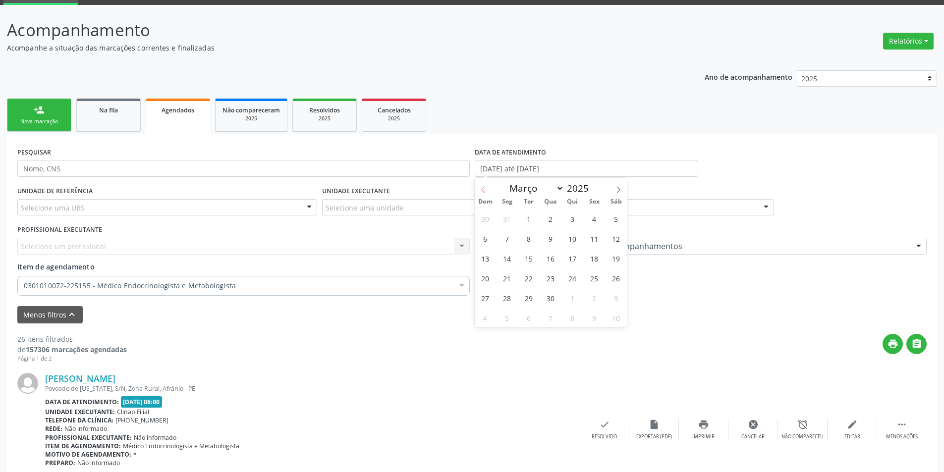
click at [484, 189] on icon at bounding box center [483, 189] width 7 height 7
select select "0"
click at [550, 218] on span "1" at bounding box center [550, 218] width 19 height 19
type input "0[DATE]"
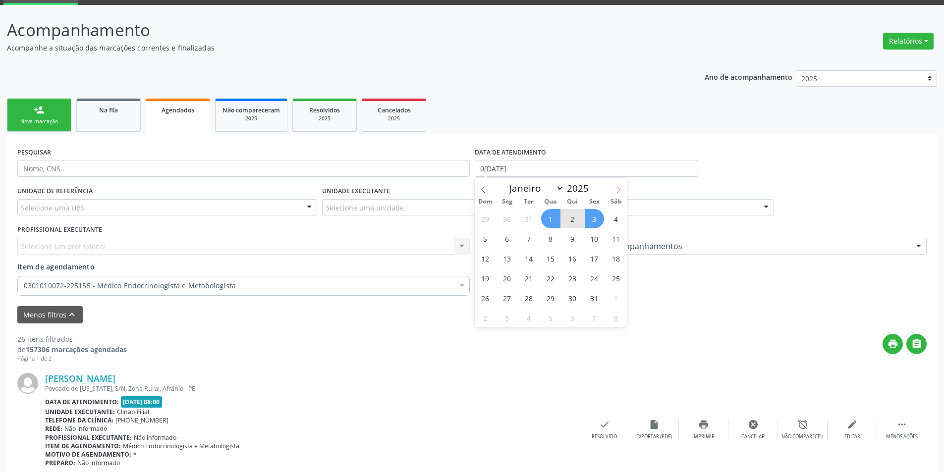
click at [622, 188] on icon at bounding box center [618, 189] width 7 height 7
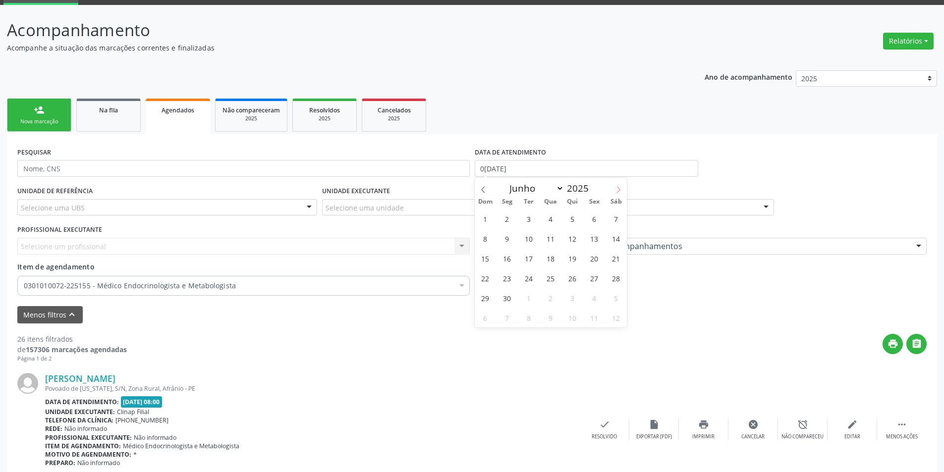
click at [622, 188] on icon at bounding box center [618, 189] width 7 height 7
click at [481, 190] on icon at bounding box center [483, 189] width 7 height 7
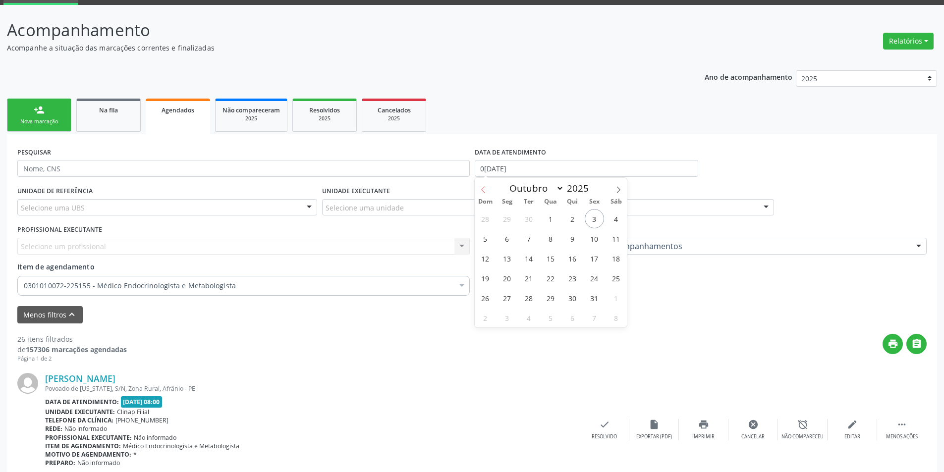
select select "8"
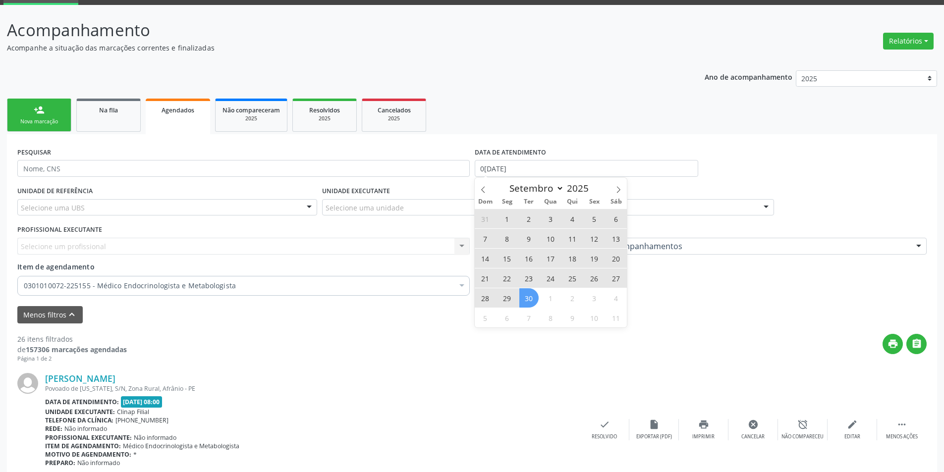
click at [529, 294] on span "30" at bounding box center [528, 297] width 19 height 19
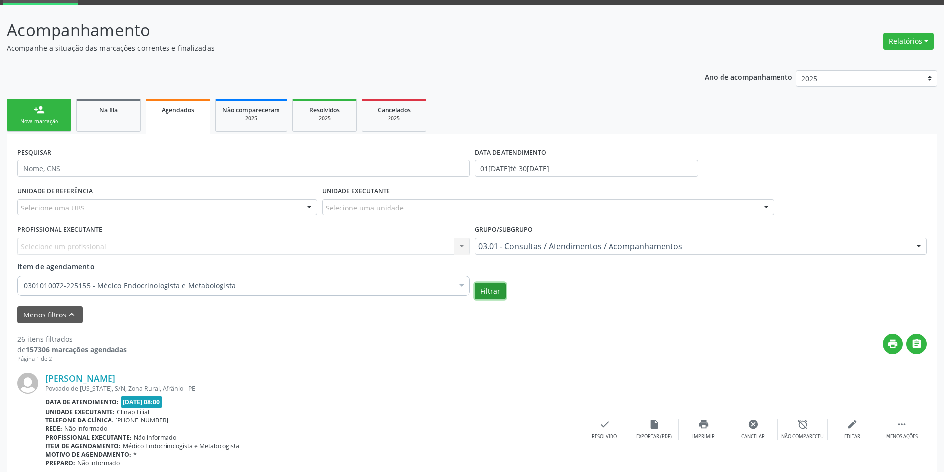
click at [491, 289] on button "Filtrar" at bounding box center [490, 291] width 31 height 17
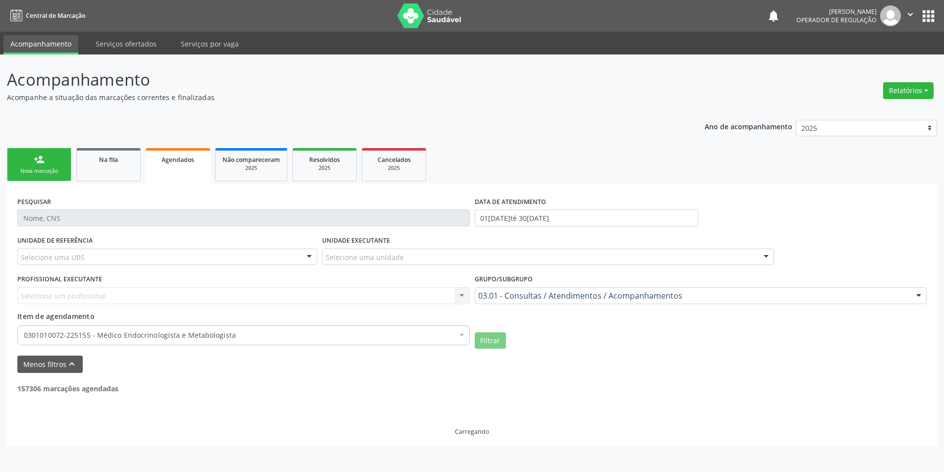
scroll to position [0, 0]
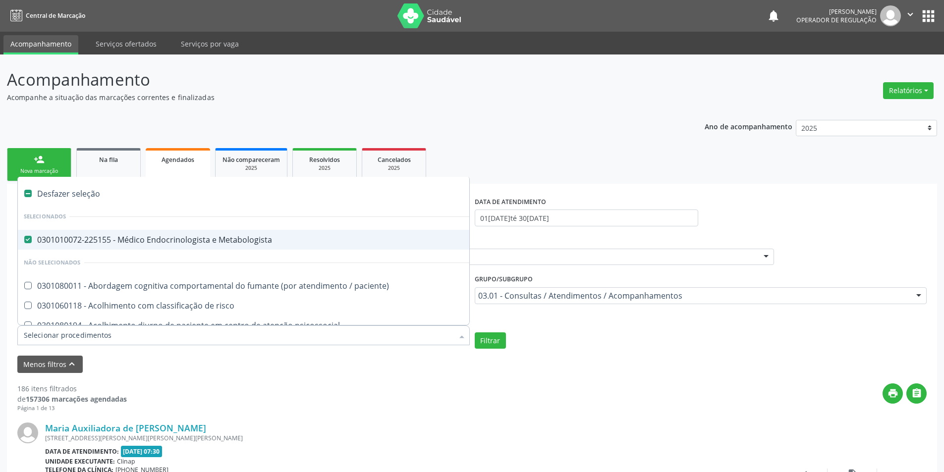
click at [45, 187] on div "Desfazer seleção" at bounding box center [541, 194] width 1047 height 20
checkbox Metabologista "false"
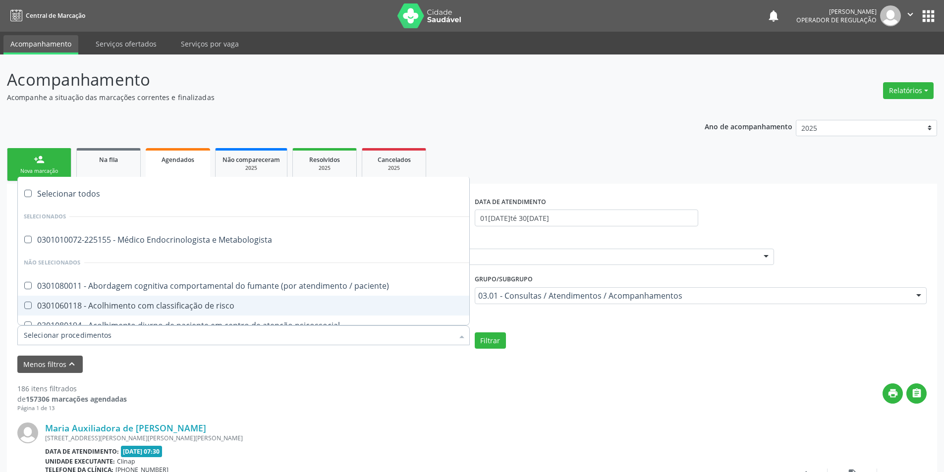
click at [85, 335] on input "Item de agendamento" at bounding box center [239, 335] width 430 height 20
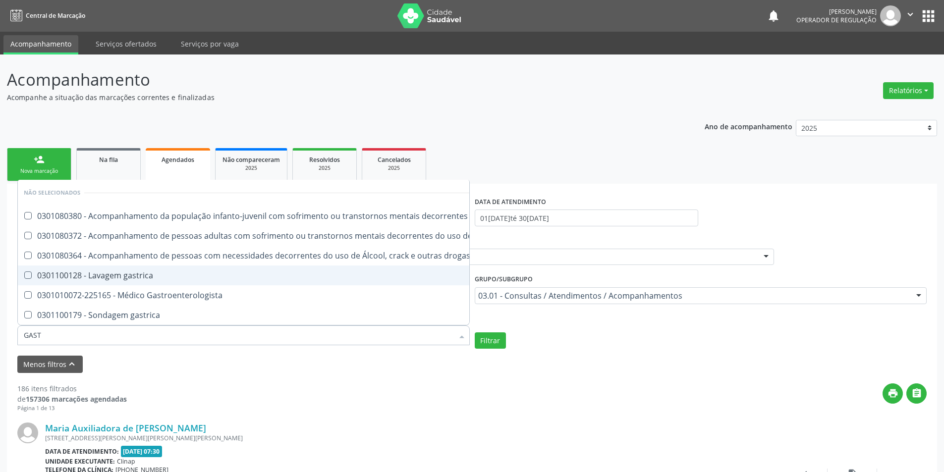
type input "GASTR"
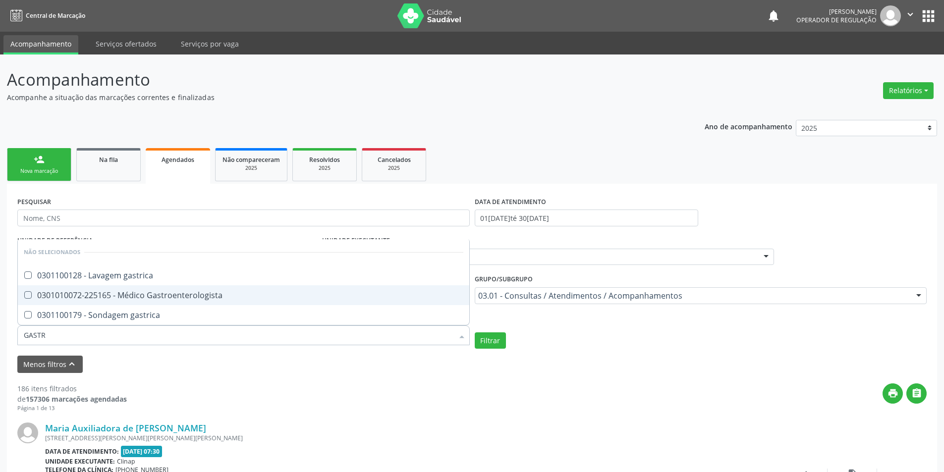
click at [150, 299] on div "0301010072-225165 - Médico Gastroenterologista" at bounding box center [243, 295] width 439 height 8
checkbox Gastroenterologista "true"
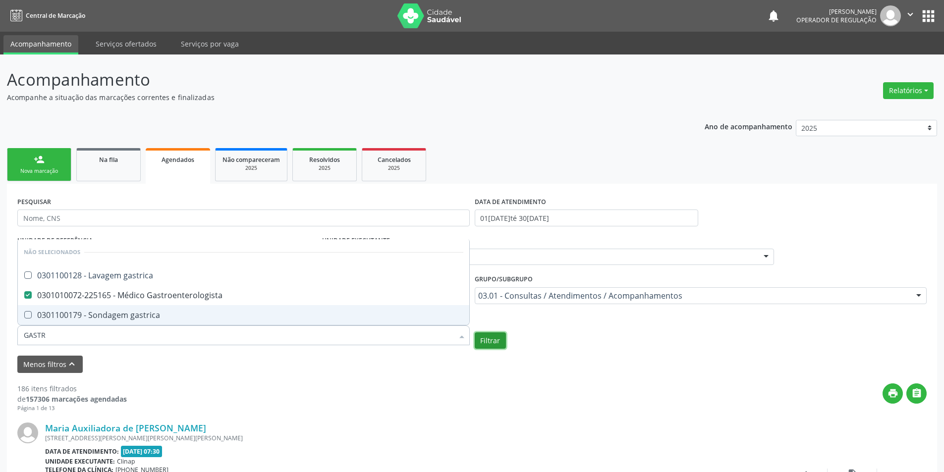
checkbox gastrica "true"
click at [497, 341] on button "Filtrar" at bounding box center [490, 340] width 31 height 17
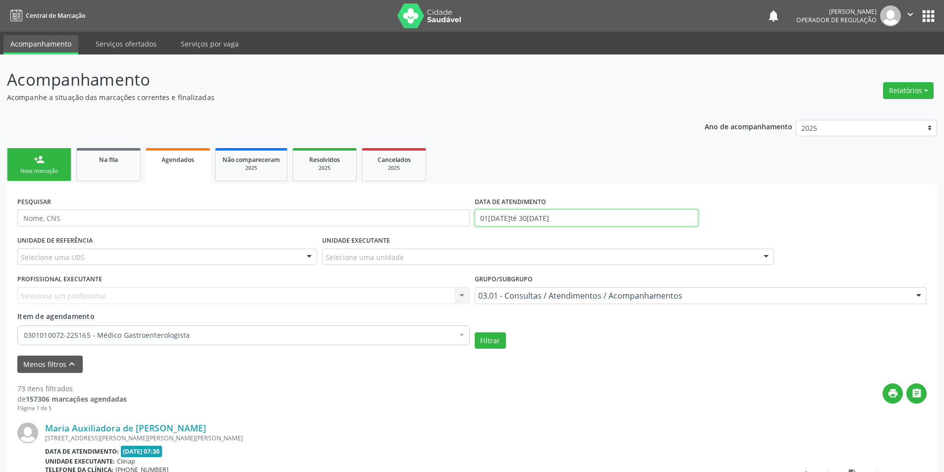
click at [570, 223] on input "01[DATE]té 30[DATE]" at bounding box center [586, 218] width 223 height 17
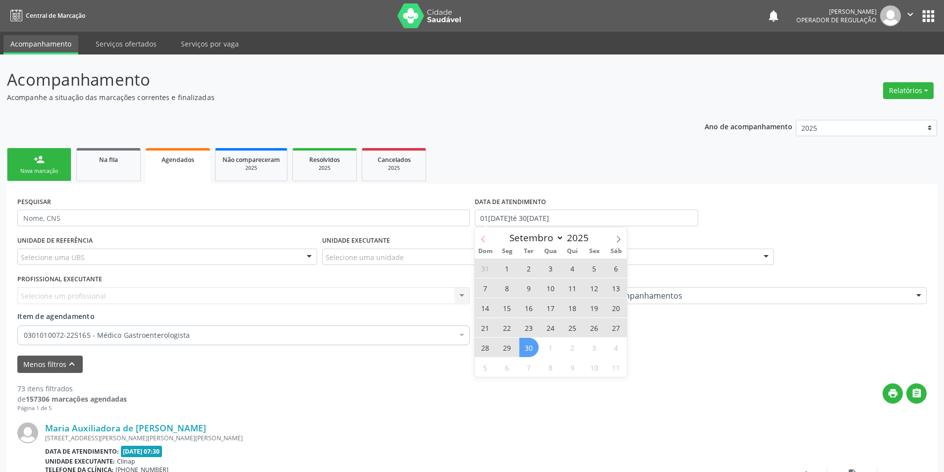
click at [482, 237] on icon at bounding box center [483, 239] width 7 height 7
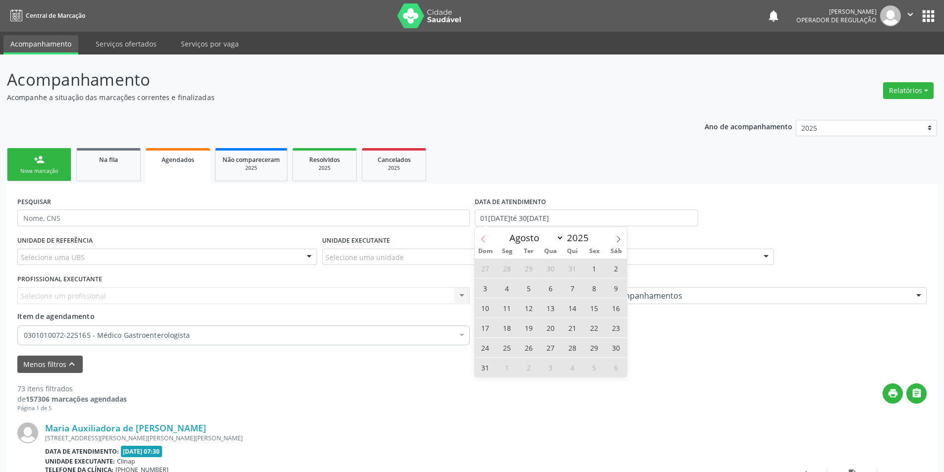
click at [482, 237] on icon at bounding box center [483, 239] width 7 height 7
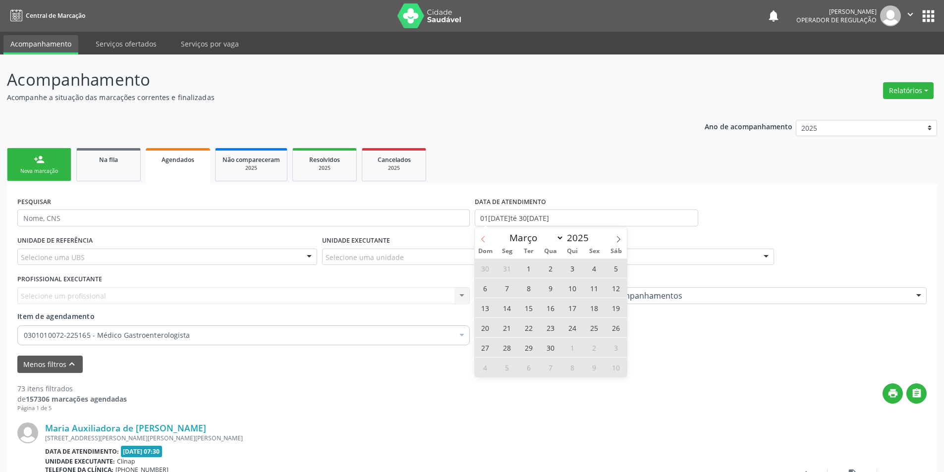
click at [482, 237] on icon at bounding box center [483, 239] width 7 height 7
select select "0"
click at [549, 265] on span "1" at bounding box center [550, 268] width 19 height 19
type input "0[DATE]"
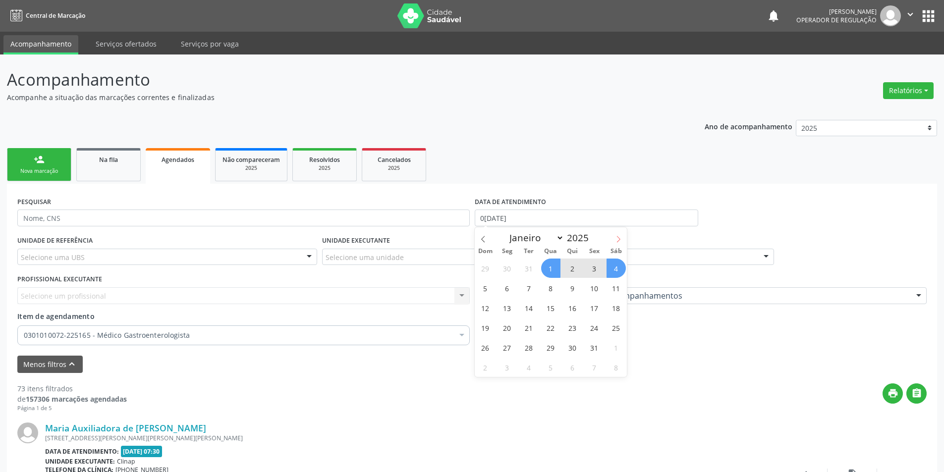
click at [620, 243] on span at bounding box center [618, 235] width 17 height 17
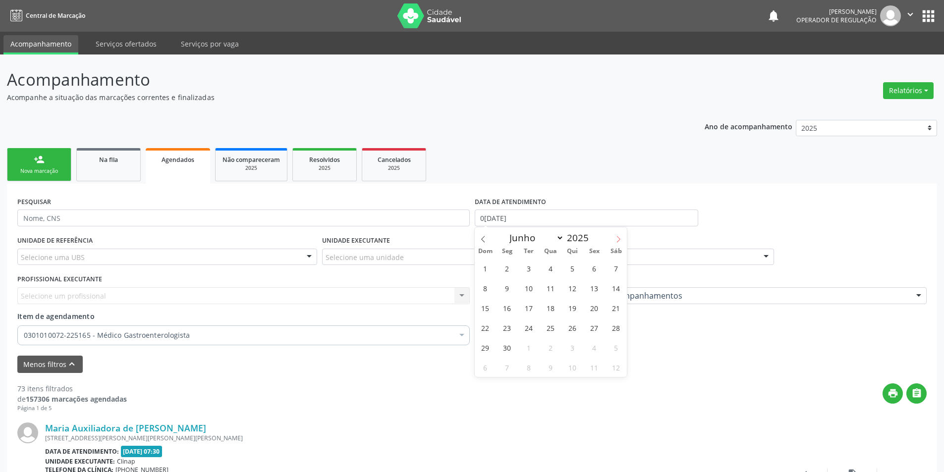
click at [620, 243] on span at bounding box center [618, 235] width 17 height 17
click at [483, 239] on icon at bounding box center [483, 239] width 7 height 7
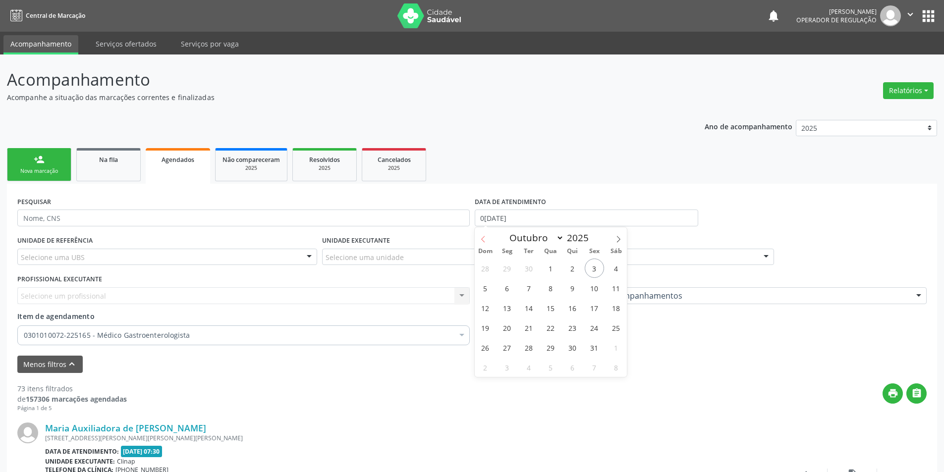
select select "8"
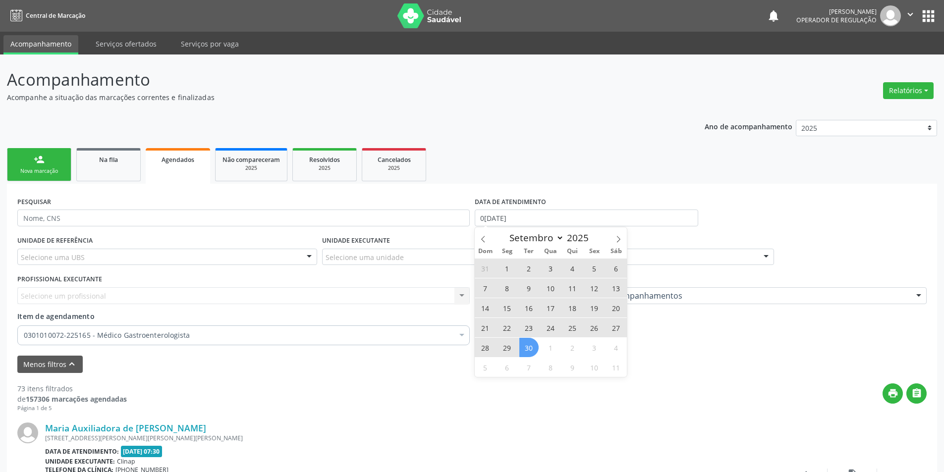
click at [527, 343] on span "30" at bounding box center [528, 347] width 19 height 19
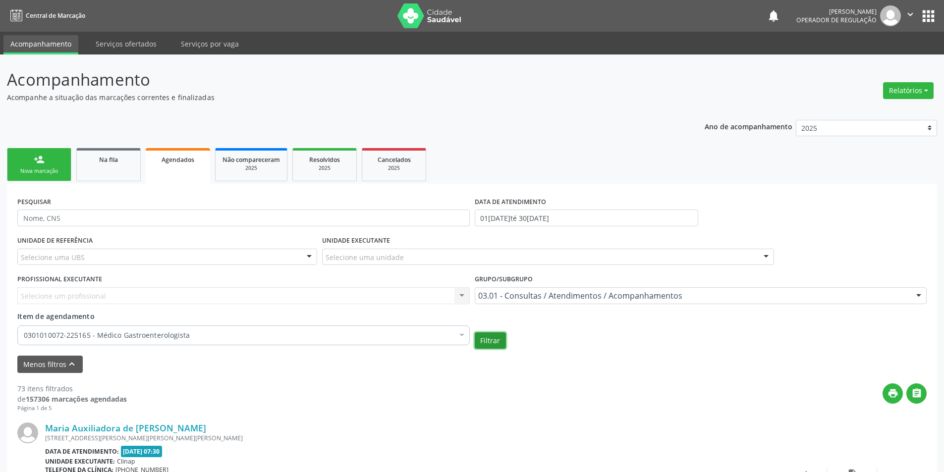
click at [492, 343] on button "Filtrar" at bounding box center [490, 340] width 31 height 17
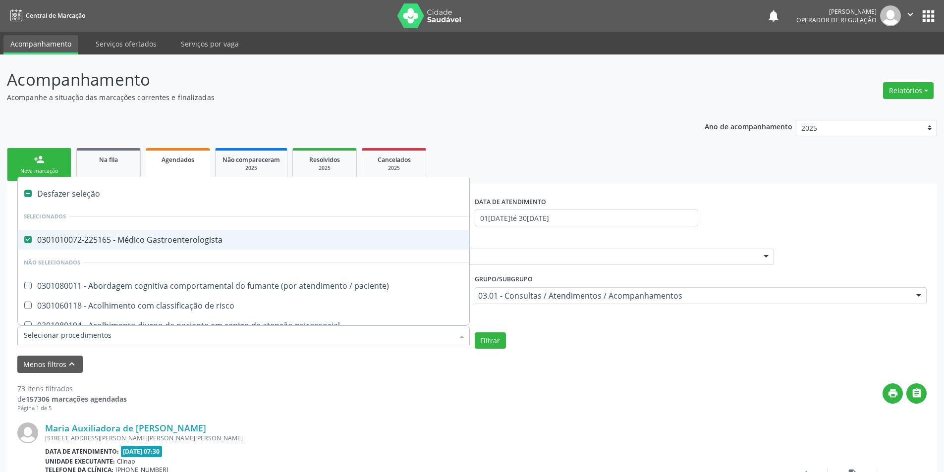
click at [107, 240] on div "0301010072-225165 - Médico Gastroenterologista" at bounding box center [541, 240] width 1035 height 8
checkbox Gastroenterologista "false"
click at [278, 470] on div "Telefone da clínica: [PHONE_NUMBER]" at bounding box center [411, 470] width 733 height 8
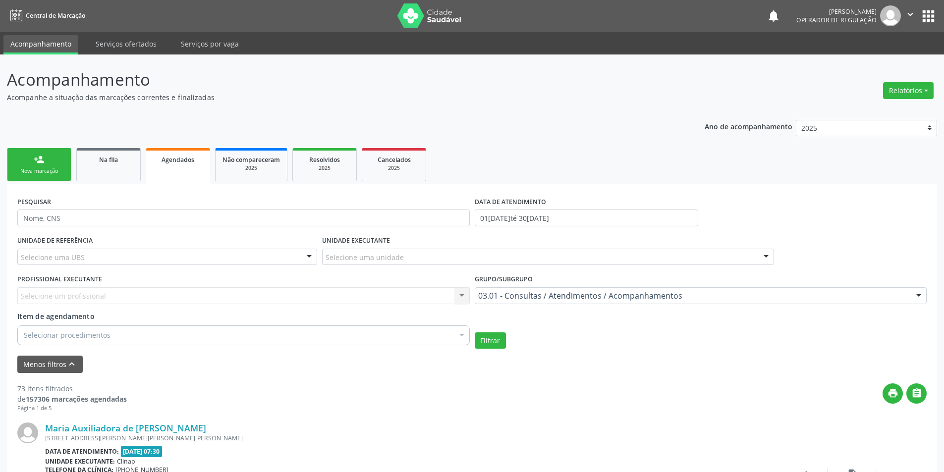
click at [295, 425] on div "Maria Auxiliadora de [PERSON_NAME]" at bounding box center [411, 428] width 733 height 11
click at [580, 219] on input "01[DATE]té 30[DATE]" at bounding box center [586, 218] width 223 height 17
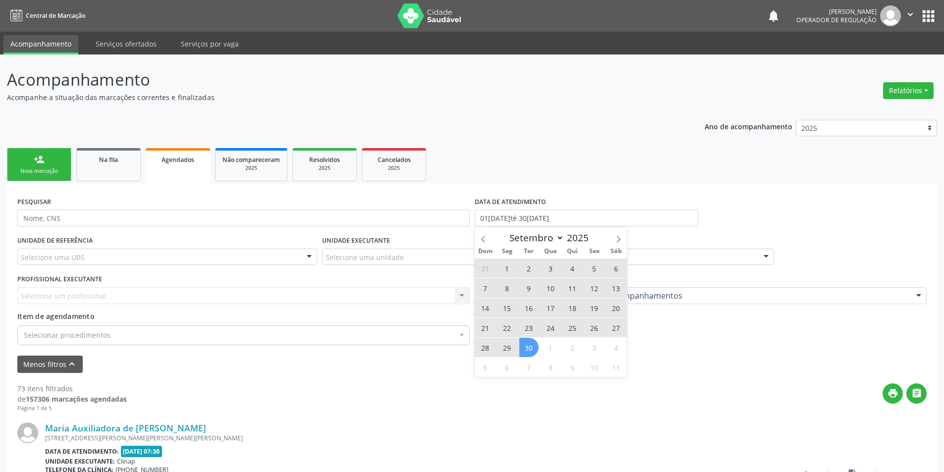
click at [159, 340] on div "Selecionar procedimentos" at bounding box center [243, 335] width 452 height 20
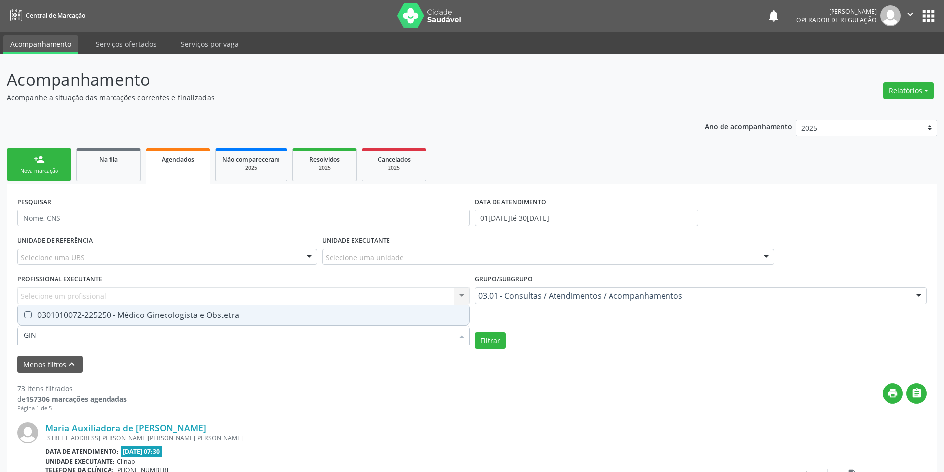
type input "GINE"
click at [173, 316] on div "0301010072-225250 - Médico Ginecologista e Obstetra" at bounding box center [243, 315] width 439 height 8
checkbox Obstetra "true"
click at [480, 338] on button "Filtrar" at bounding box center [490, 340] width 31 height 17
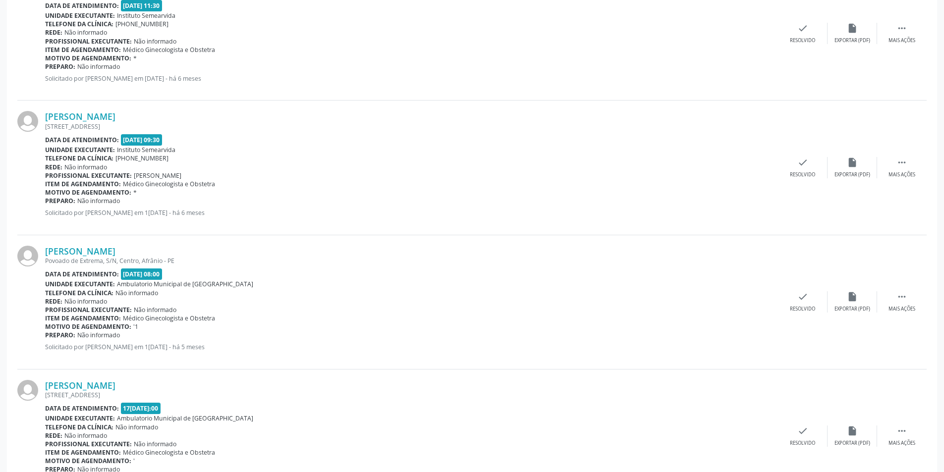
scroll to position [495, 0]
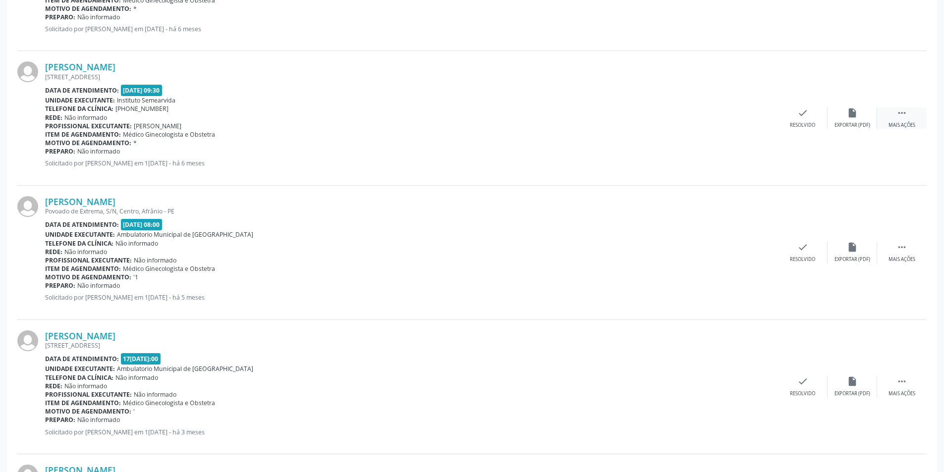
click at [901, 119] on div " Mais ações" at bounding box center [902, 118] width 50 height 21
click at [699, 122] on div "Imprimir" at bounding box center [703, 125] width 22 height 7
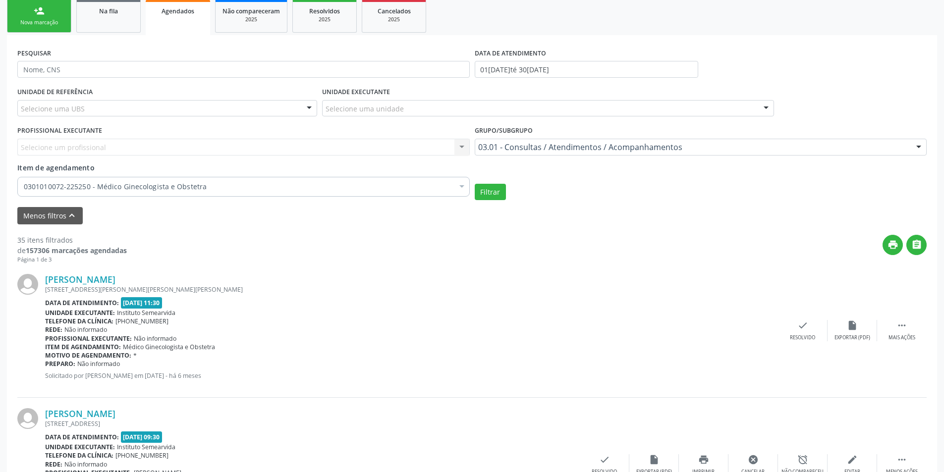
scroll to position [99, 0]
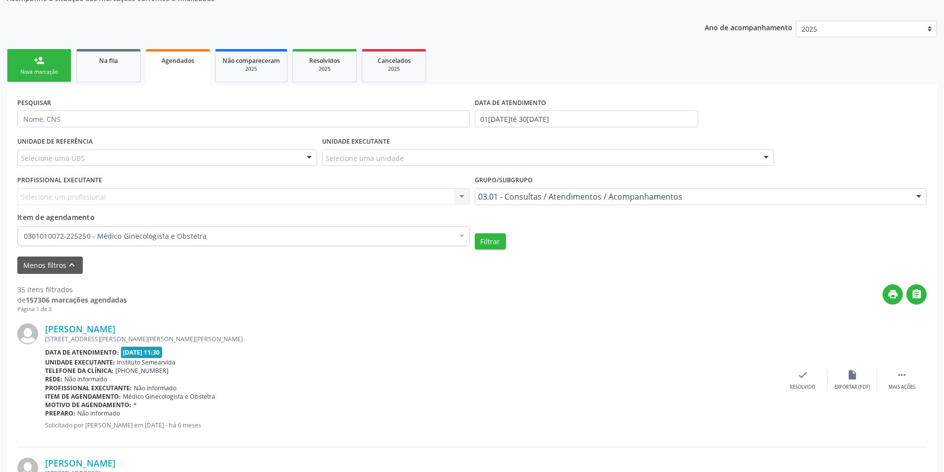
click at [112, 69] on link "Na fila" at bounding box center [108, 65] width 64 height 33
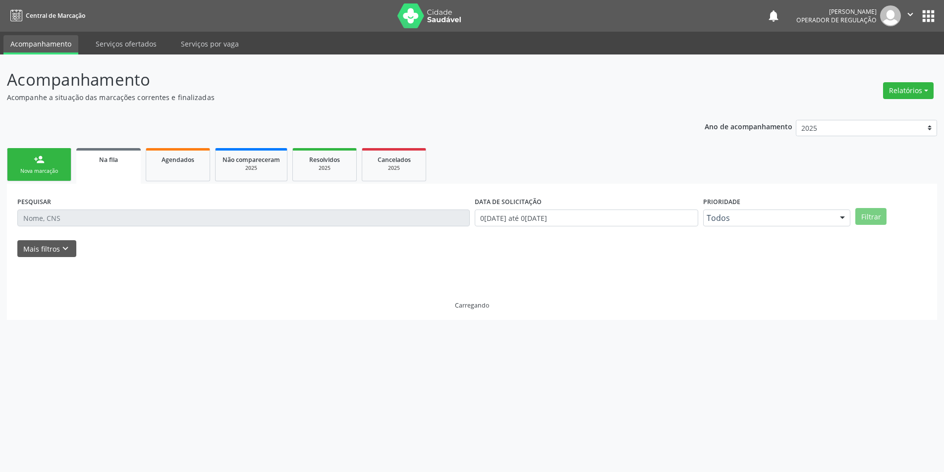
scroll to position [0, 0]
click at [45, 174] on div "Nova marcação" at bounding box center [39, 170] width 50 height 7
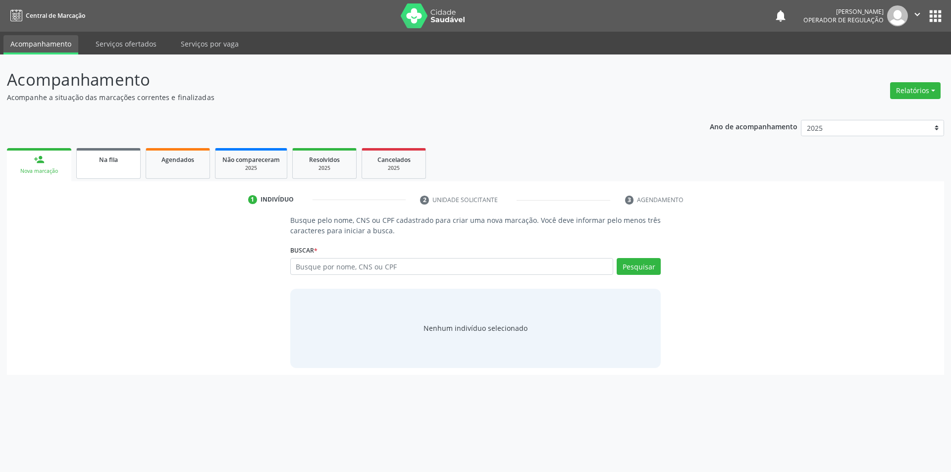
click at [114, 161] on span "Na fila" at bounding box center [108, 160] width 19 height 8
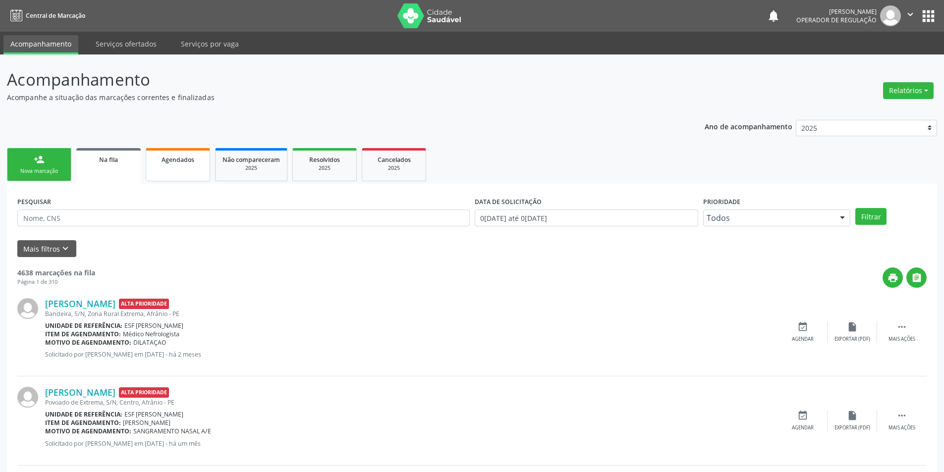
click at [191, 163] on span "Agendados" at bounding box center [178, 160] width 33 height 8
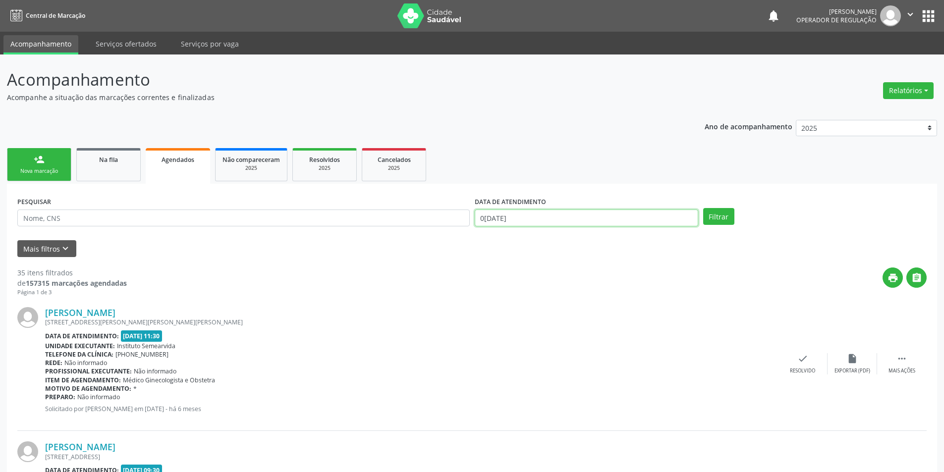
click at [570, 219] on input "0[DATE]" at bounding box center [586, 218] width 223 height 17
click at [483, 234] on span at bounding box center [483, 235] width 17 height 17
select select "8"
click at [507, 271] on span "1" at bounding box center [506, 268] width 19 height 19
type input "[DATE]"
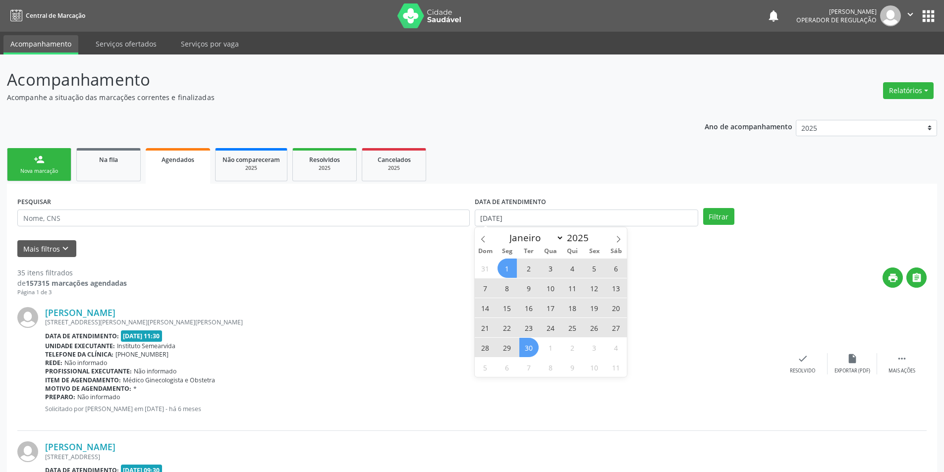
click at [526, 352] on span "30" at bounding box center [528, 347] width 19 height 19
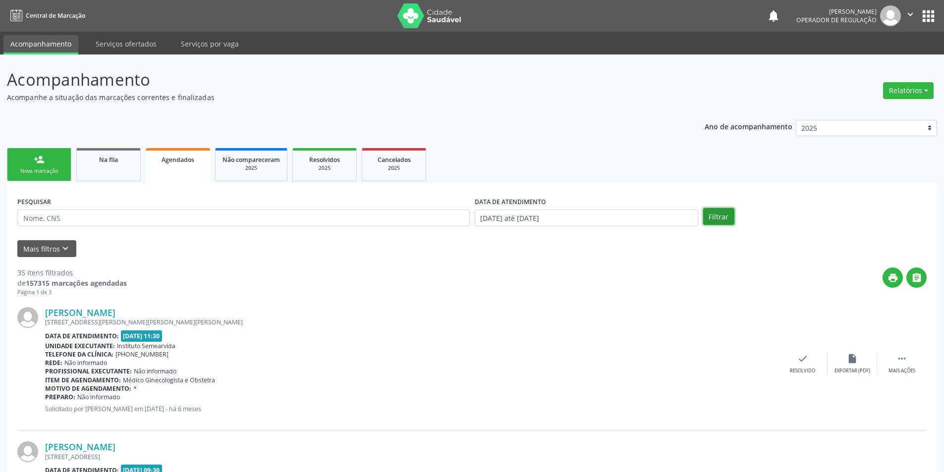
click at [725, 222] on button "Filtrar" at bounding box center [718, 216] width 31 height 17
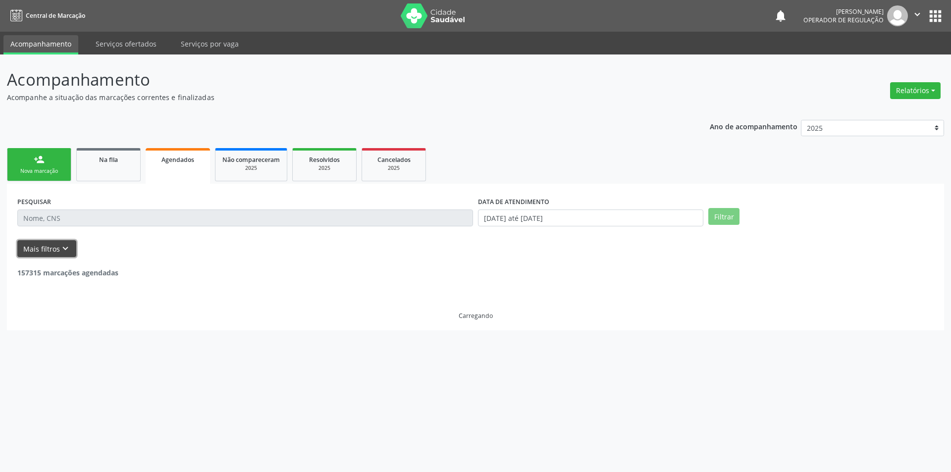
click at [29, 243] on button "Mais filtros keyboard_arrow_down" at bounding box center [46, 248] width 59 height 17
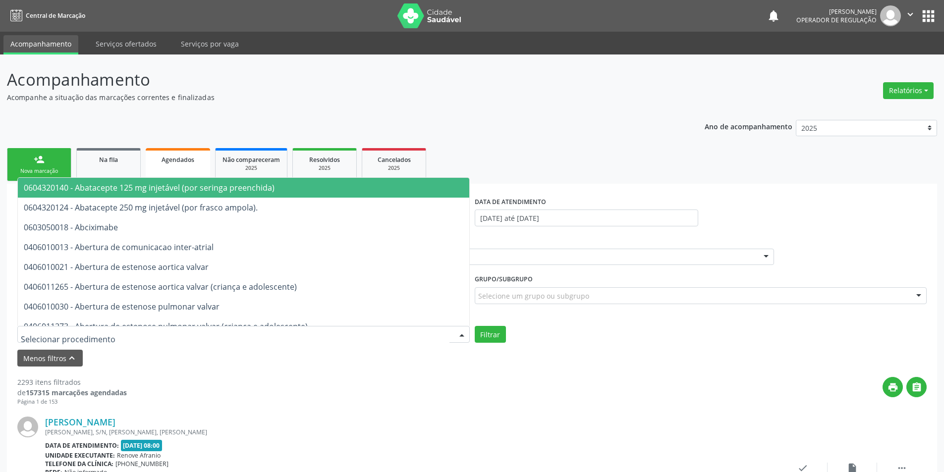
click at [81, 335] on input "text" at bounding box center [235, 339] width 429 height 20
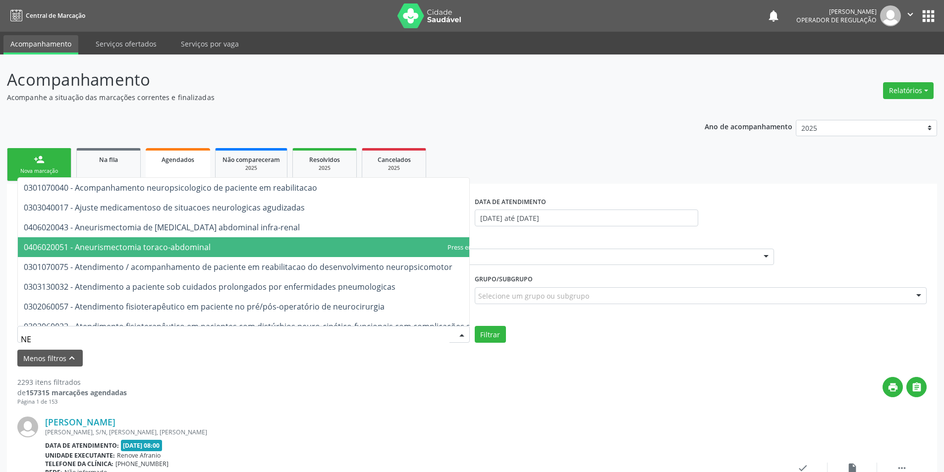
type input "N"
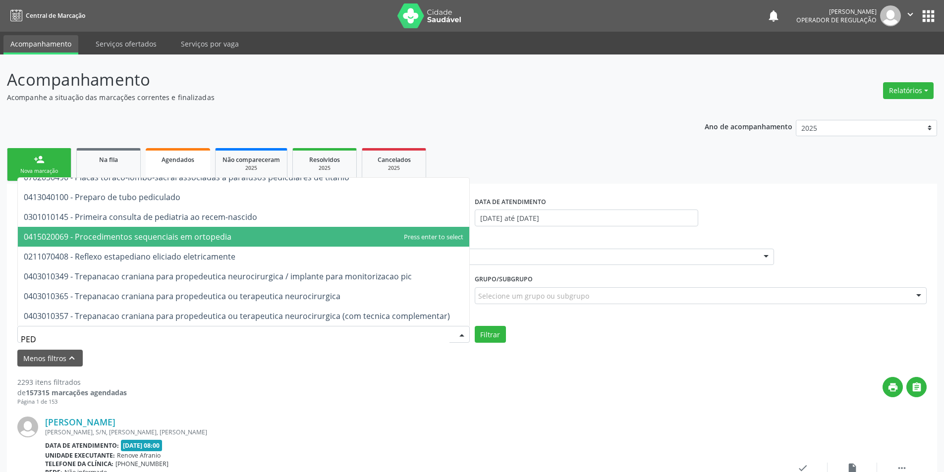
scroll to position [377, 0]
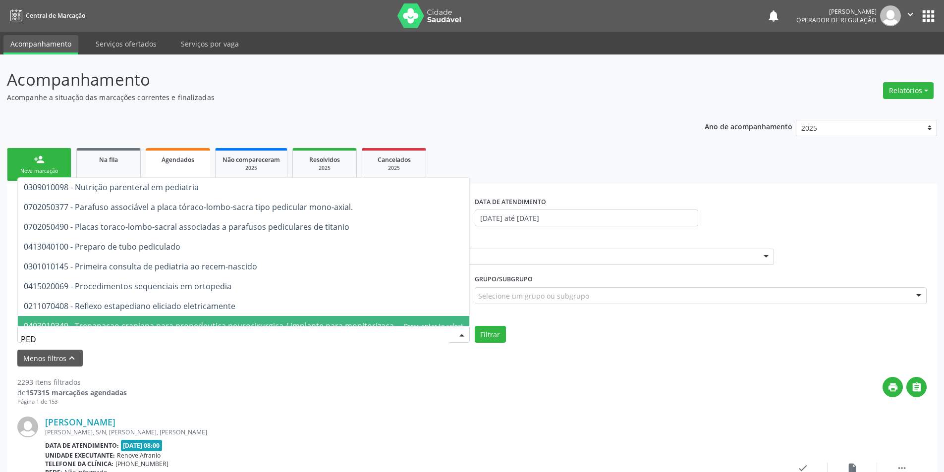
drag, startPoint x: 46, startPoint y: 344, endPoint x: 0, endPoint y: 345, distance: 46.1
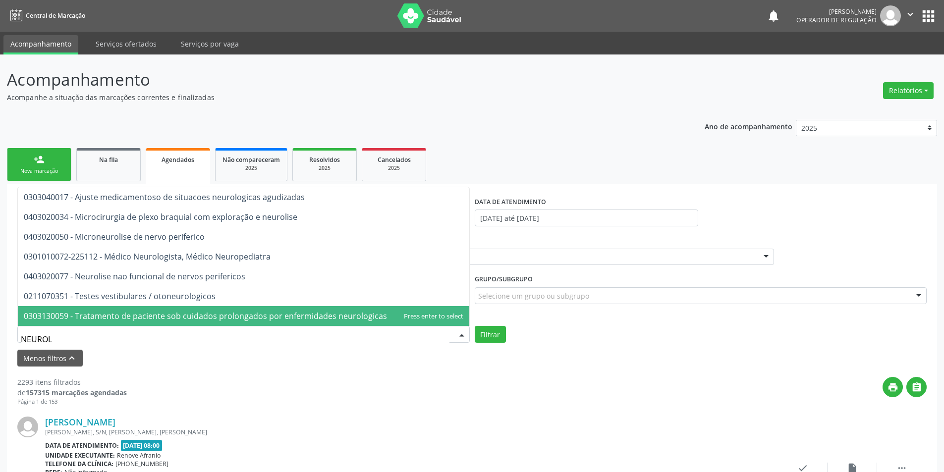
scroll to position [0, 0]
type input "NEUROLO"
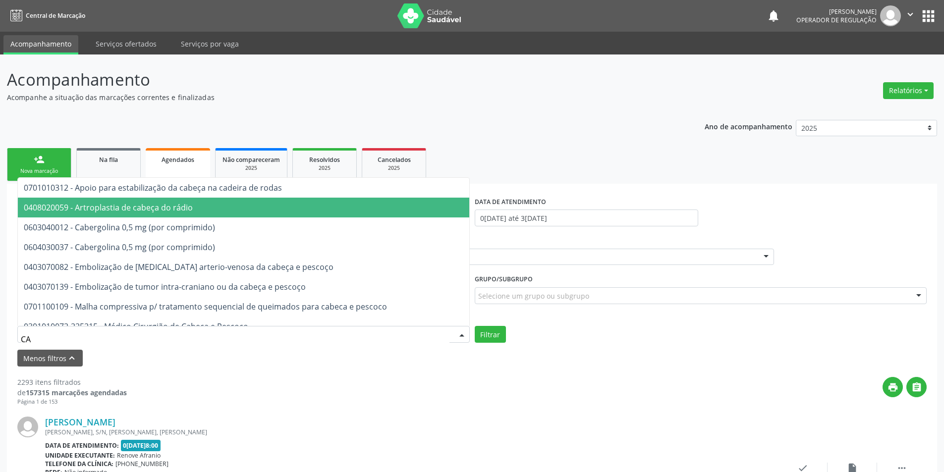
type input "C"
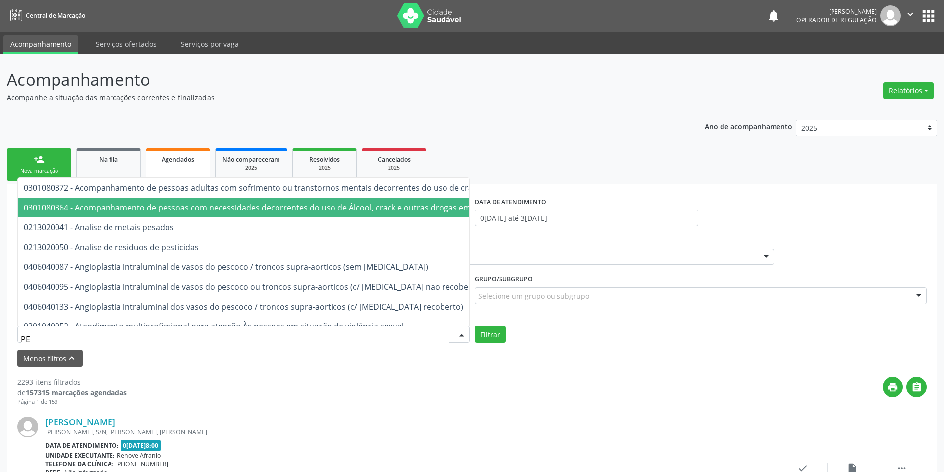
type input "P"
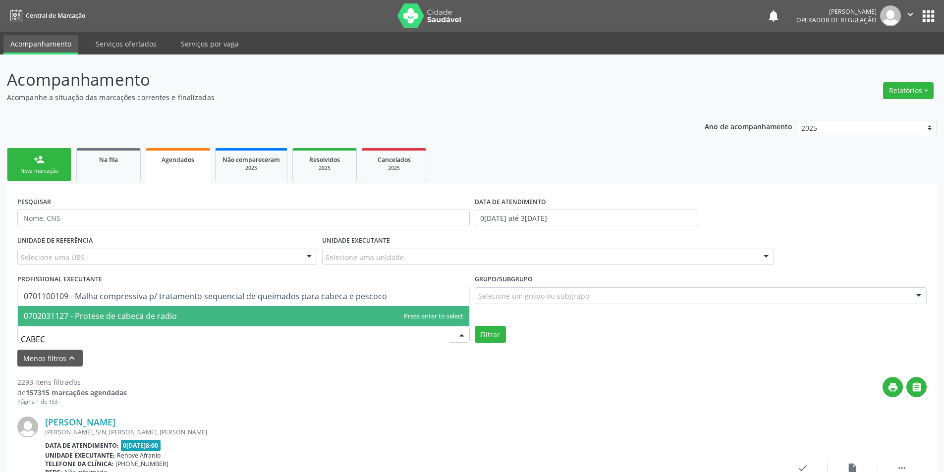
type input "CABECA"
drag, startPoint x: 143, startPoint y: 342, endPoint x: 0, endPoint y: 346, distance: 142.7
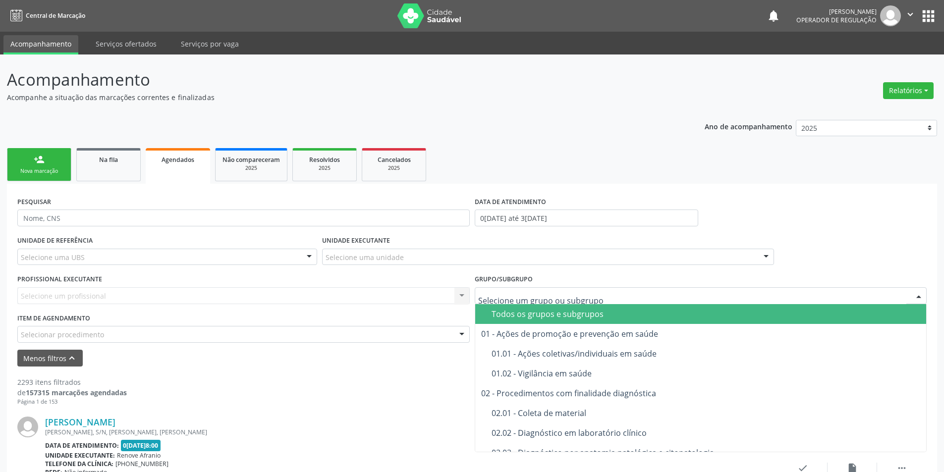
click at [541, 310] on div "Todos os grupos e subgrupos" at bounding box center [705, 314] width 429 height 8
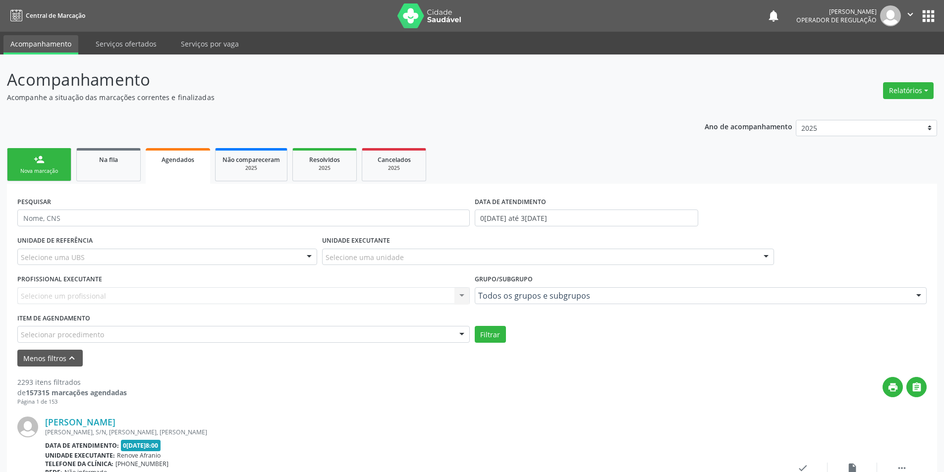
click at [395, 331] on div "Selecionar procedimento" at bounding box center [243, 334] width 452 height 17
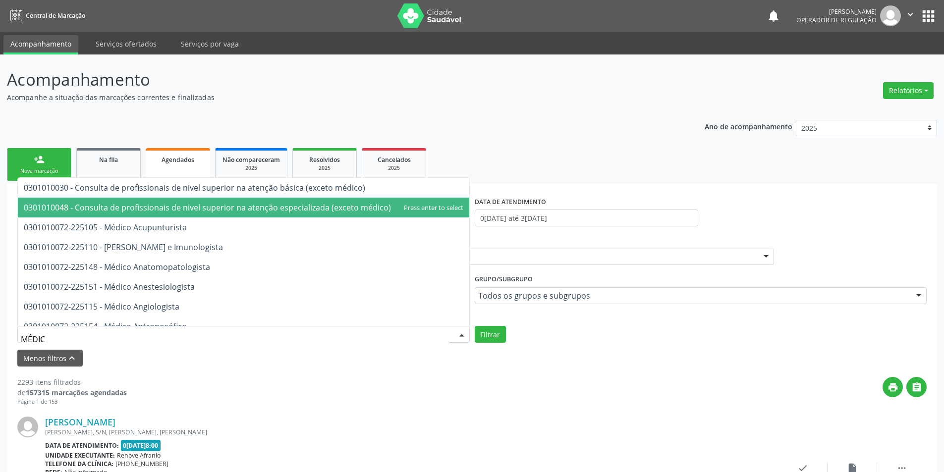
type input "MÉDICO"
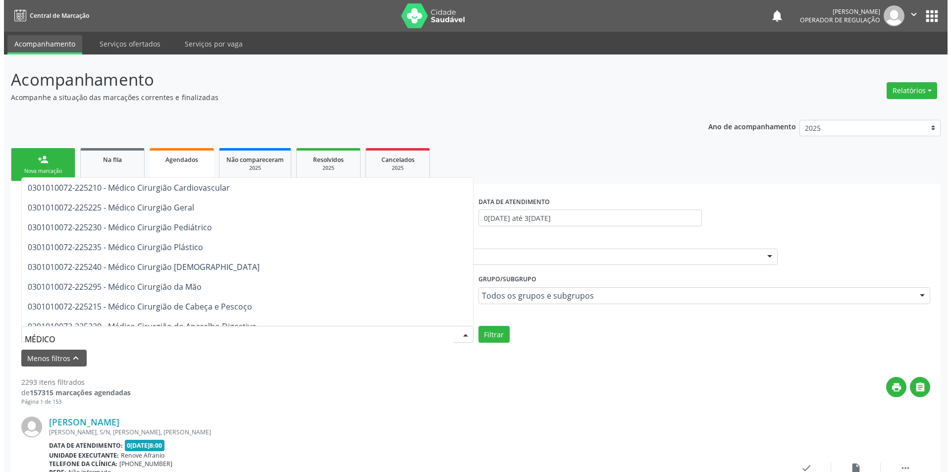
scroll to position [277, 0]
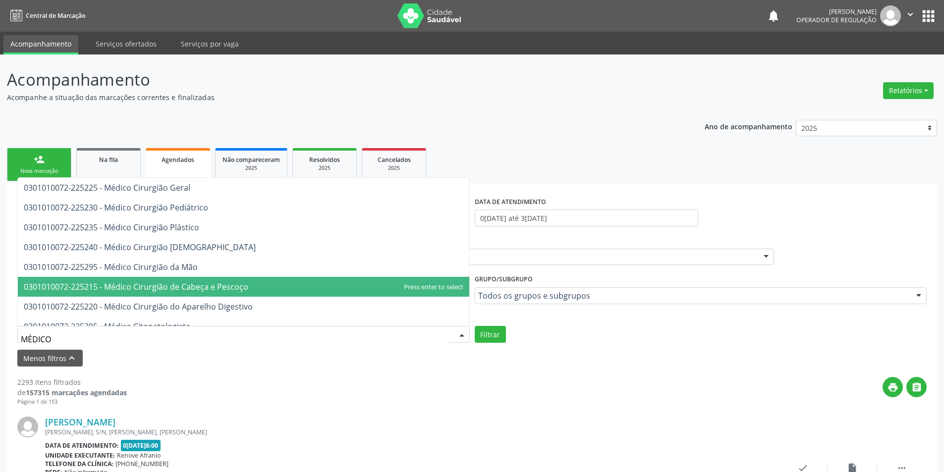
click at [281, 290] on span "0301010072-225215 - Médico Cirurgião de Cabeça e Pescoço" at bounding box center [243, 287] width 451 height 20
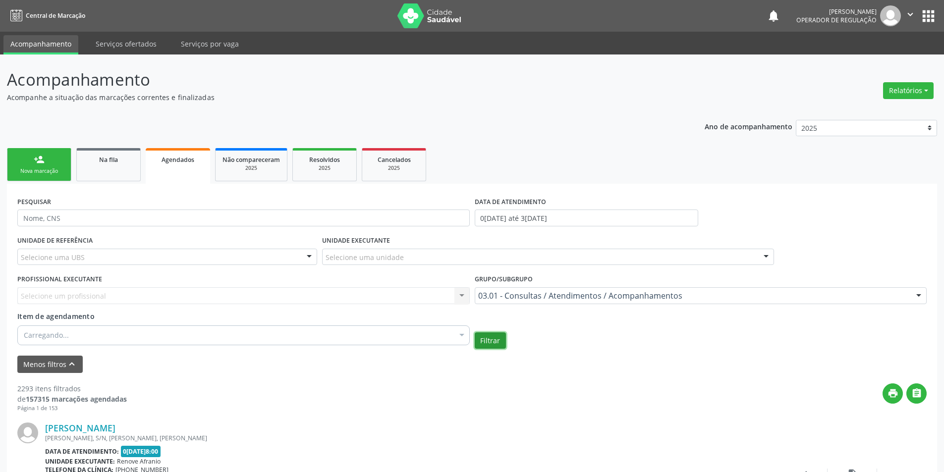
click at [493, 344] on button "Filtrar" at bounding box center [490, 340] width 31 height 17
click at [183, 169] on link "Agendados" at bounding box center [178, 166] width 64 height 36
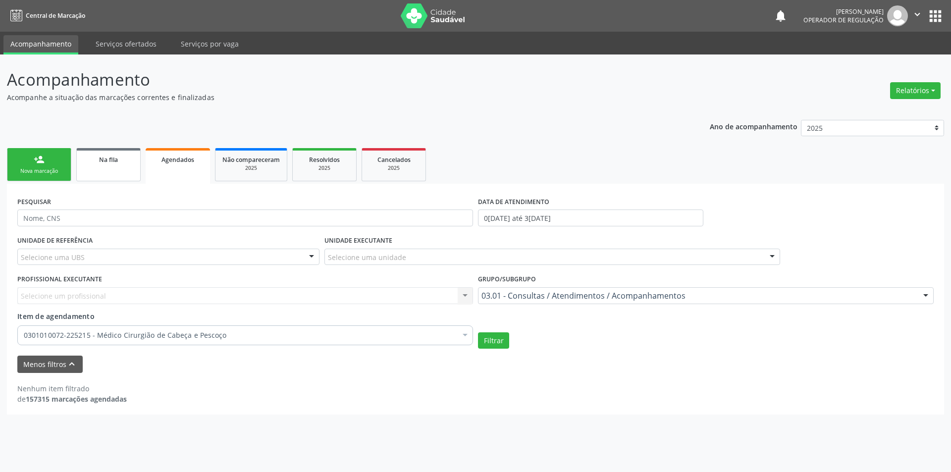
click at [134, 171] on link "Na fila" at bounding box center [108, 164] width 64 height 33
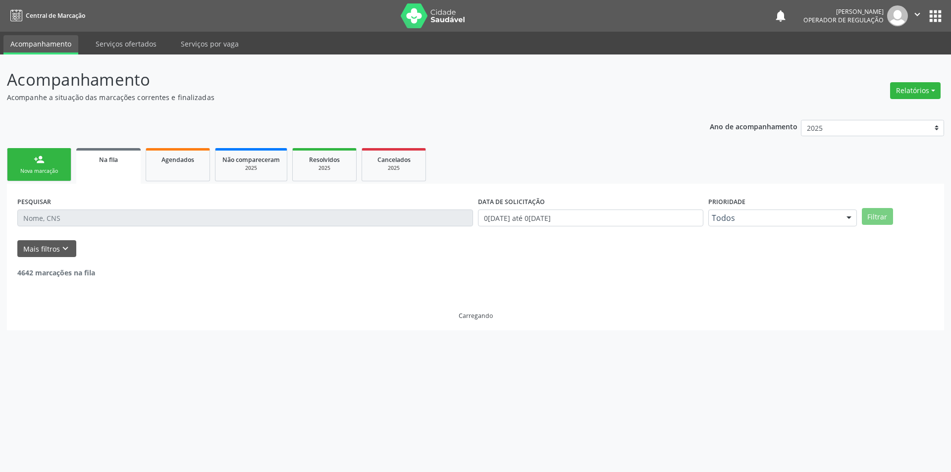
click at [45, 166] on link "person_add Nova marcação" at bounding box center [39, 164] width 64 height 33
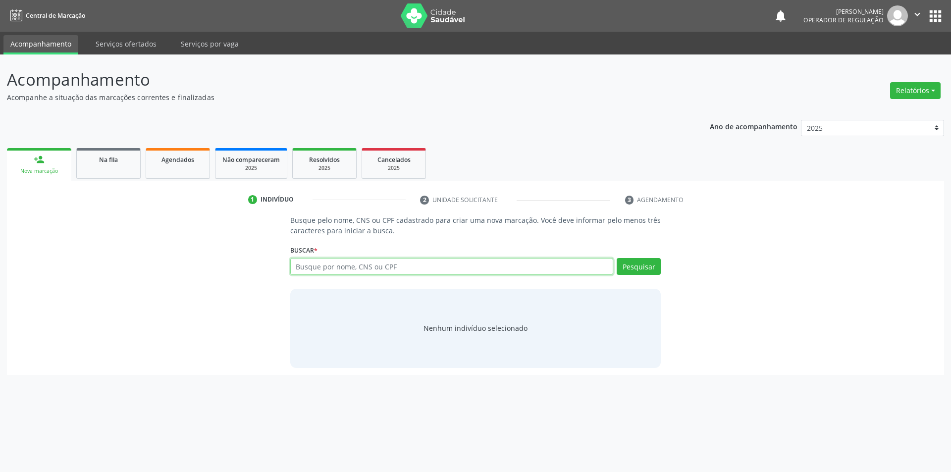
paste input "Adnael Vieira de Carvalho"
type input "Adnael Vieira de Carvalho"
click at [638, 269] on button "Pesquisar" at bounding box center [639, 266] width 44 height 17
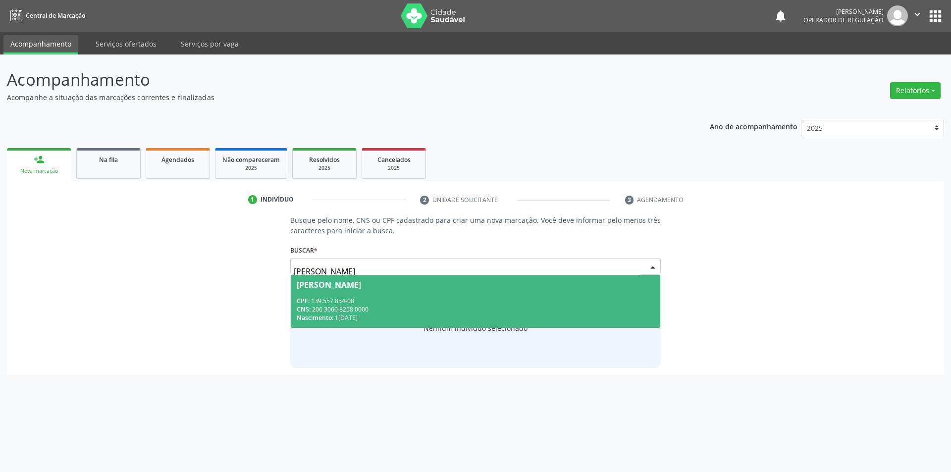
click at [334, 294] on span "Adnael Vieira de Carvalho CPF: 139.557.854-08 CNS: 206 3060 8258 0000 Nasciment…" at bounding box center [476, 301] width 370 height 53
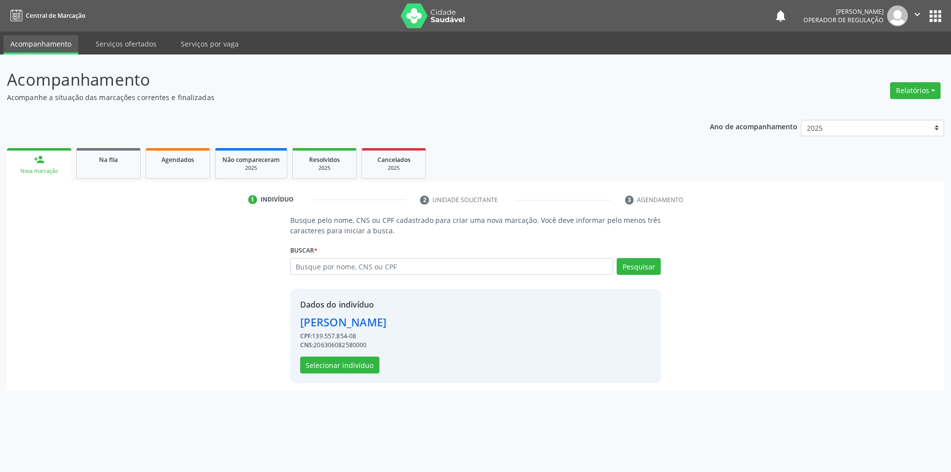
drag, startPoint x: 362, startPoint y: 337, endPoint x: 314, endPoint y: 339, distance: 47.6
click at [314, 339] on div "CPF: 139.557.854-08" at bounding box center [343, 336] width 87 height 9
copy div "139.557.854-08"
click at [940, 10] on button "apps" at bounding box center [935, 15] width 17 height 17
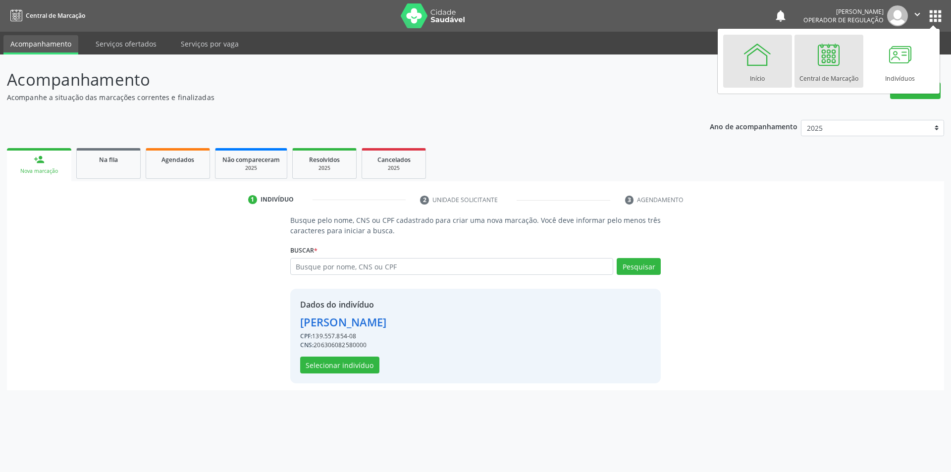
click at [753, 73] on div "Início" at bounding box center [757, 75] width 15 height 13
